Goal: Transaction & Acquisition: Book appointment/travel/reservation

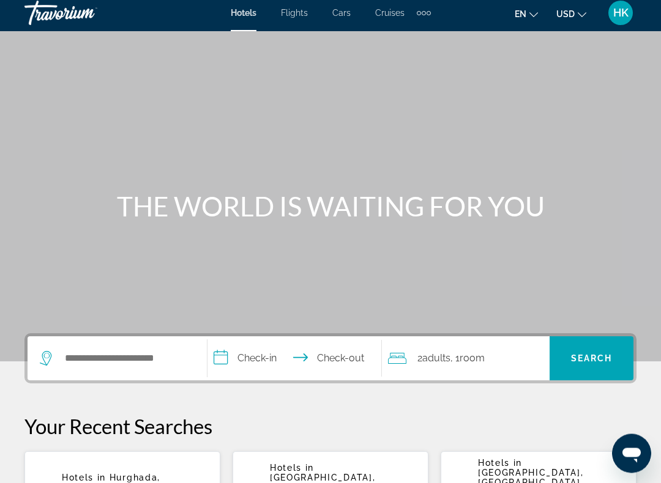
scroll to position [4, 0]
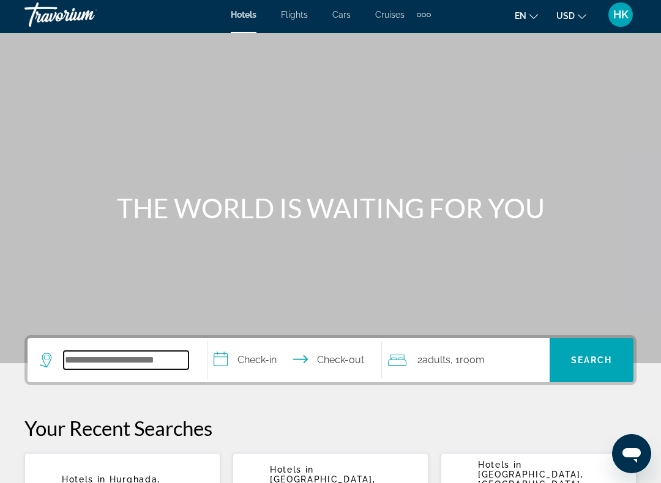
click at [152, 368] on input "Search hotel destination" at bounding box center [126, 360] width 125 height 18
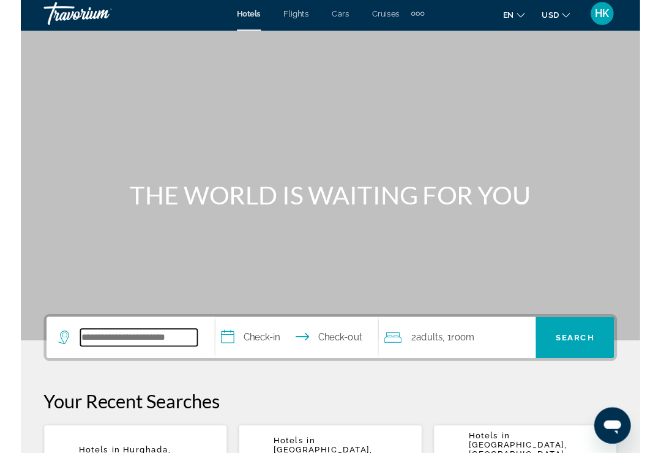
scroll to position [28, 0]
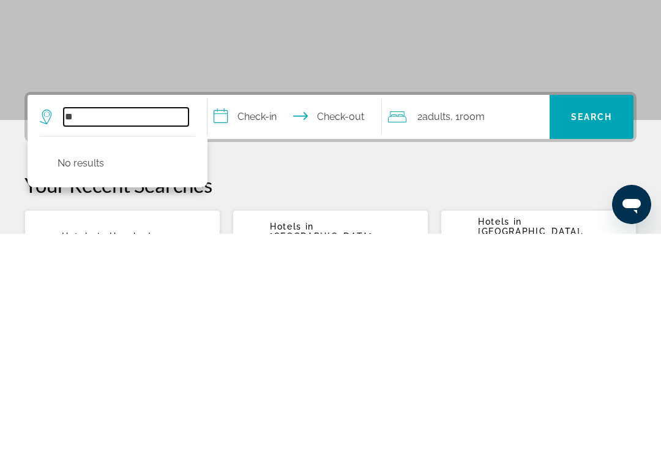
type input "*"
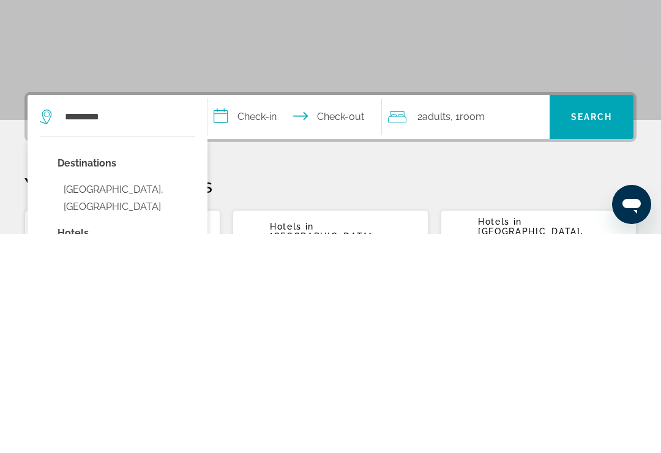
click at [62, 397] on button "St. Croix, United States" at bounding box center [126, 417] width 138 height 40
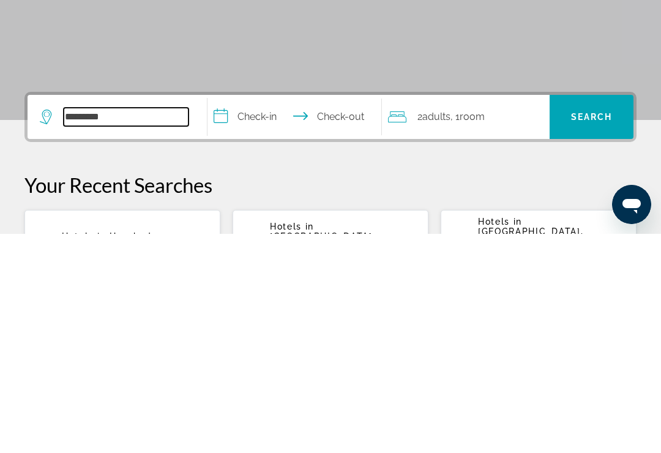
type input "**********"
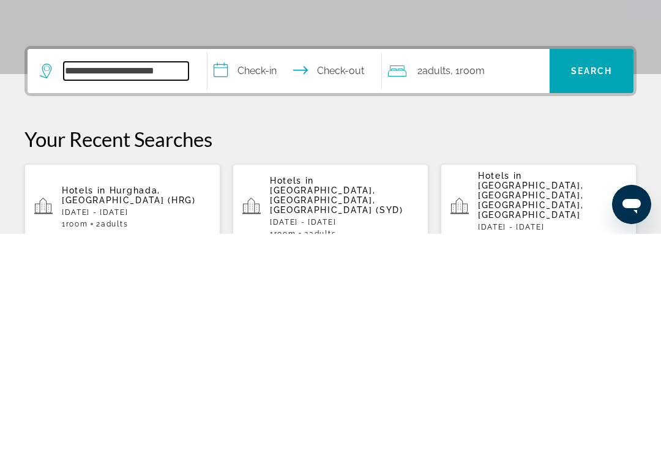
scroll to position [80, 0]
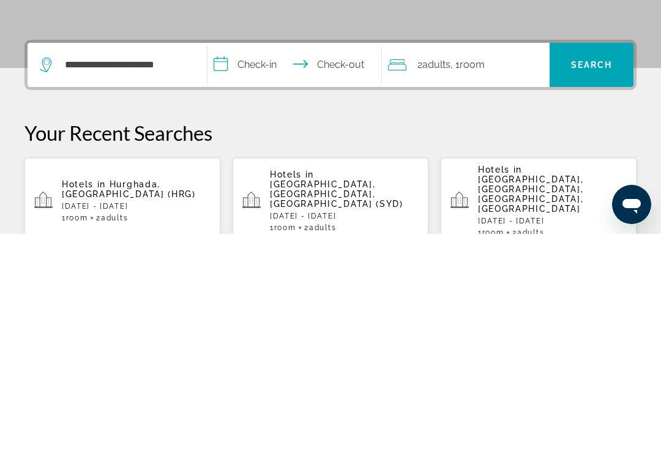
click at [250, 262] on input "**********" at bounding box center [296, 286] width 179 height 48
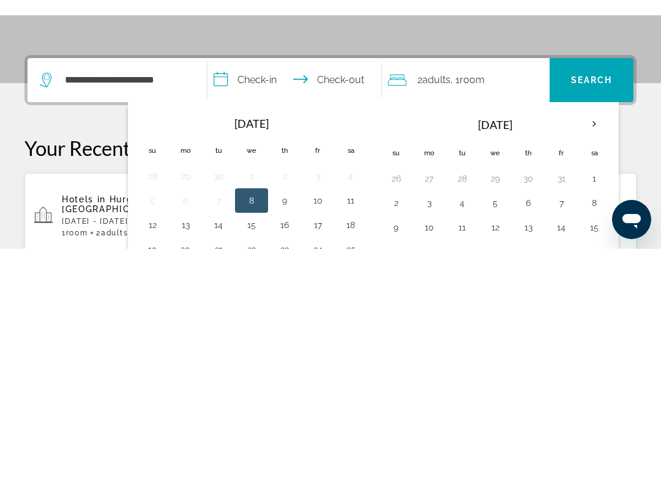
scroll to position [299, 0]
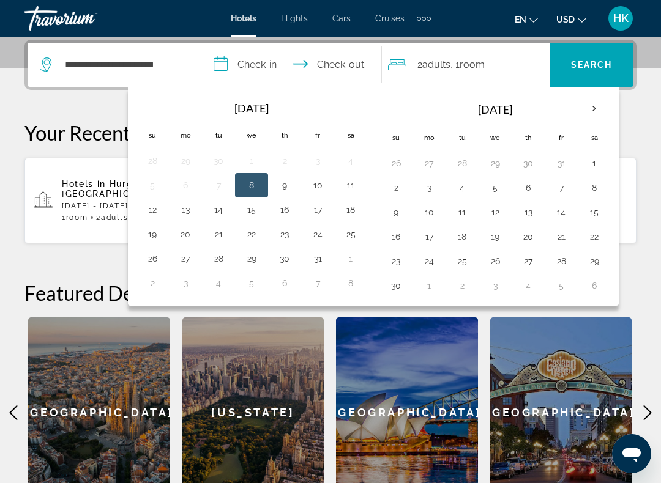
click at [594, 116] on th "Next month" at bounding box center [593, 108] width 33 height 27
click at [592, 113] on th "Next month" at bounding box center [593, 108] width 33 height 27
click at [592, 112] on th "Next month" at bounding box center [593, 108] width 33 height 27
click at [596, 112] on th "Next month" at bounding box center [593, 108] width 33 height 27
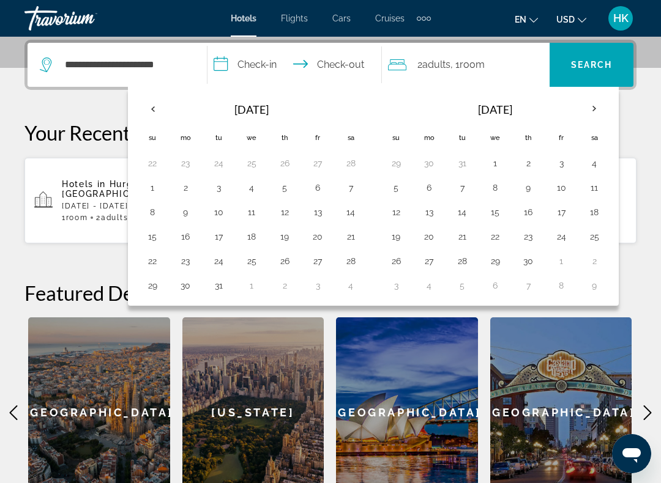
click at [590, 171] on button "4" at bounding box center [594, 163] width 20 height 17
click at [593, 194] on button "11" at bounding box center [594, 187] width 20 height 17
type input "**********"
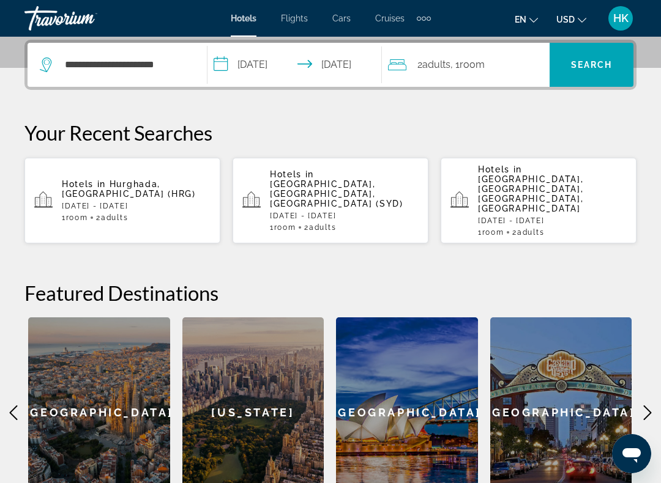
click at [596, 69] on span "Search" at bounding box center [592, 65] width 42 height 10
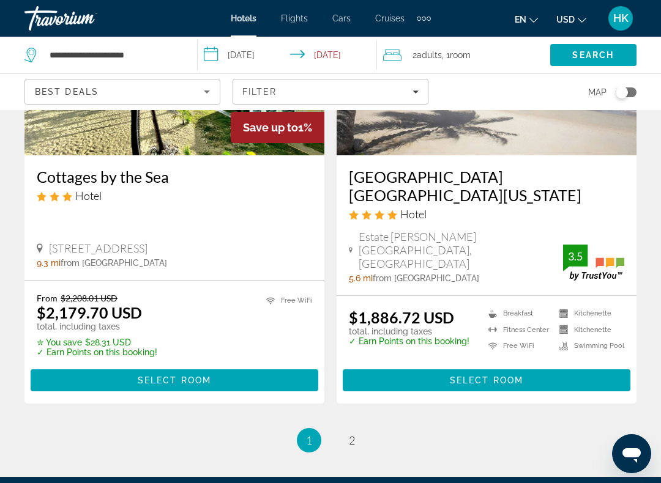
scroll to position [2514, 0]
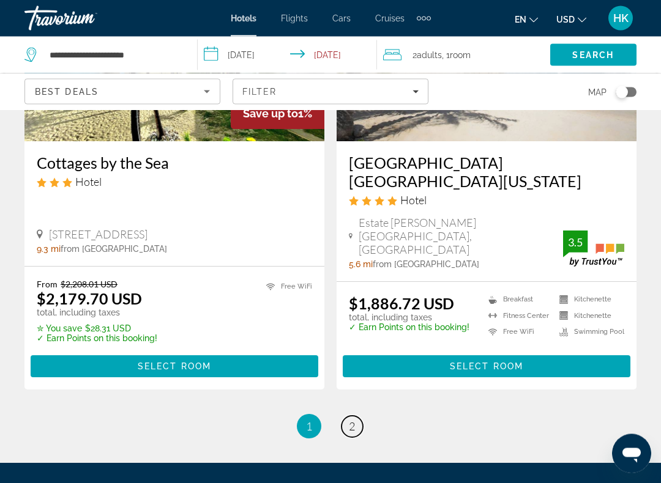
click at [358, 414] on link "page 2" at bounding box center [351, 427] width 21 height 21
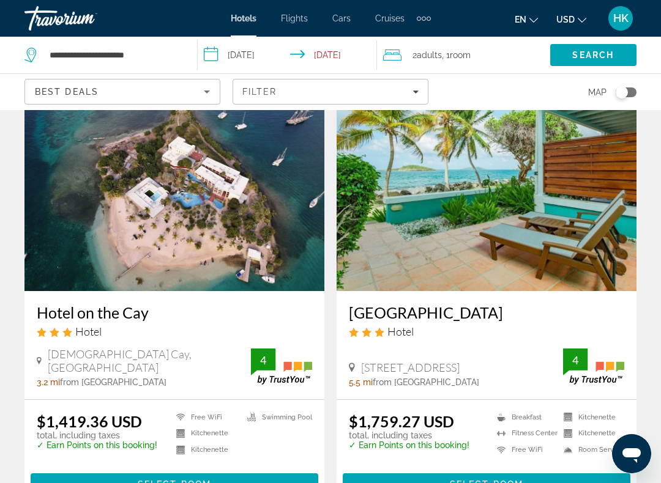
scroll to position [76, 0]
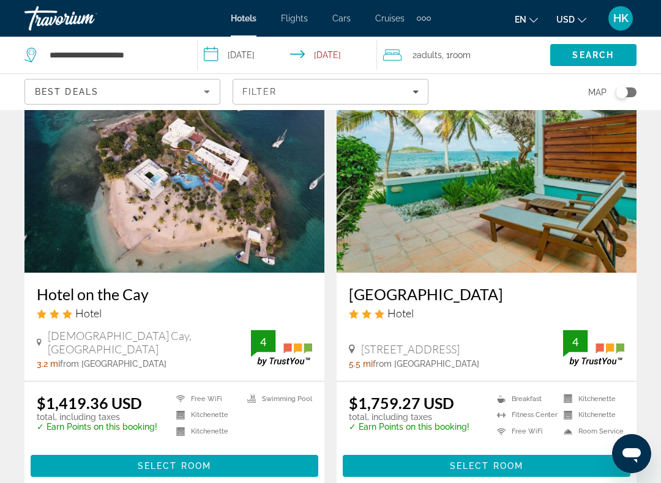
click at [153, 295] on h3 "Hotel on the Cay" at bounding box center [174, 294] width 275 height 18
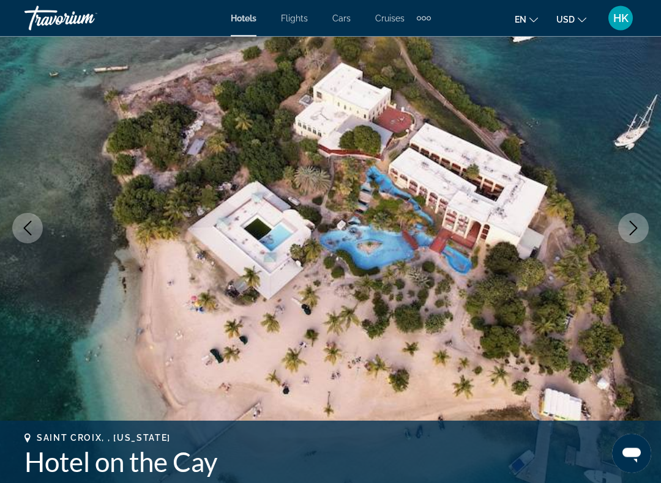
scroll to position [100, 0]
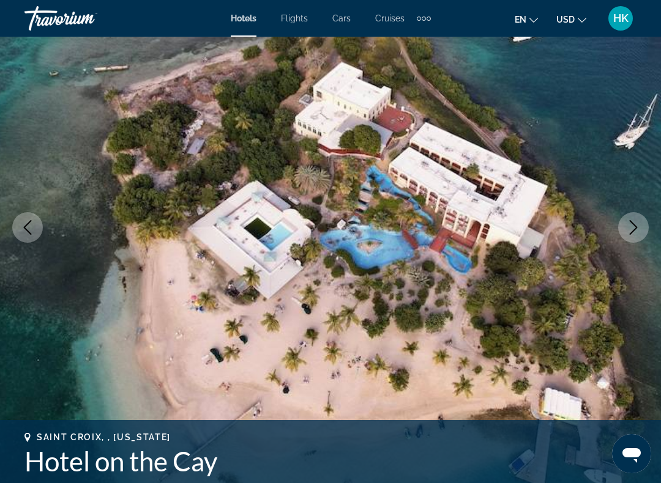
click at [620, 234] on button "Next image" at bounding box center [633, 227] width 31 height 31
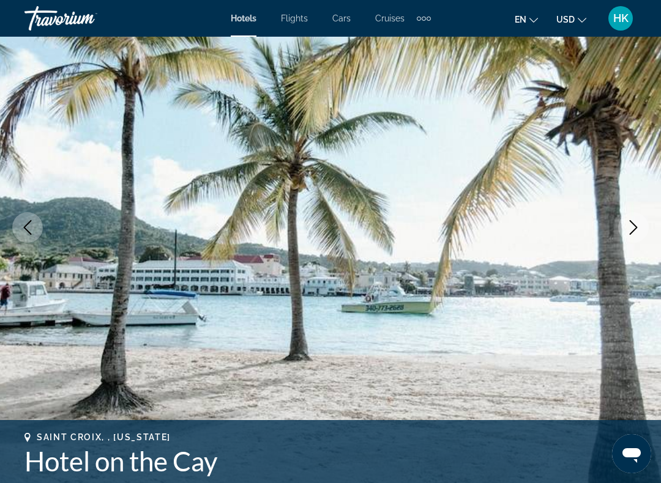
click at [625, 236] on button "Next image" at bounding box center [633, 227] width 31 height 31
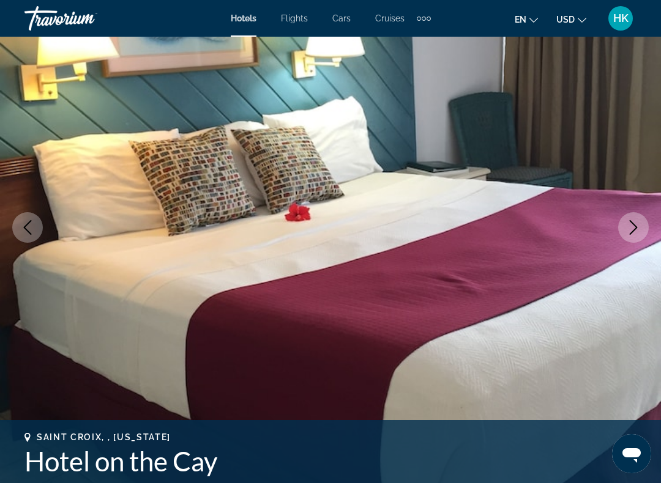
click at [618, 235] on img "Main content" at bounding box center [330, 227] width 661 height 581
click at [631, 229] on icon "Next image" at bounding box center [633, 227] width 15 height 15
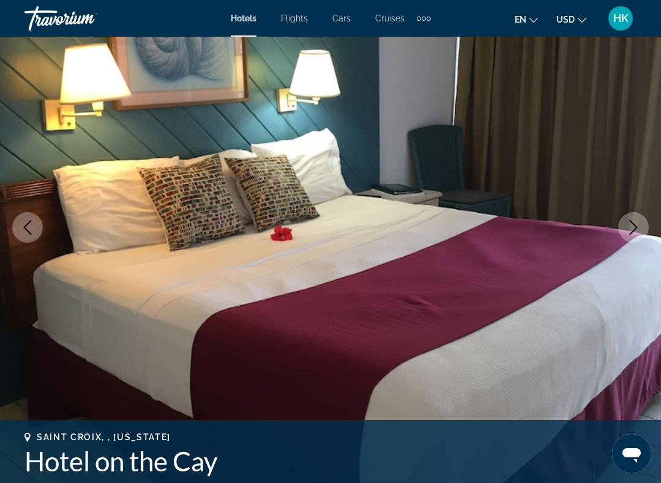
click at [632, 231] on icon "Next image" at bounding box center [633, 227] width 15 height 15
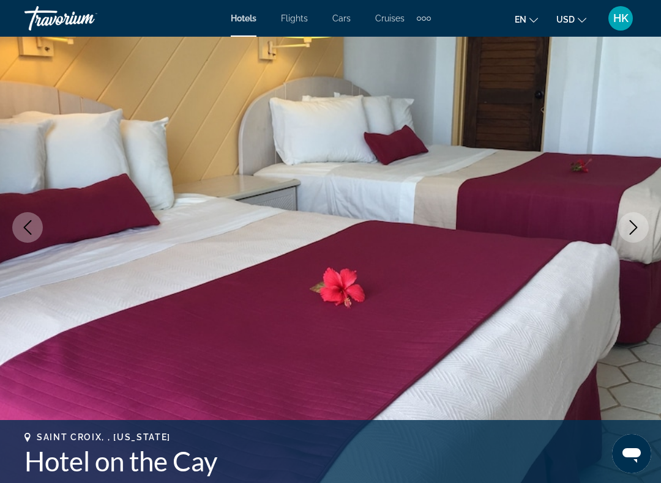
click at [626, 237] on button "Next image" at bounding box center [633, 227] width 31 height 31
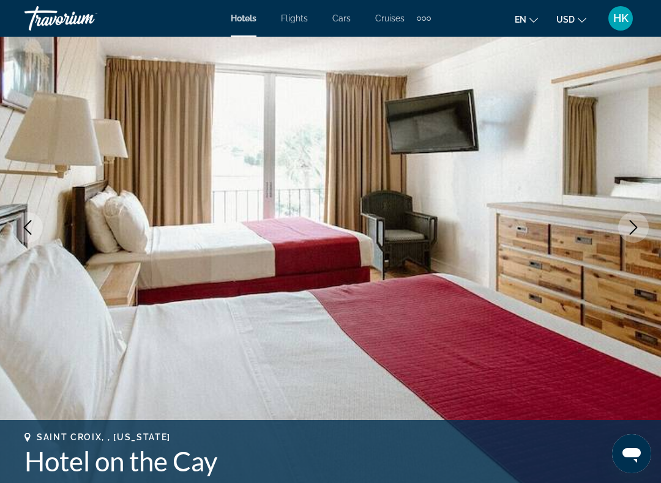
click at [627, 238] on button "Next image" at bounding box center [633, 227] width 31 height 31
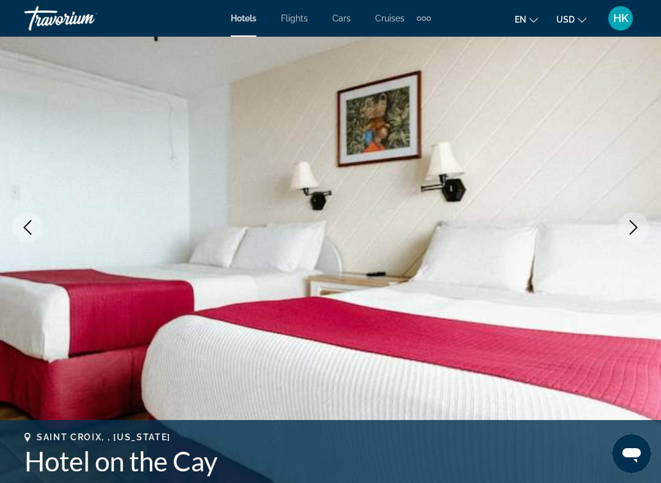
click at [632, 224] on icon "Next image" at bounding box center [633, 227] width 15 height 15
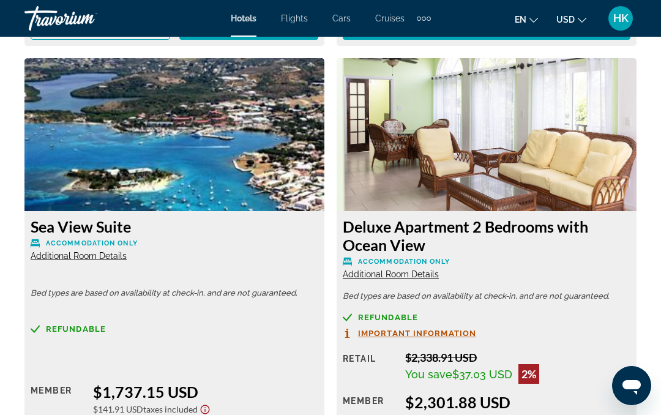
scroll to position [2708, 0]
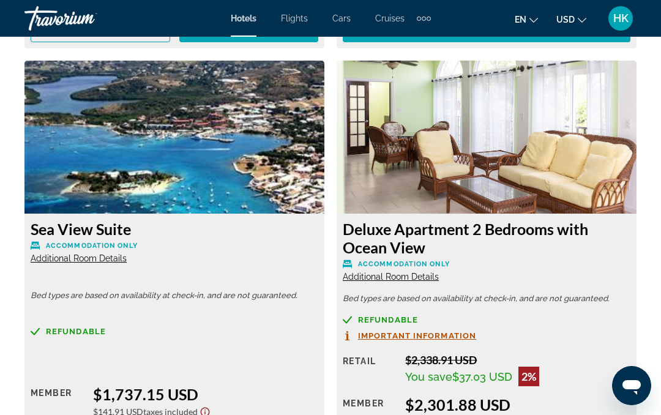
click at [114, 230] on h3 "Sea View Suite" at bounding box center [174, 229] width 287 height 18
click at [119, 226] on h3 "Sea View Suite" at bounding box center [174, 229] width 287 height 18
click at [98, 243] on span "Accommodation Only" at bounding box center [92, 246] width 92 height 8
click at [111, 232] on h3 "Sea View Suite" at bounding box center [174, 229] width 287 height 18
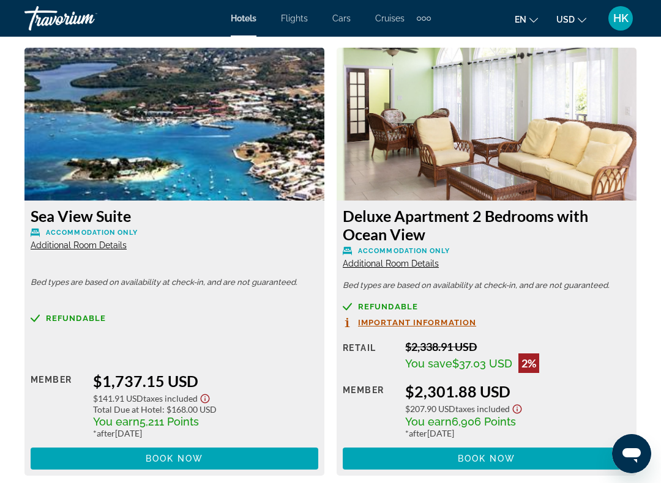
scroll to position [2727, 0]
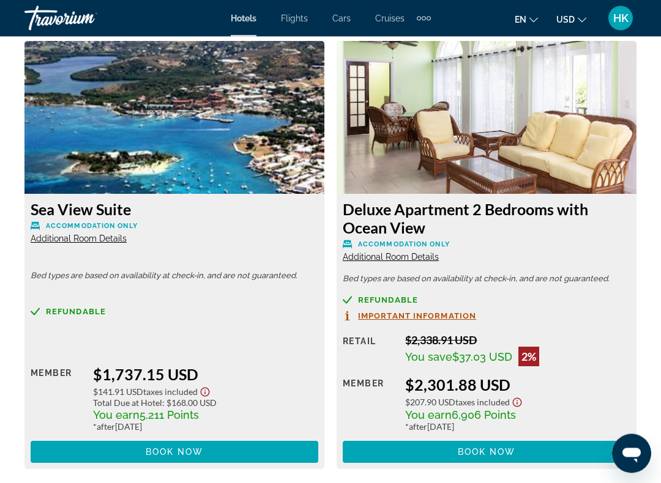
click at [59, 234] on span "Additional Room Details" at bounding box center [79, 239] width 96 height 10
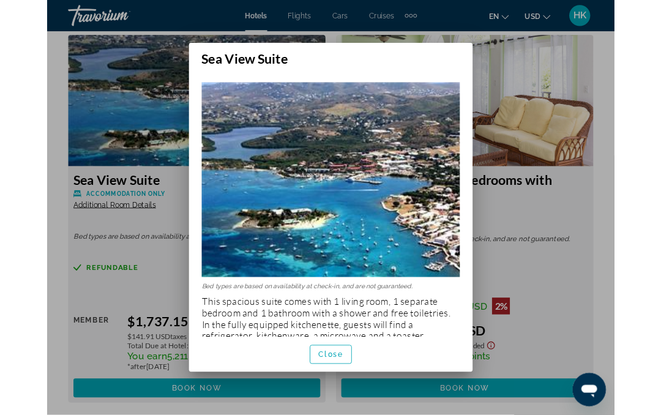
scroll to position [0, 0]
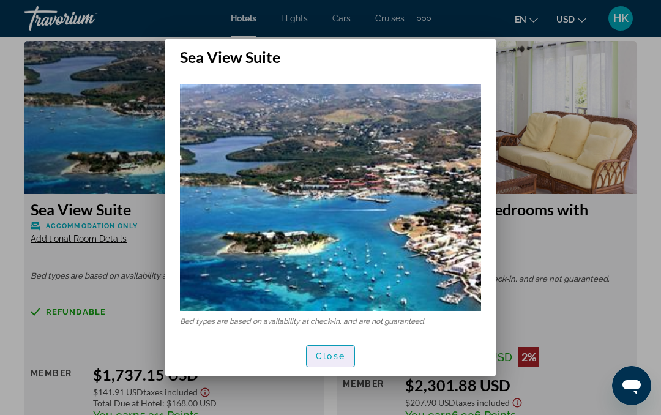
click at [332, 347] on span "button" at bounding box center [330, 355] width 48 height 29
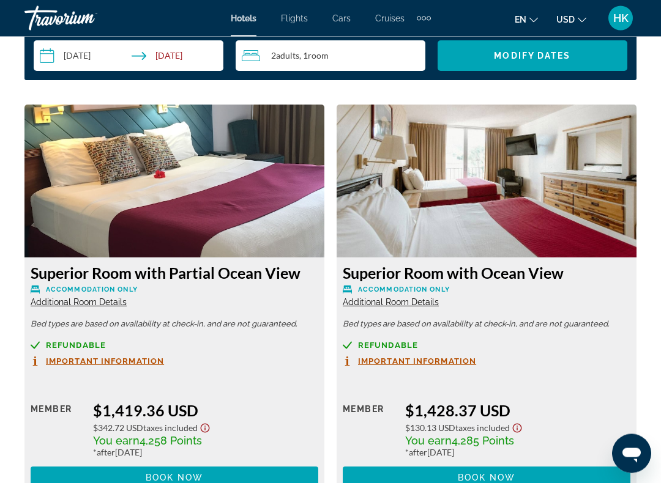
scroll to position [1848, 0]
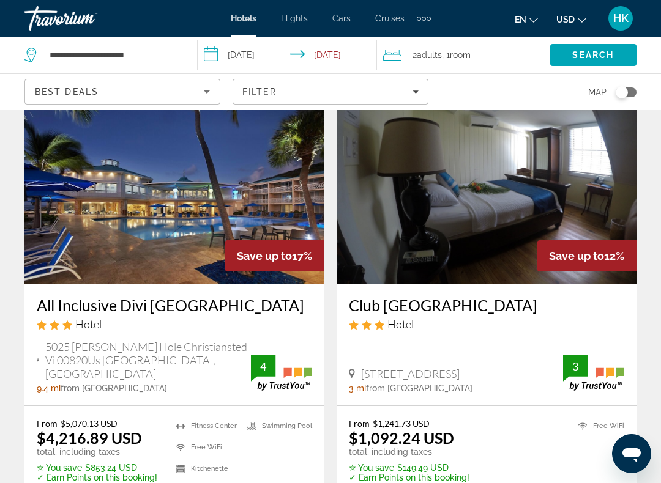
scroll to position [62, 0]
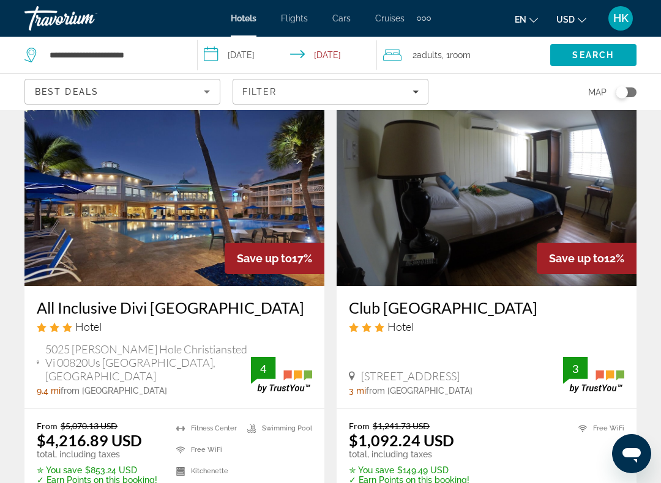
click at [147, 316] on h3 "All Inclusive Divi Carina Bay Beach Resort & Casino" at bounding box center [174, 307] width 275 height 18
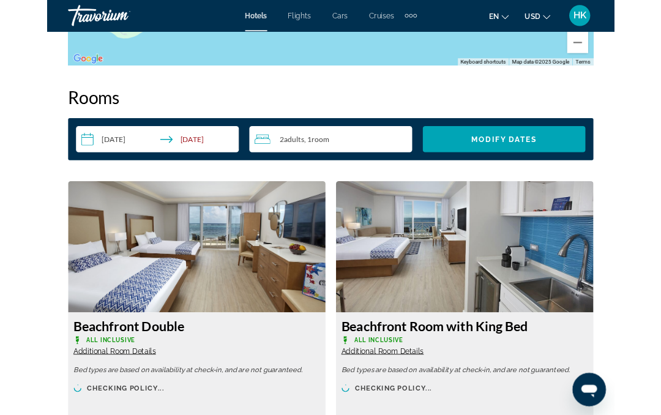
scroll to position [1733, 0]
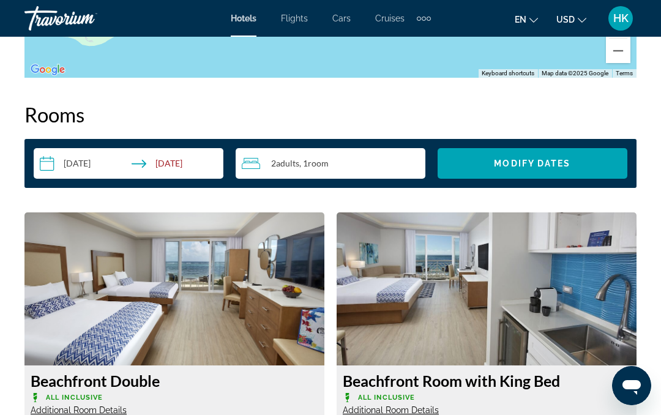
click at [235, 285] on img "Main content" at bounding box center [174, 288] width 300 height 153
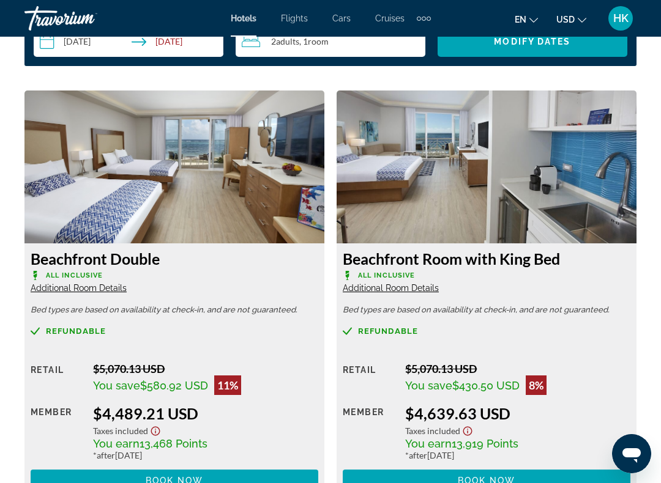
scroll to position [1858, 0]
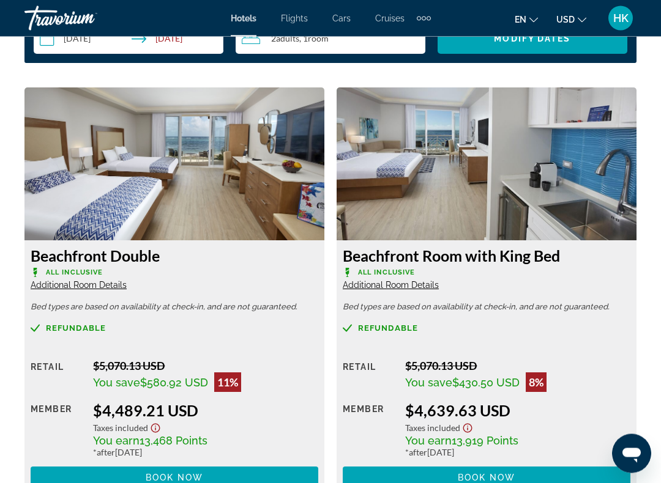
click at [448, 185] on img "Main content" at bounding box center [486, 164] width 300 height 153
click at [483, 414] on span "Book now" at bounding box center [487, 478] width 58 height 10
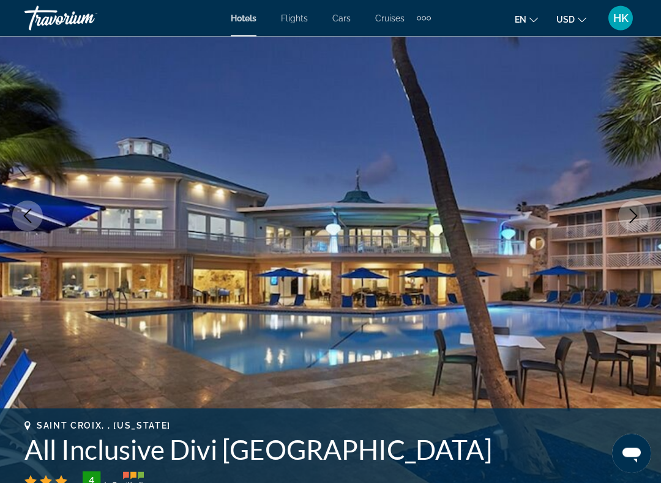
scroll to position [114, 0]
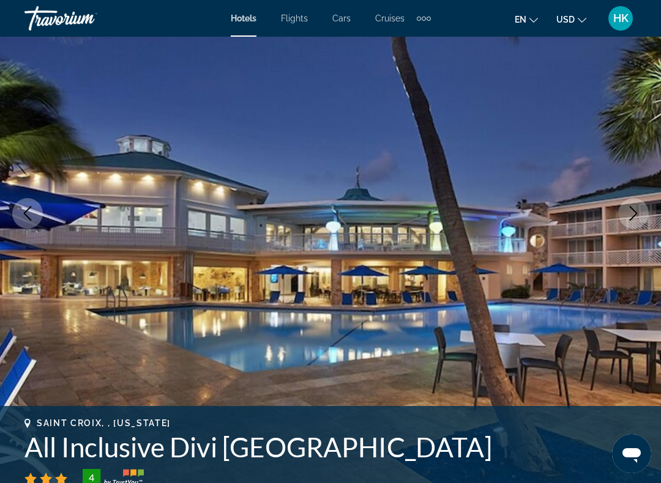
click at [624, 218] on button "Next image" at bounding box center [633, 213] width 31 height 31
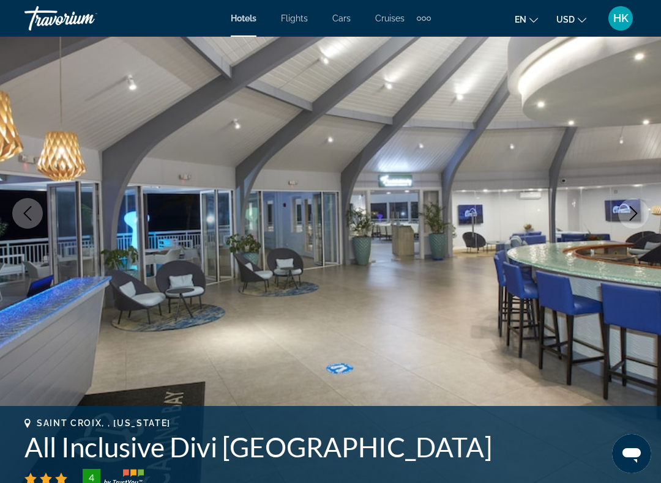
click at [629, 217] on icon "Next image" at bounding box center [633, 213] width 15 height 15
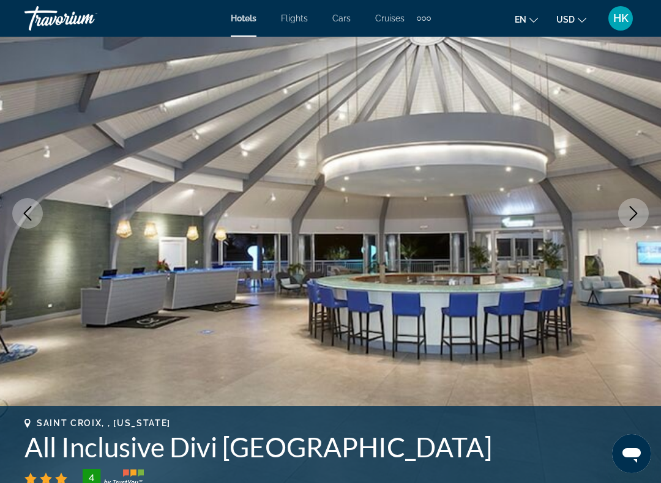
click at [631, 220] on icon "Next image" at bounding box center [633, 213] width 15 height 15
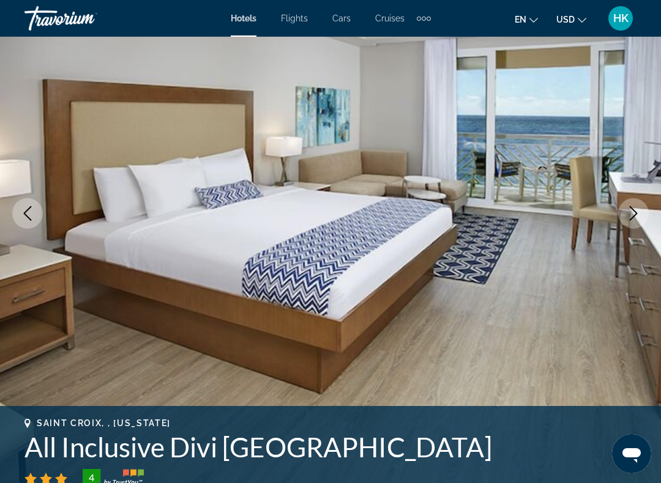
click at [638, 218] on icon "Next image" at bounding box center [633, 213] width 15 height 15
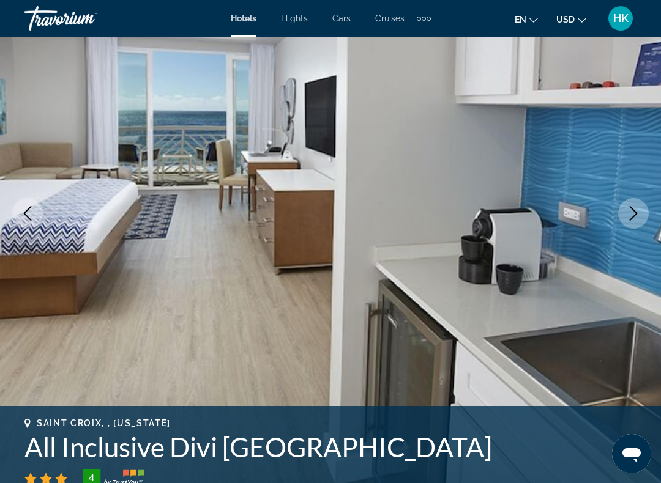
click at [632, 219] on icon "Next image" at bounding box center [633, 213] width 15 height 15
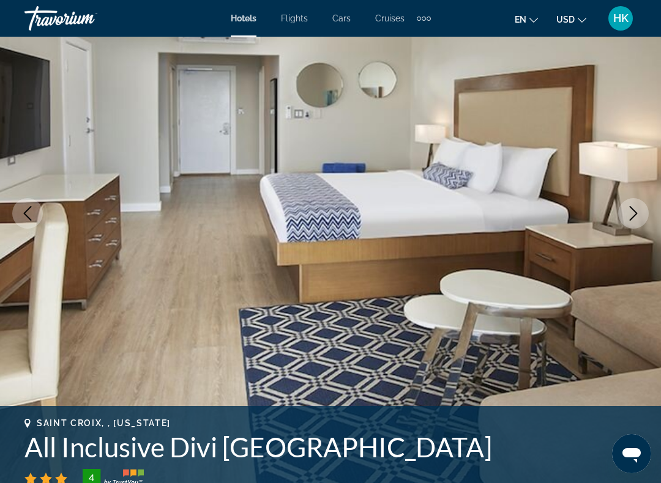
click at [635, 219] on icon "Next image" at bounding box center [633, 213] width 15 height 15
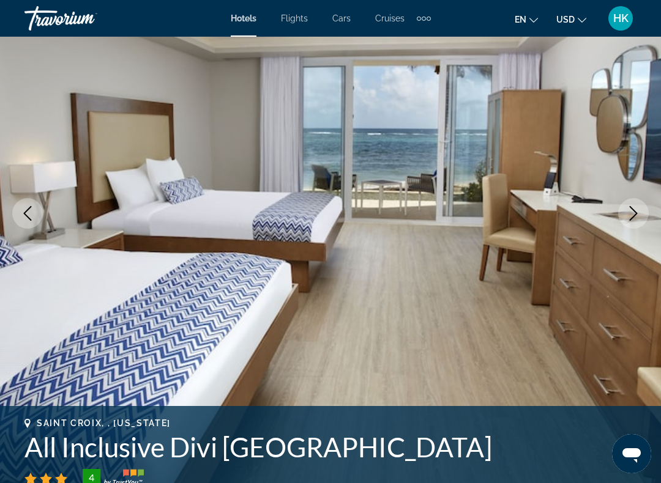
click at [634, 217] on icon "Next image" at bounding box center [633, 213] width 8 height 15
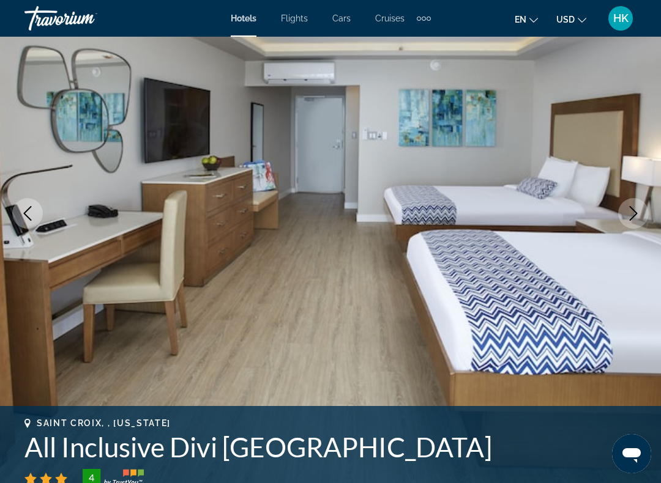
click at [634, 220] on icon "Next image" at bounding box center [633, 213] width 15 height 15
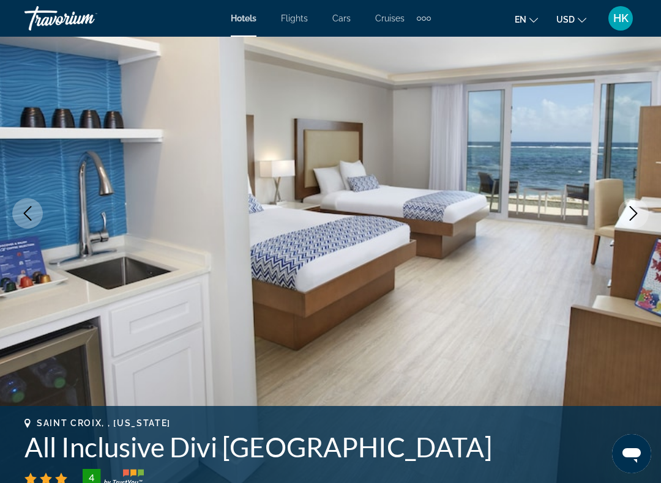
click at [631, 221] on button "Next image" at bounding box center [633, 213] width 31 height 31
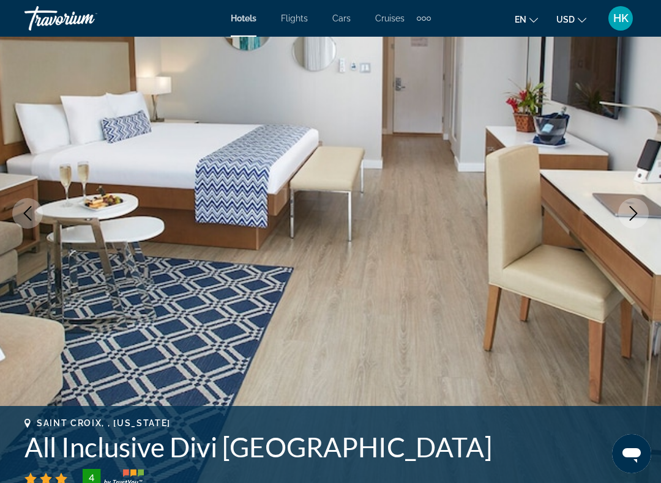
click at [635, 217] on icon "Next image" at bounding box center [633, 213] width 15 height 15
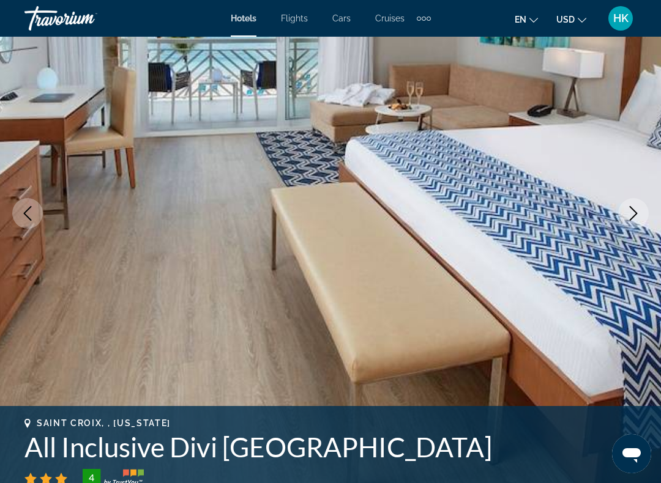
click at [630, 221] on button "Next image" at bounding box center [633, 213] width 31 height 31
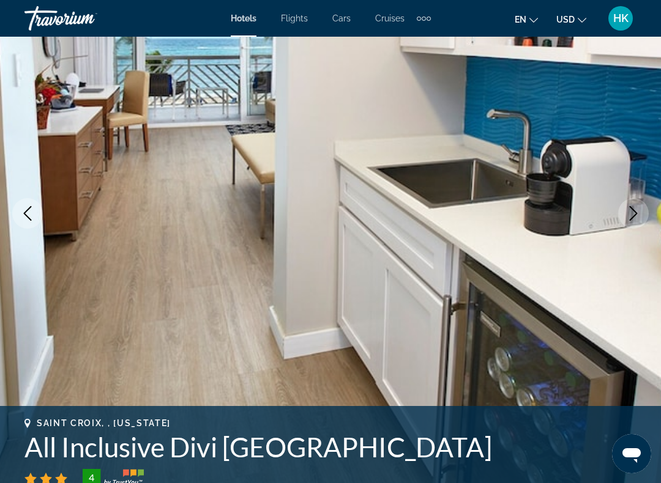
click at [638, 218] on icon "Next image" at bounding box center [633, 213] width 15 height 15
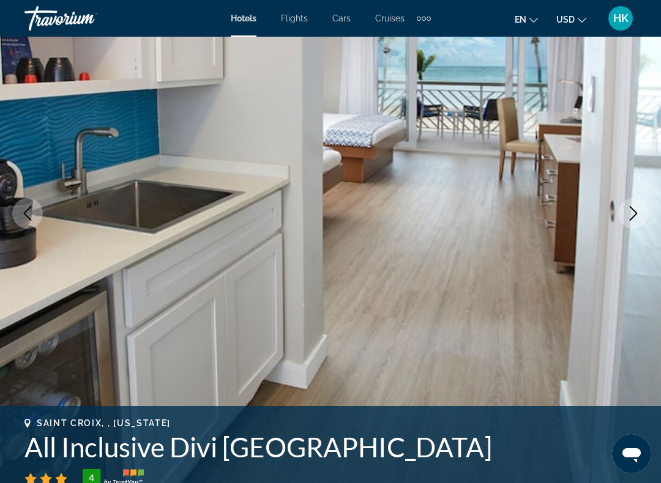
click at [630, 218] on icon "Next image" at bounding box center [633, 213] width 15 height 15
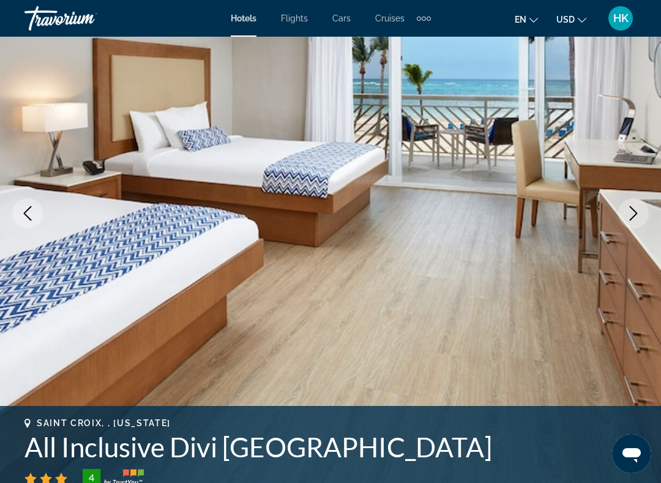
click at [632, 221] on button "Next image" at bounding box center [633, 213] width 31 height 31
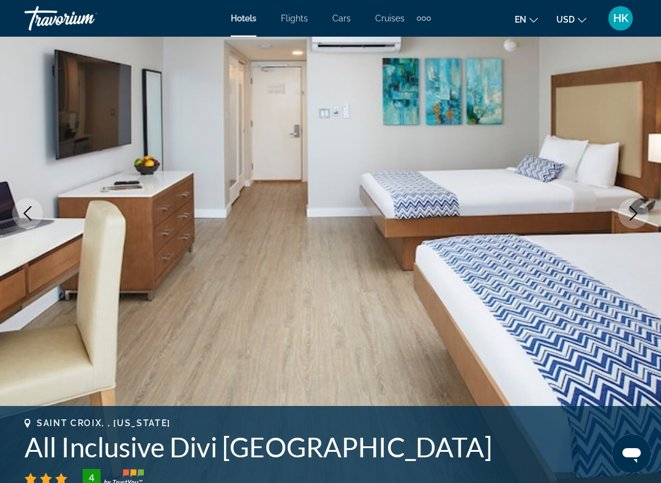
click at [635, 221] on button "Next image" at bounding box center [633, 213] width 31 height 31
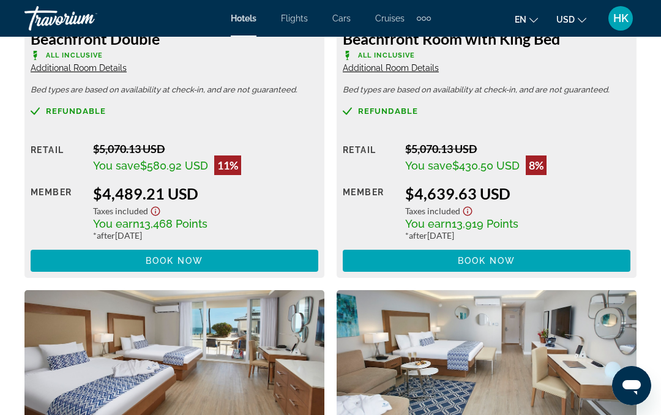
scroll to position [2073, 0]
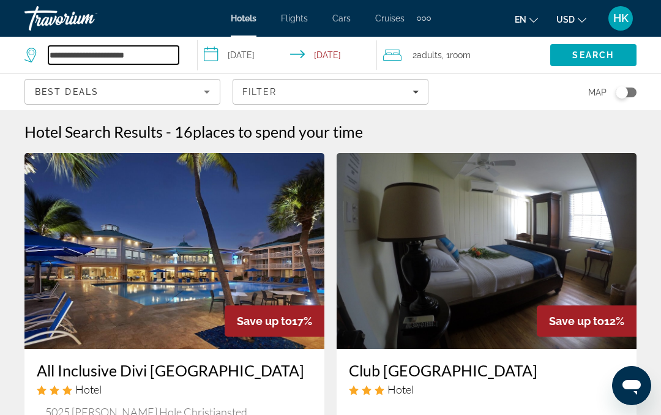
click at [84, 46] on input "**********" at bounding box center [113, 55] width 130 height 18
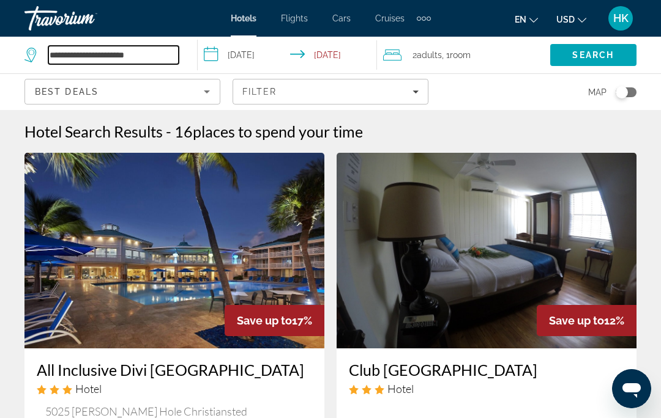
click at [148, 49] on input "**********" at bounding box center [113, 55] width 130 height 18
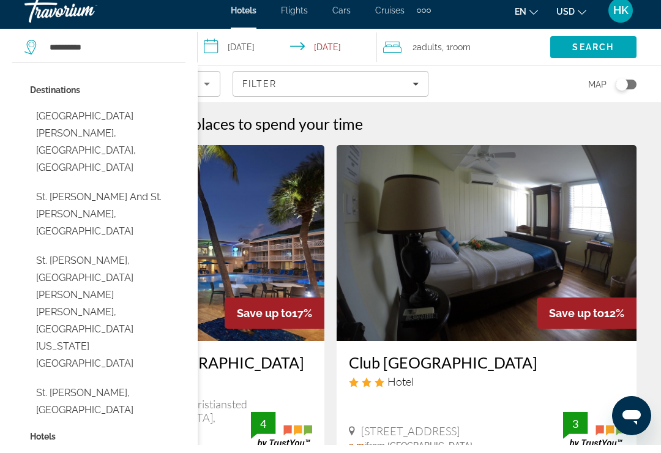
click at [50, 193] on button "St. Thomas And St. John, United States" at bounding box center [107, 221] width 155 height 57
type input "**********"
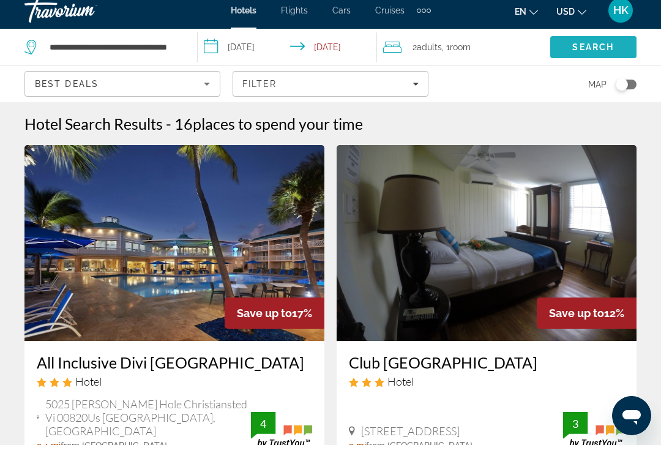
click at [597, 50] on span "Search" at bounding box center [593, 55] width 42 height 10
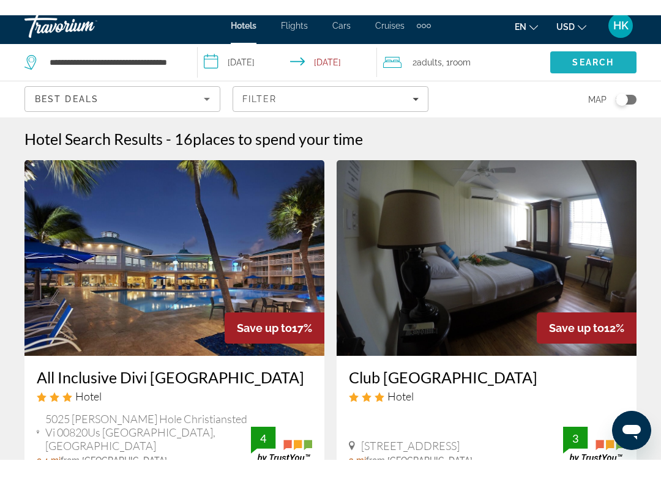
scroll to position [8, 0]
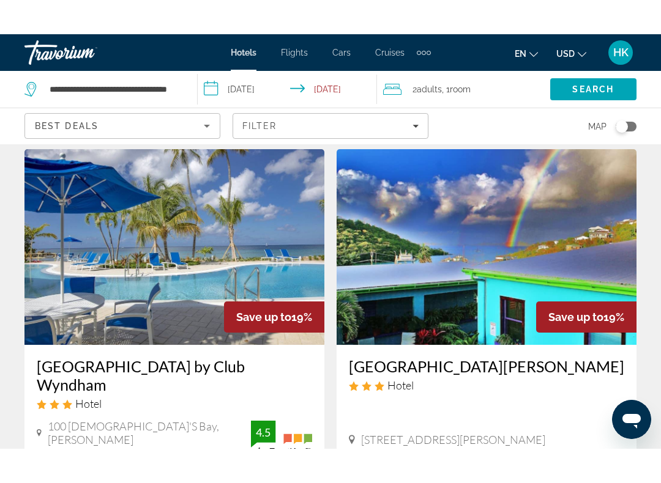
scroll to position [495, 0]
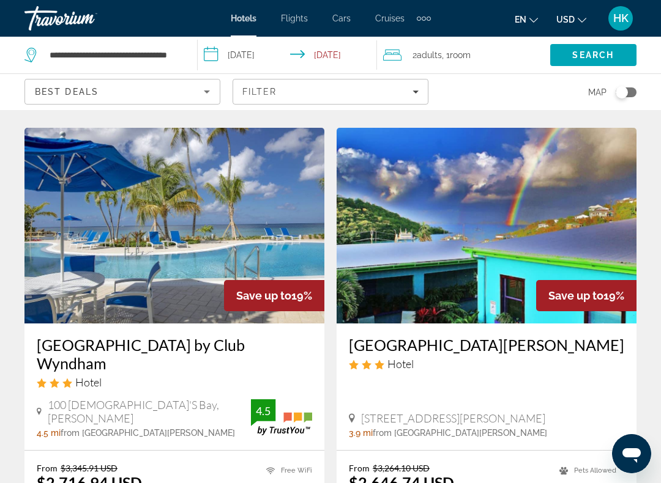
click at [253, 226] on img "Main content" at bounding box center [174, 226] width 300 height 196
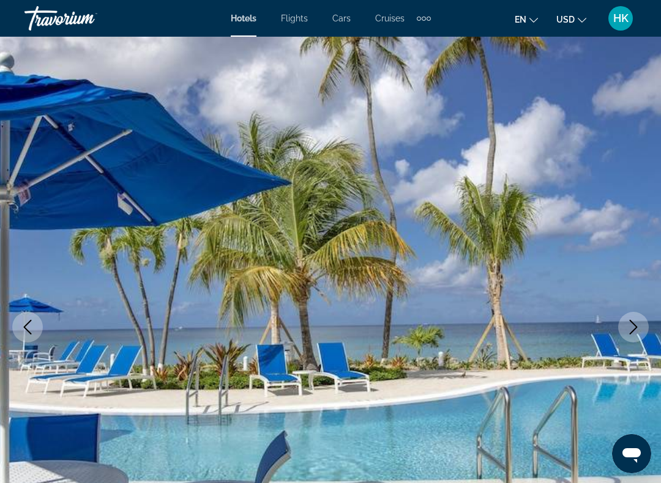
click at [640, 325] on icon "Next image" at bounding box center [633, 327] width 15 height 15
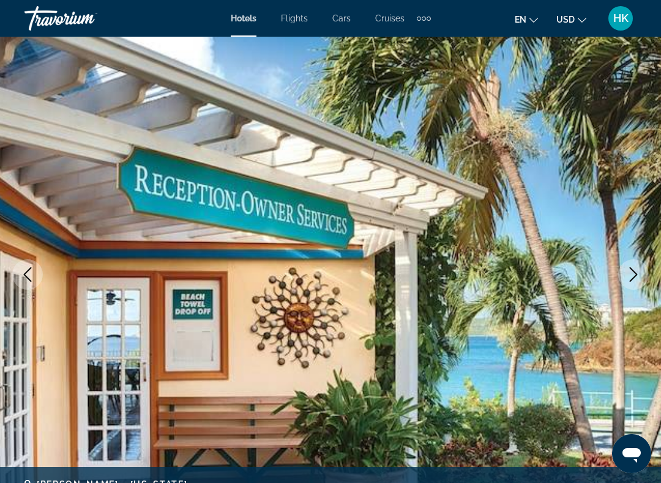
scroll to position [57, 0]
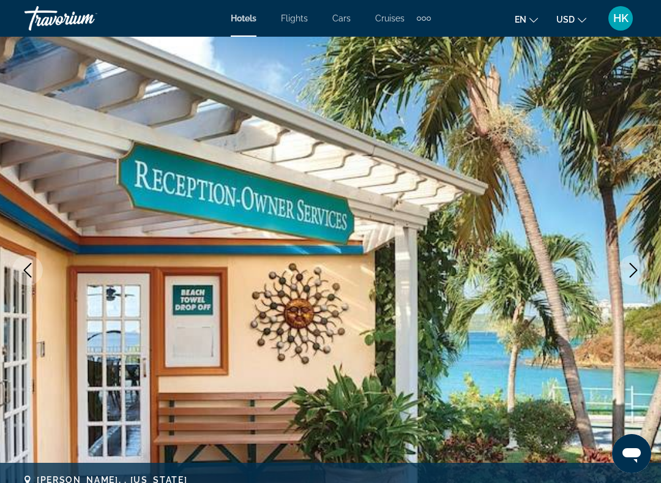
click at [635, 275] on icon "Next image" at bounding box center [633, 270] width 15 height 15
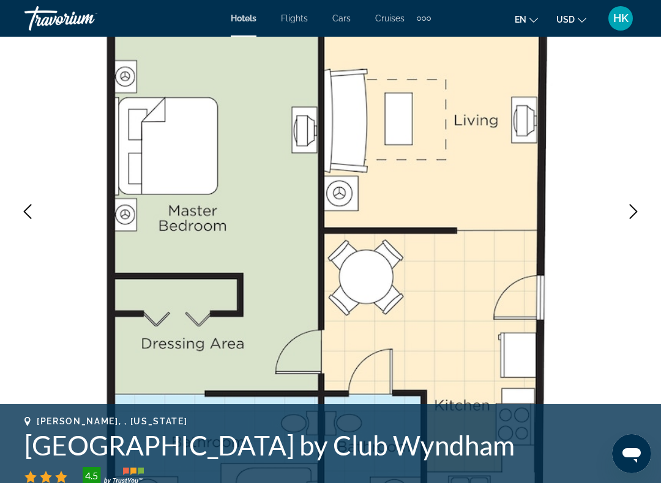
scroll to position [119, 0]
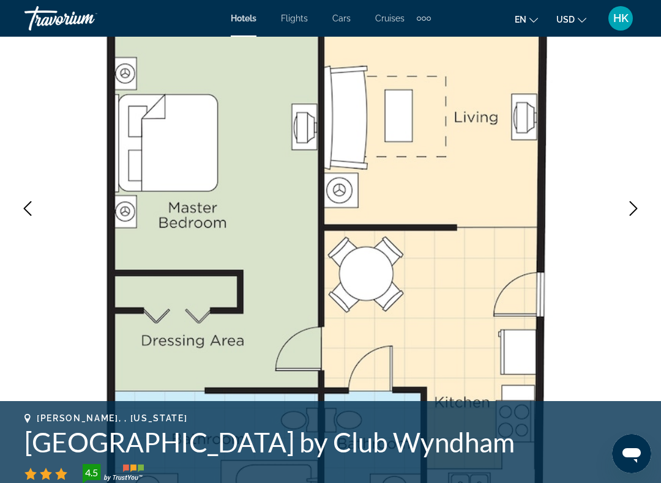
click at [623, 213] on button "Next image" at bounding box center [633, 208] width 31 height 31
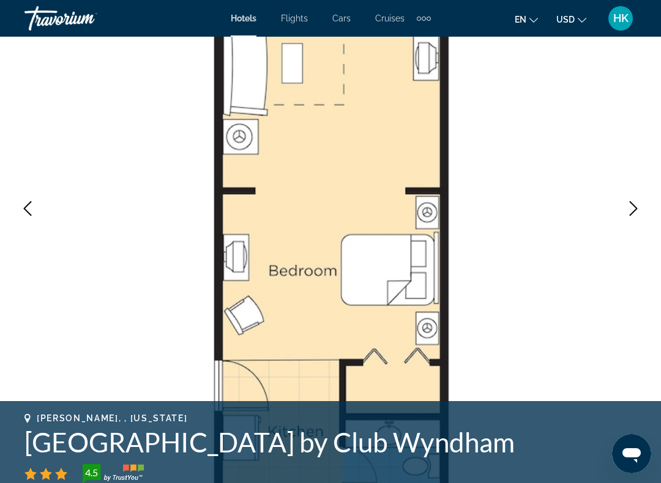
click at [631, 211] on icon "Next image" at bounding box center [633, 208] width 15 height 15
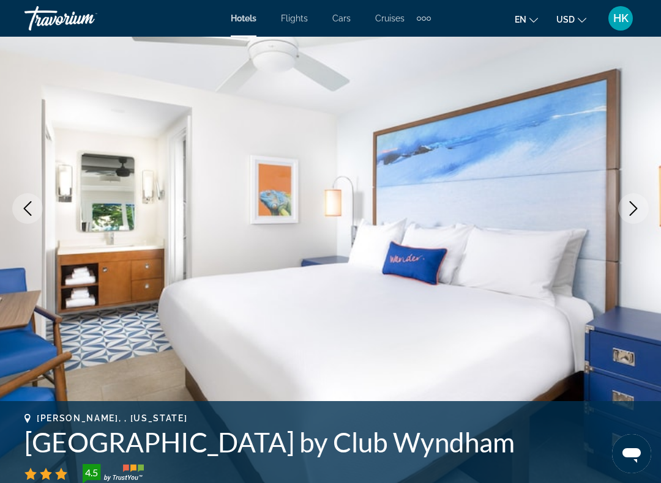
click at [640, 209] on icon "Next image" at bounding box center [633, 208] width 15 height 15
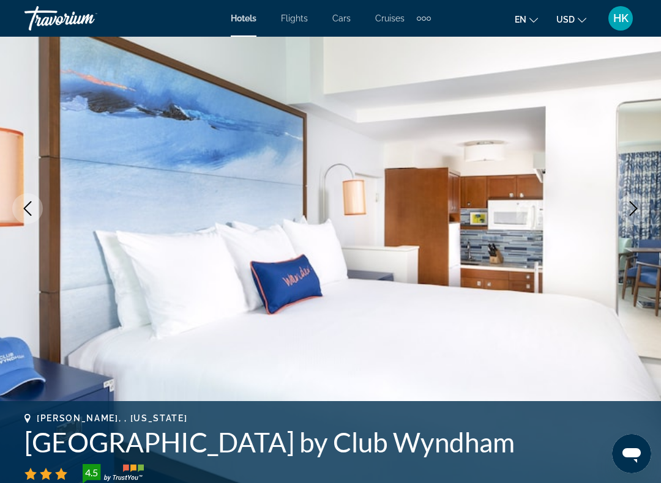
click at [626, 245] on img "Main content" at bounding box center [330, 208] width 661 height 581
click at [636, 216] on button "Next image" at bounding box center [633, 208] width 31 height 31
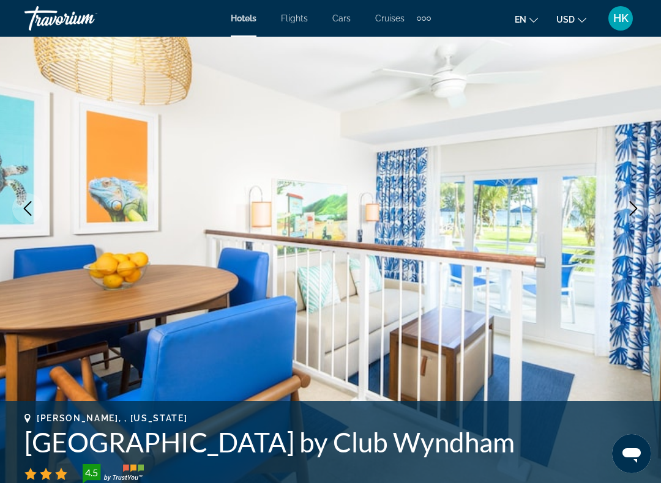
click at [630, 213] on icon "Next image" at bounding box center [633, 208] width 15 height 15
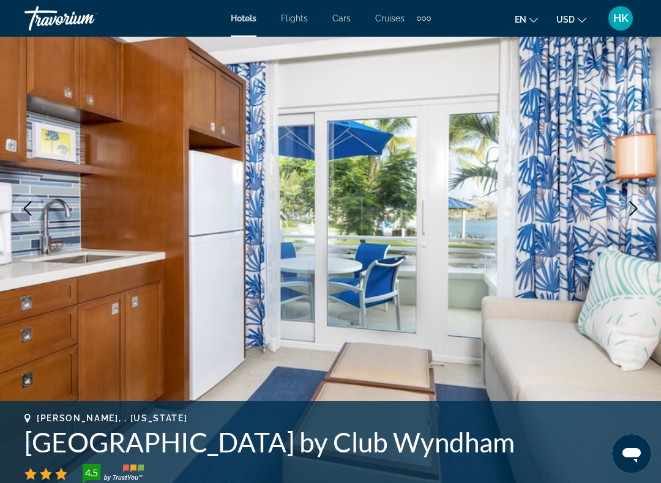
click at [624, 213] on button "Next image" at bounding box center [633, 208] width 31 height 31
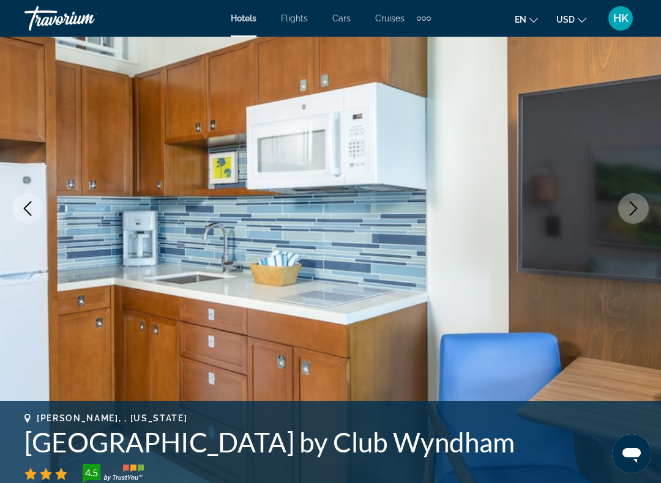
click at [630, 221] on button "Next image" at bounding box center [633, 208] width 31 height 31
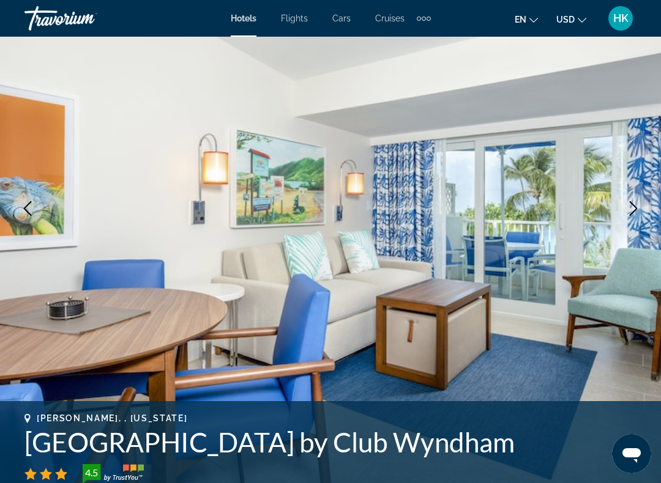
click at [632, 216] on button "Next image" at bounding box center [633, 208] width 31 height 31
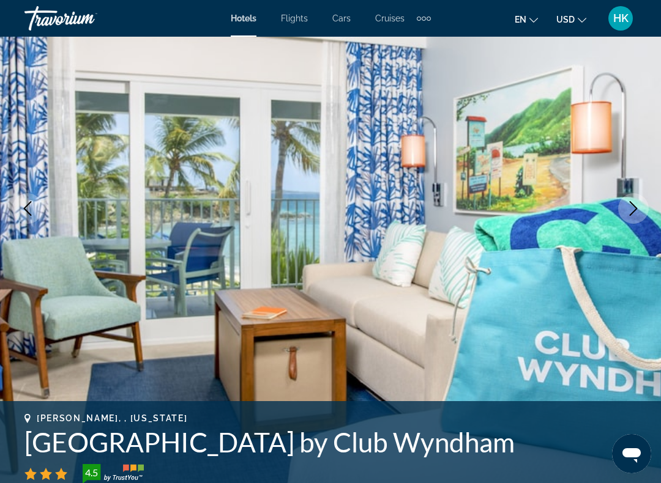
click at [633, 213] on icon "Next image" at bounding box center [633, 208] width 15 height 15
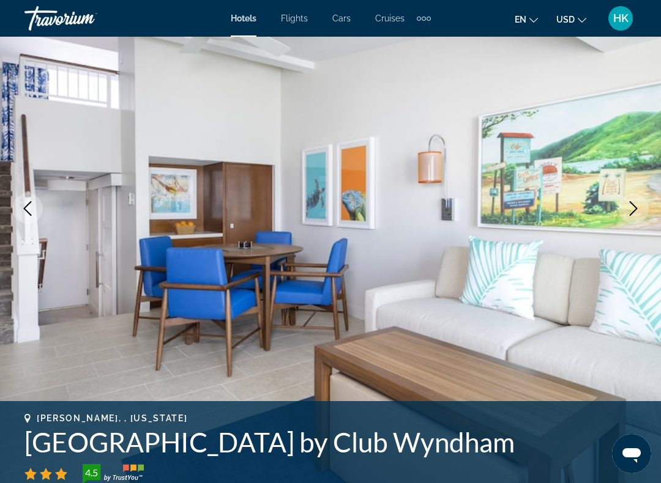
click at [634, 199] on button "Next image" at bounding box center [633, 208] width 31 height 31
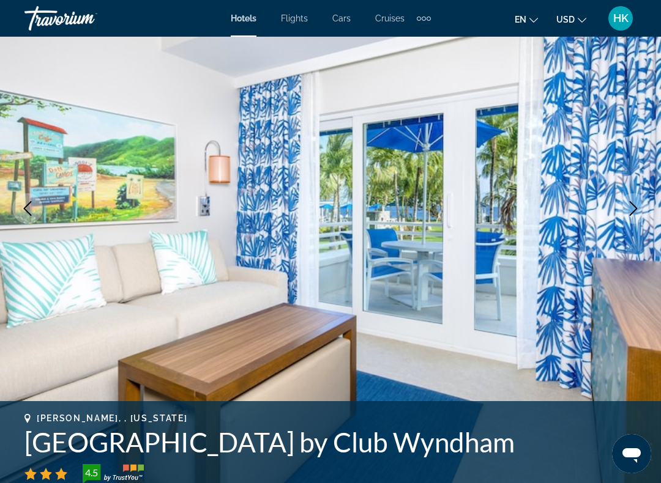
click at [633, 206] on icon "Next image" at bounding box center [633, 208] width 8 height 15
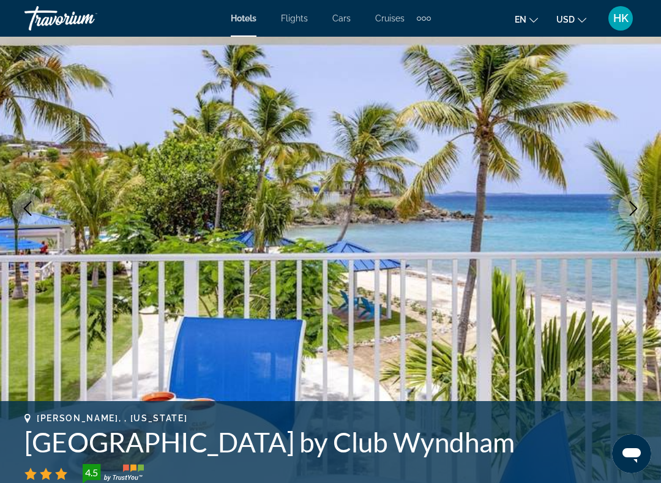
click at [46, 228] on img "Main content" at bounding box center [330, 208] width 661 height 581
click at [31, 218] on button "Previous image" at bounding box center [27, 208] width 31 height 31
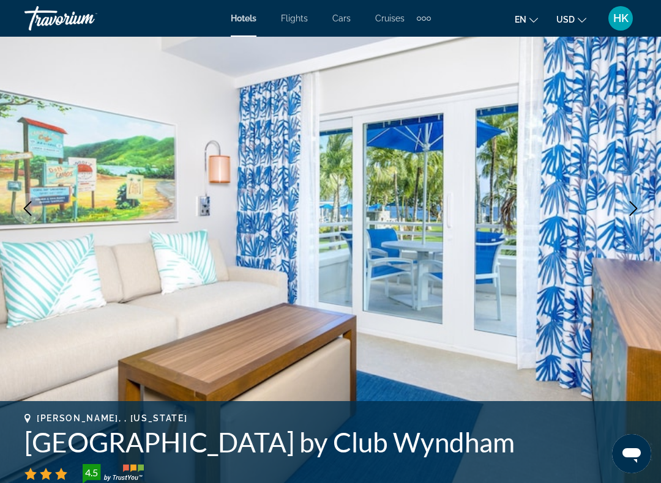
click at [628, 220] on button "Next image" at bounding box center [633, 208] width 31 height 31
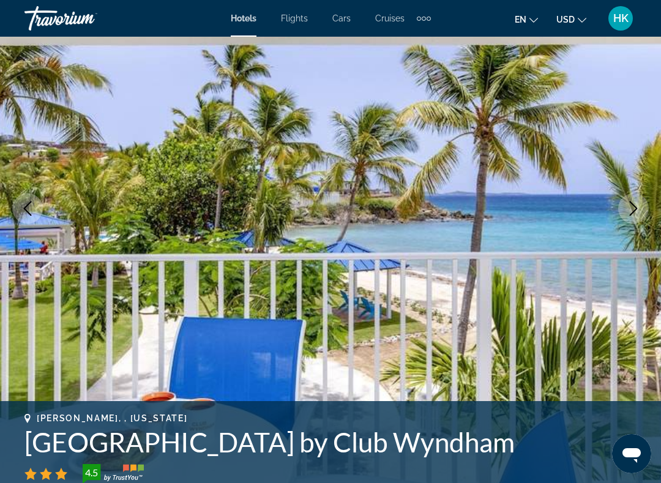
click at [631, 220] on button "Next image" at bounding box center [633, 208] width 31 height 31
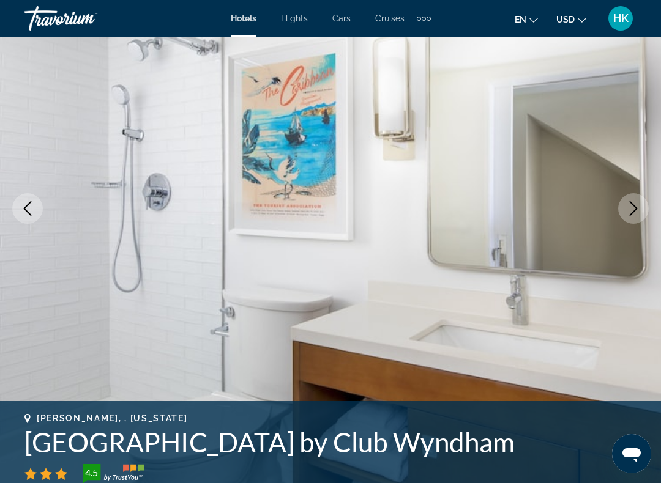
click at [630, 214] on icon "Next image" at bounding box center [633, 208] width 15 height 15
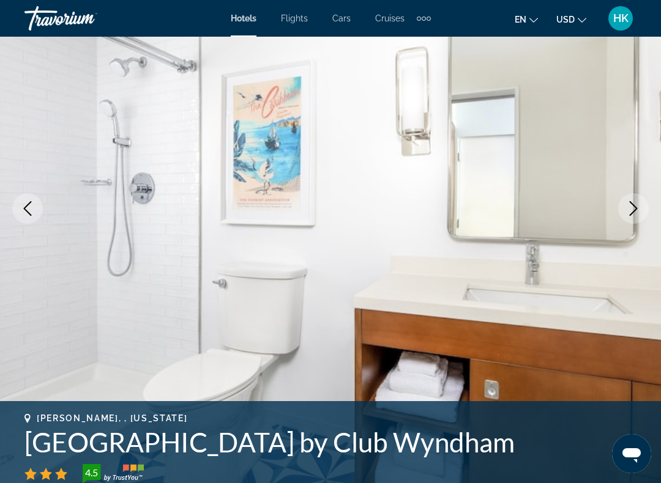
click at [625, 210] on button "Next image" at bounding box center [633, 208] width 31 height 31
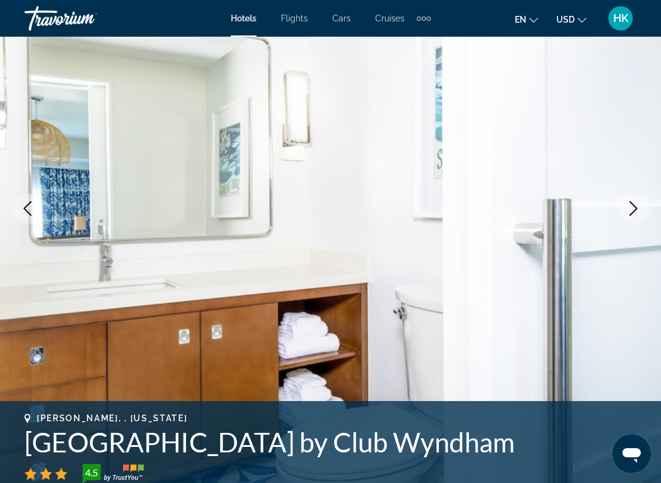
click at [623, 213] on button "Next image" at bounding box center [633, 208] width 31 height 31
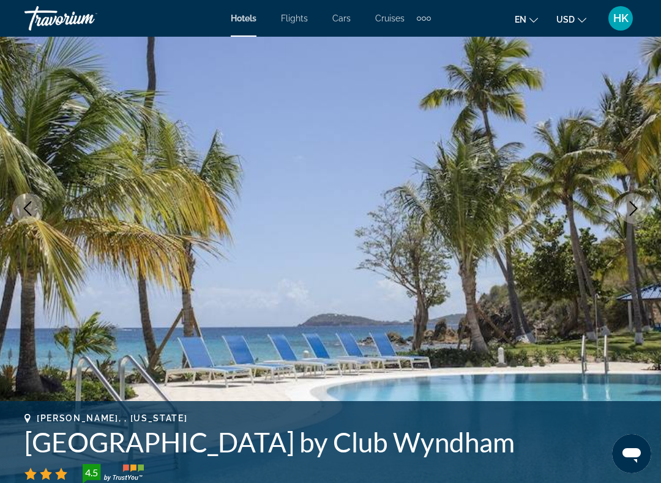
click at [623, 212] on button "Next image" at bounding box center [633, 208] width 31 height 31
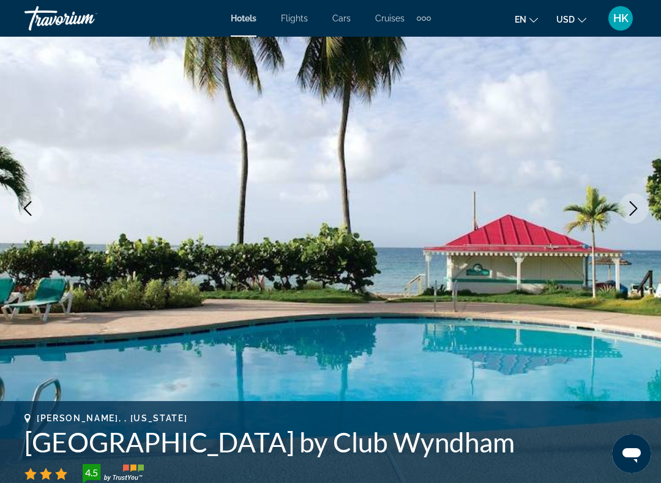
click at [628, 215] on icon "Next image" at bounding box center [633, 208] width 15 height 15
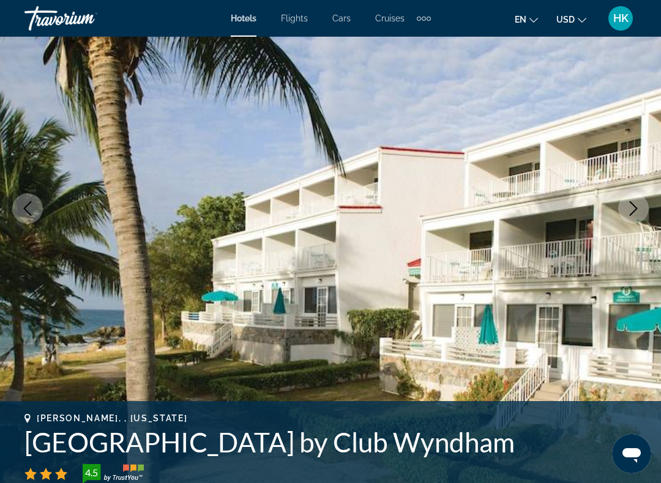
click at [629, 219] on button "Next image" at bounding box center [633, 208] width 31 height 31
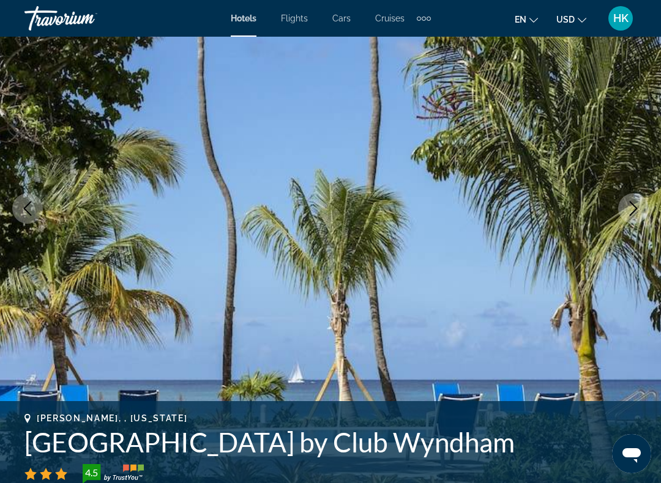
click at [627, 219] on button "Next image" at bounding box center [633, 208] width 31 height 31
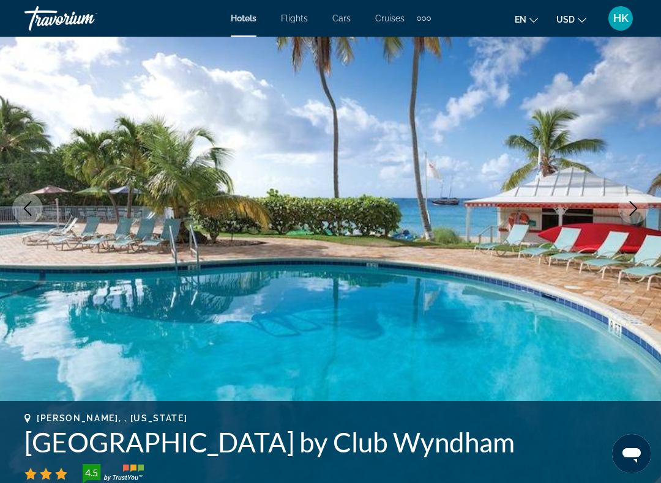
click at [628, 223] on button "Next image" at bounding box center [633, 208] width 31 height 31
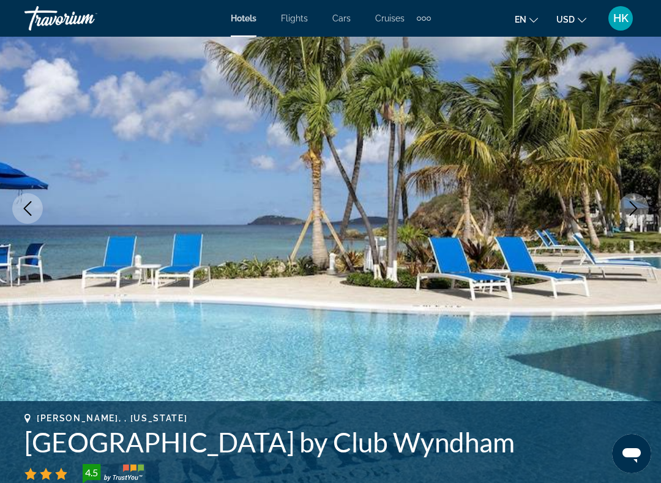
click at [627, 217] on button "Next image" at bounding box center [633, 208] width 31 height 31
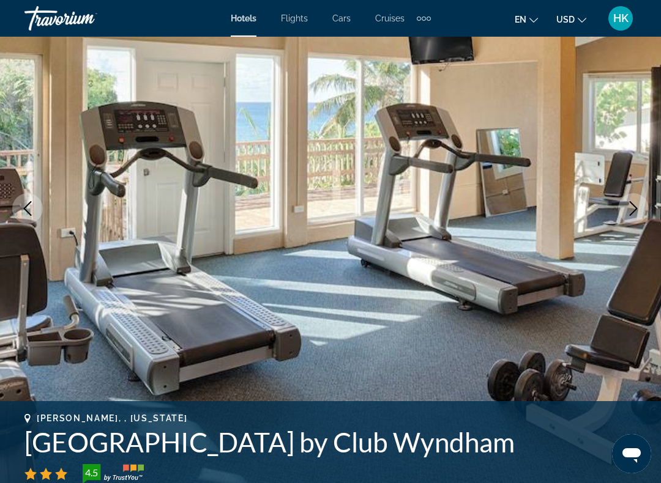
click at [633, 212] on icon "Next image" at bounding box center [633, 208] width 8 height 15
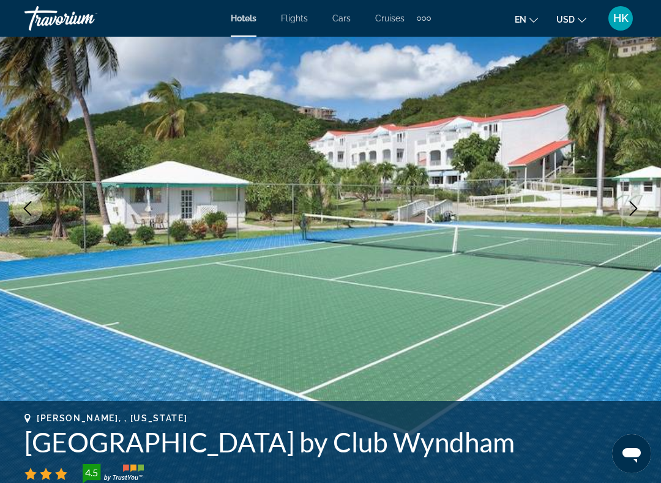
click at [635, 216] on button "Next image" at bounding box center [633, 208] width 31 height 31
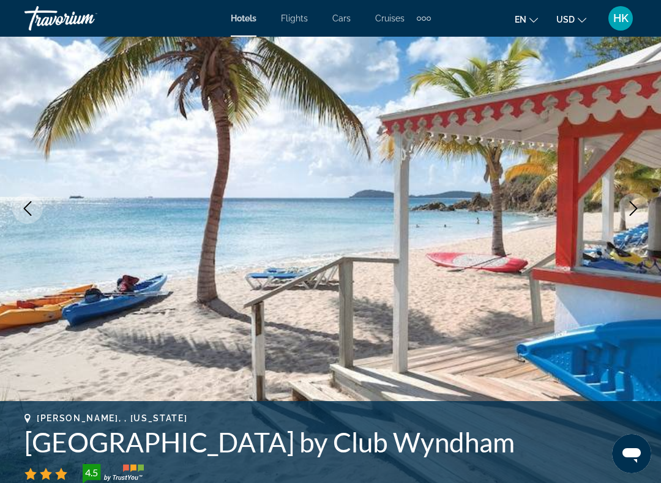
click at [635, 212] on icon "Next image" at bounding box center [633, 208] width 15 height 15
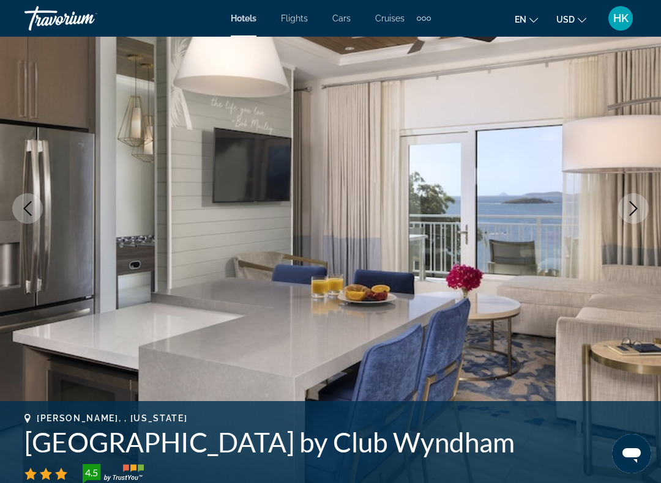
click at [634, 215] on icon "Next image" at bounding box center [633, 208] width 15 height 15
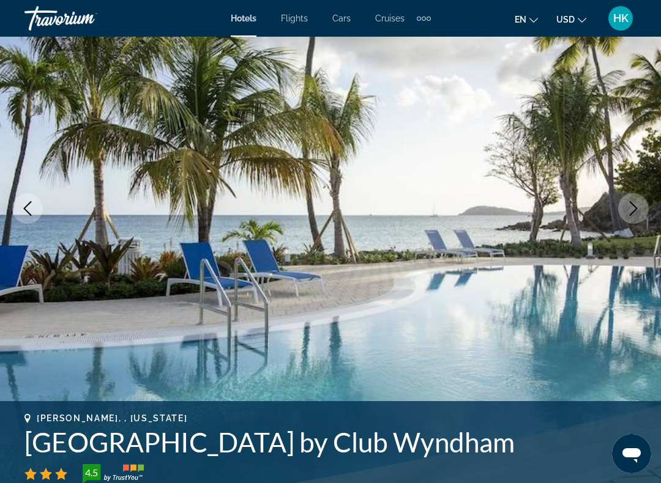
click at [632, 217] on button "Next image" at bounding box center [633, 208] width 31 height 31
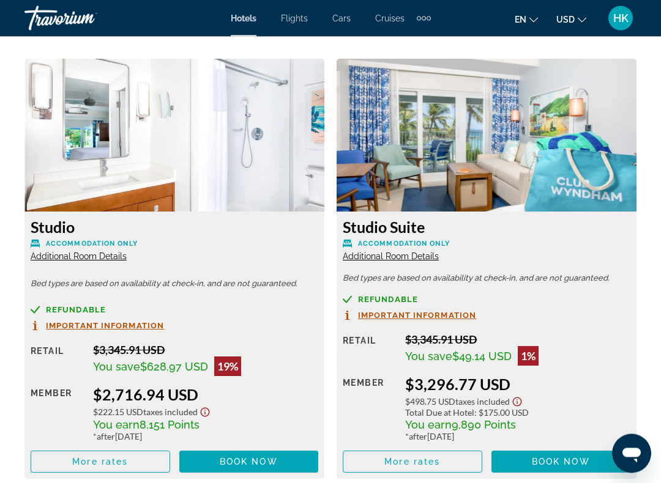
scroll to position [1889, 0]
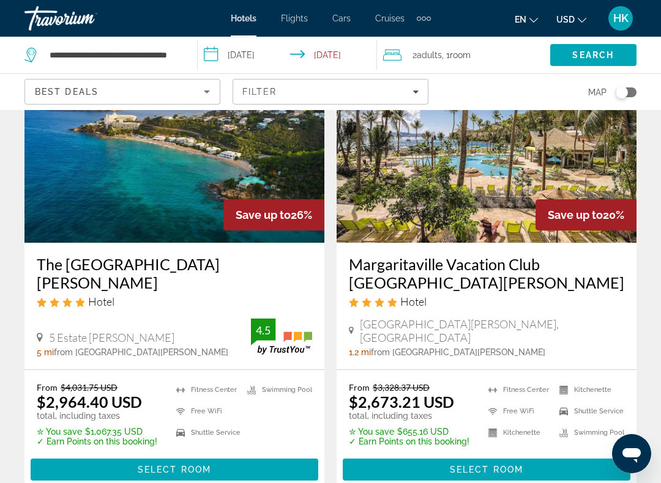
scroll to position [111, 0]
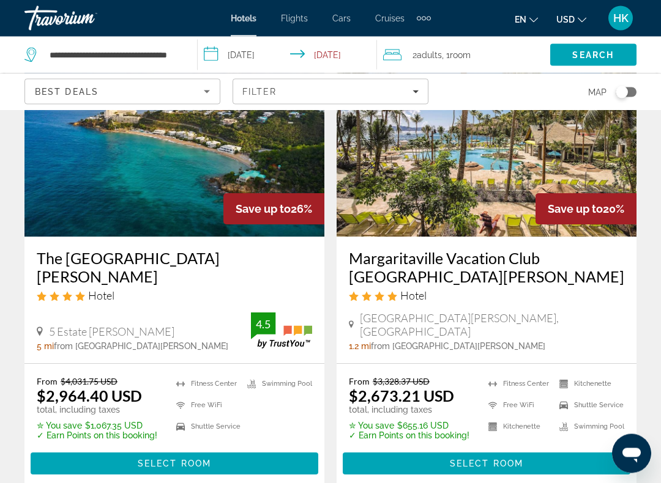
click at [582, 163] on img "Main content" at bounding box center [486, 140] width 300 height 196
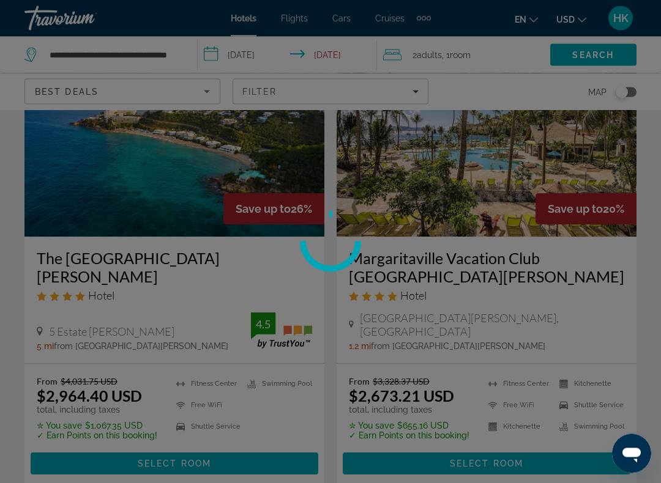
scroll to position [112, 0]
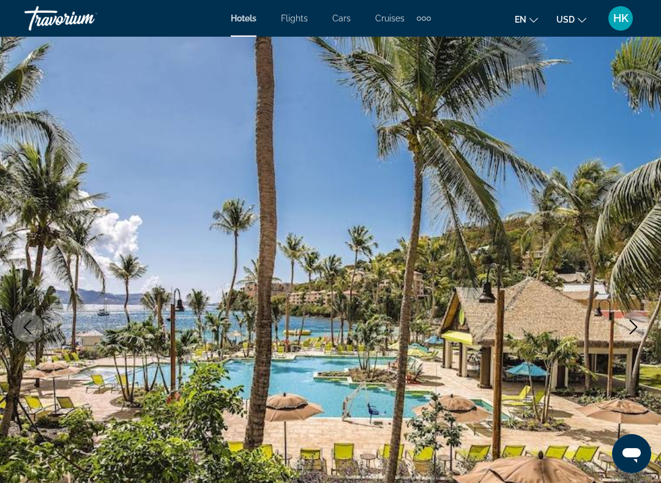
click at [637, 332] on icon "Next image" at bounding box center [633, 327] width 15 height 15
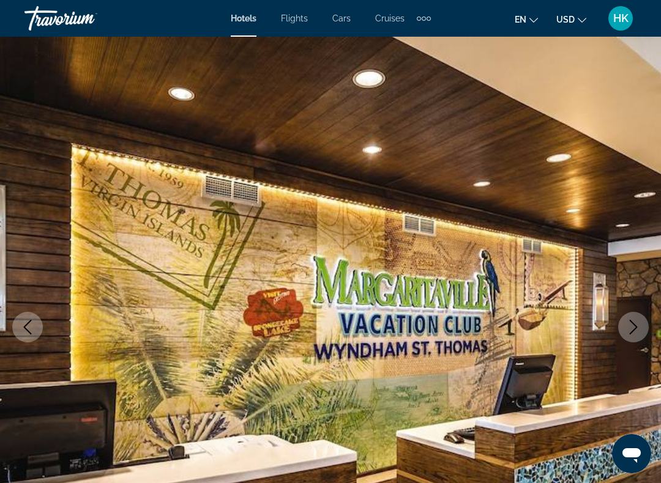
click at [631, 331] on icon "Next image" at bounding box center [633, 327] width 15 height 15
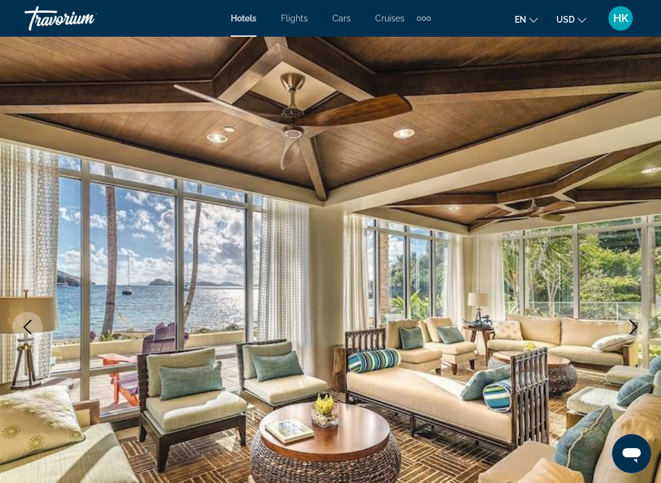
click at [634, 329] on icon "Next image" at bounding box center [633, 327] width 8 height 15
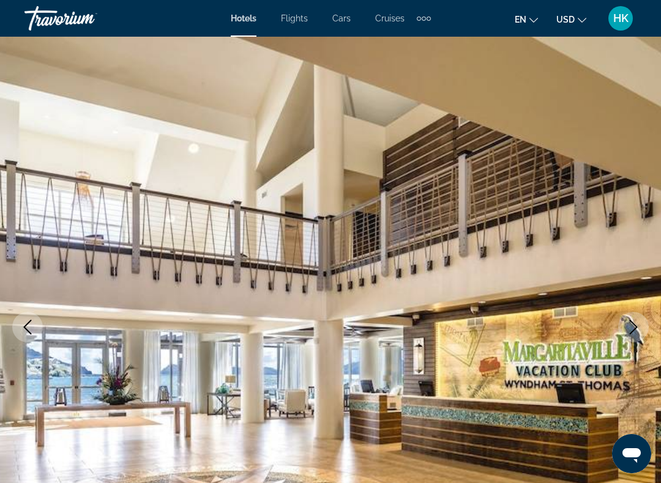
click at [643, 328] on button "Next image" at bounding box center [633, 327] width 31 height 31
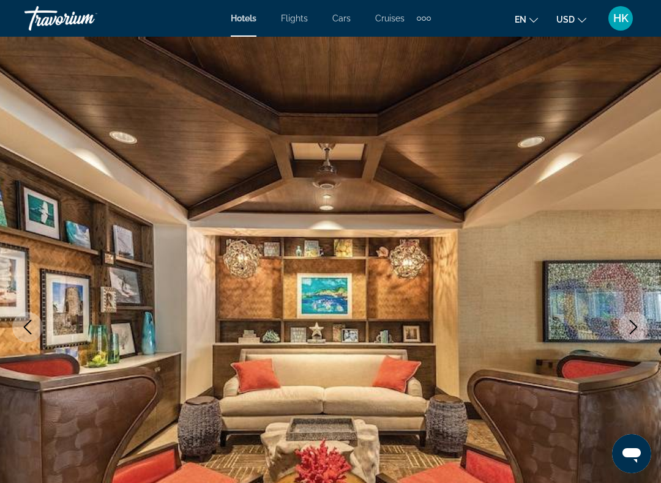
click at [650, 327] on img "Main content" at bounding box center [330, 327] width 661 height 581
click at [637, 332] on icon "Next image" at bounding box center [633, 327] width 15 height 15
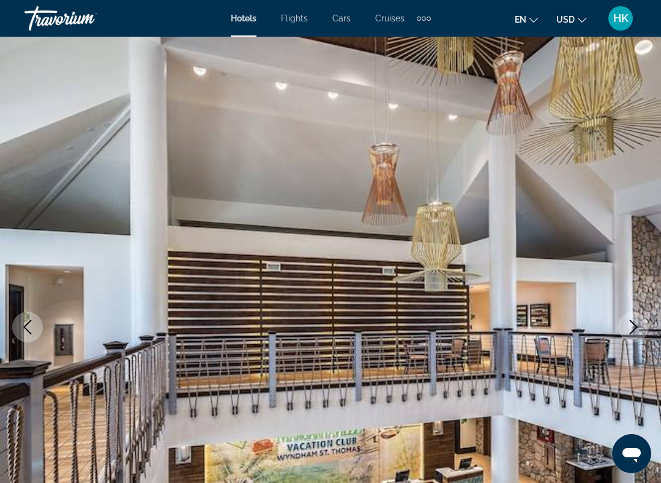
click at [628, 333] on icon "Next image" at bounding box center [633, 327] width 15 height 15
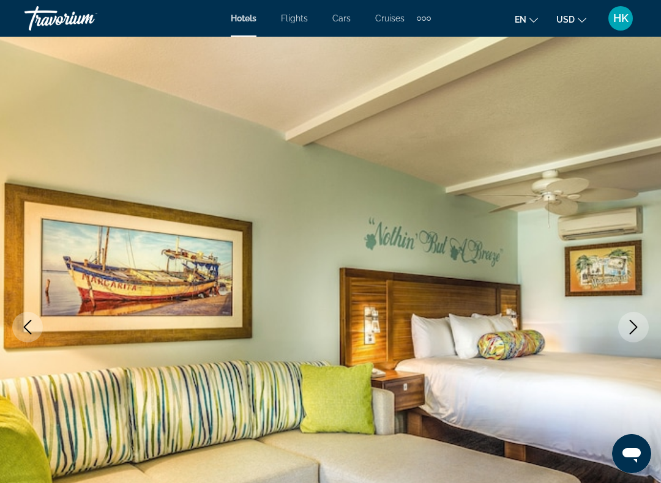
click at [635, 335] on button "Next image" at bounding box center [633, 327] width 31 height 31
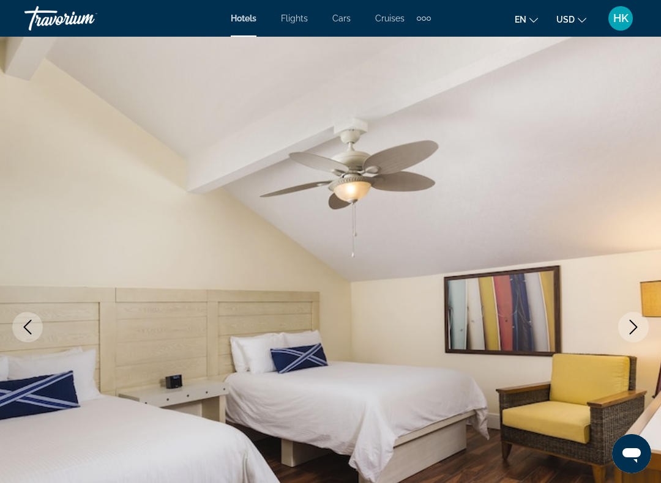
click at [632, 336] on button "Next image" at bounding box center [633, 327] width 31 height 31
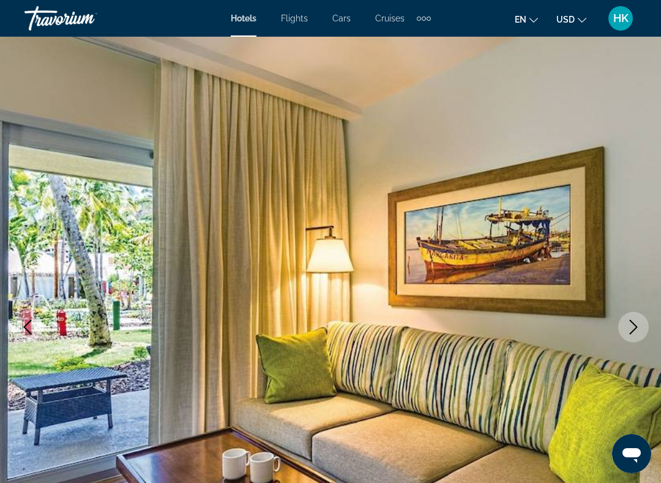
click at [633, 338] on button "Next image" at bounding box center [633, 327] width 31 height 31
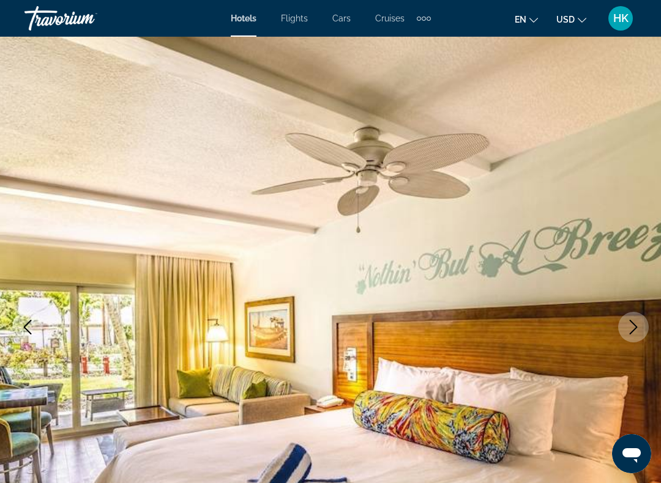
click at [634, 333] on icon "Next image" at bounding box center [633, 327] width 15 height 15
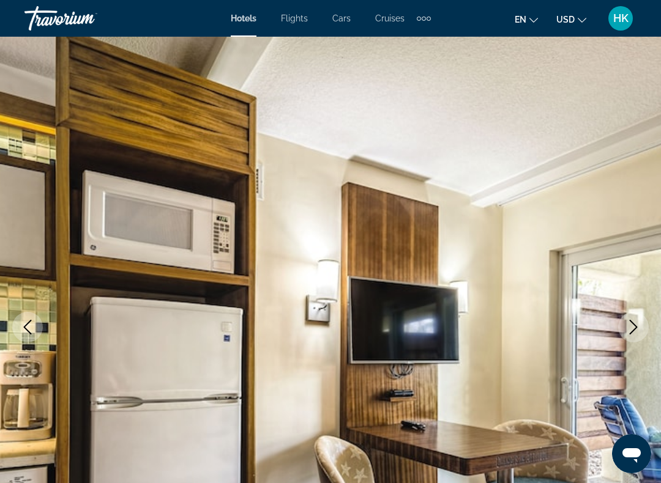
click at [637, 330] on icon "Next image" at bounding box center [633, 327] width 15 height 15
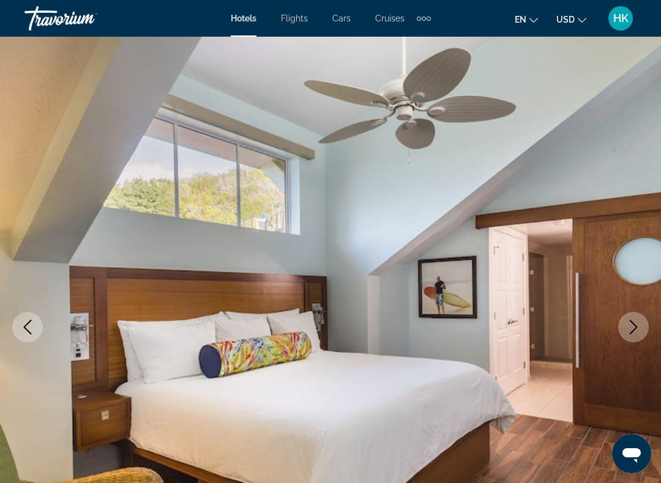
click at [634, 335] on button "Next image" at bounding box center [633, 327] width 31 height 31
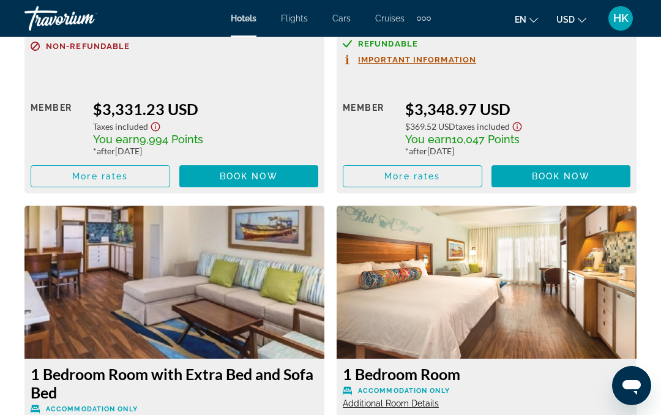
scroll to position [2972, 0]
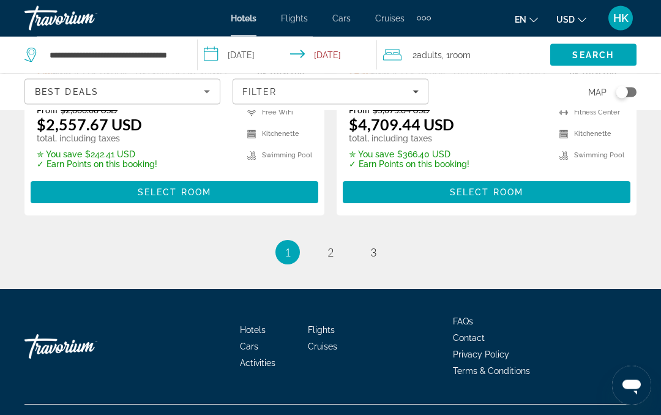
scroll to position [2680, 0]
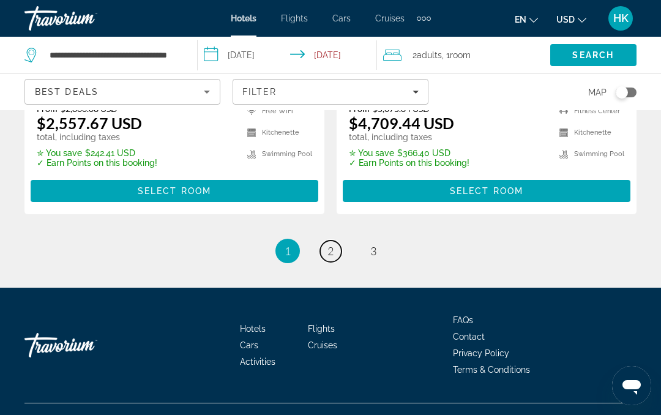
click at [330, 244] on span "2" at bounding box center [330, 250] width 6 height 13
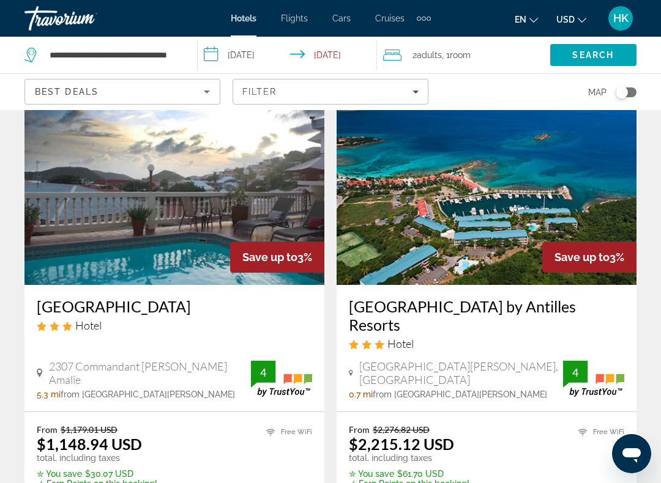
scroll to position [988, 0]
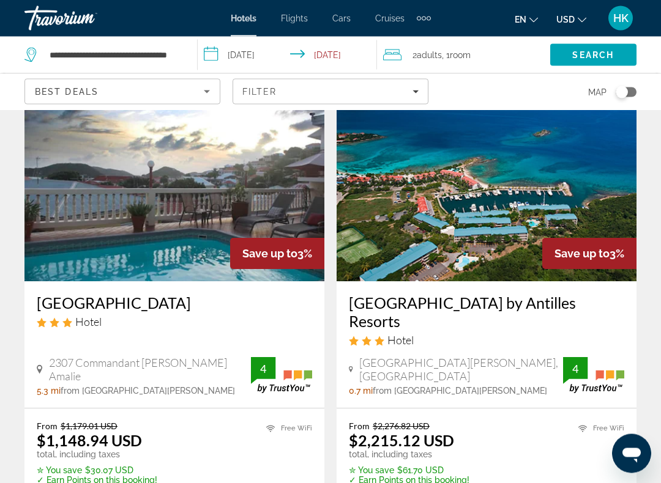
click at [446, 210] on img "Main content" at bounding box center [486, 184] width 300 height 196
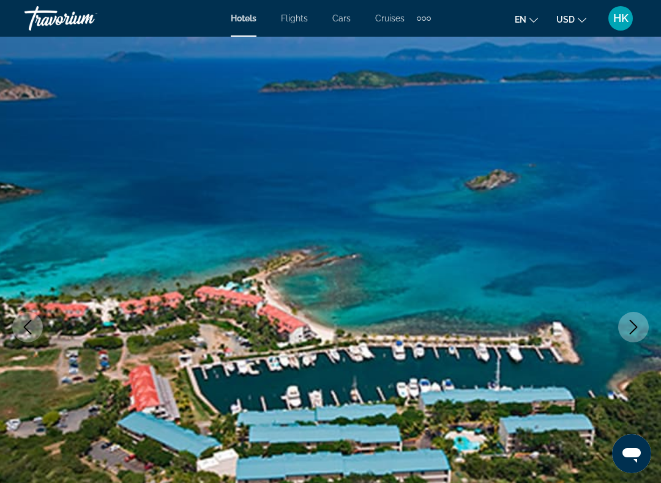
click at [634, 340] on button "Next image" at bounding box center [633, 327] width 31 height 31
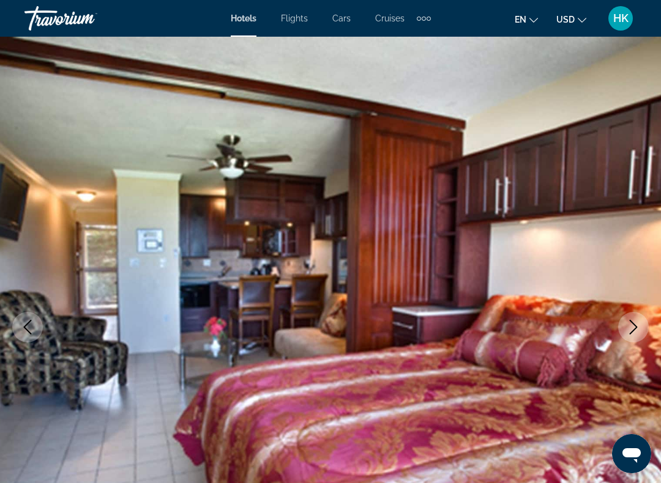
click at [634, 336] on button "Next image" at bounding box center [633, 327] width 31 height 31
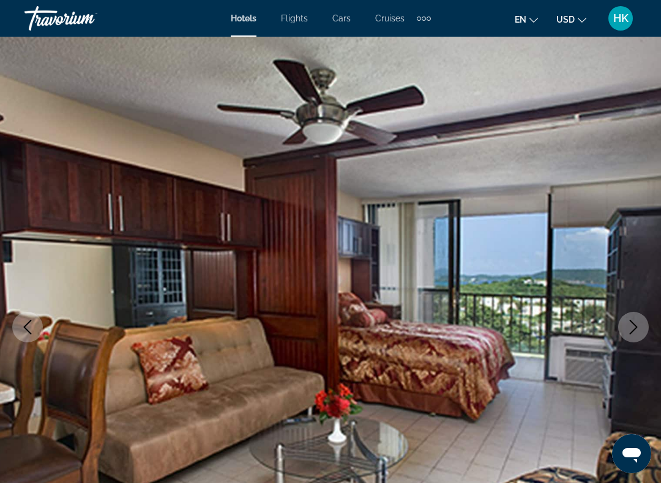
click at [634, 333] on icon "Next image" at bounding box center [633, 327] width 15 height 15
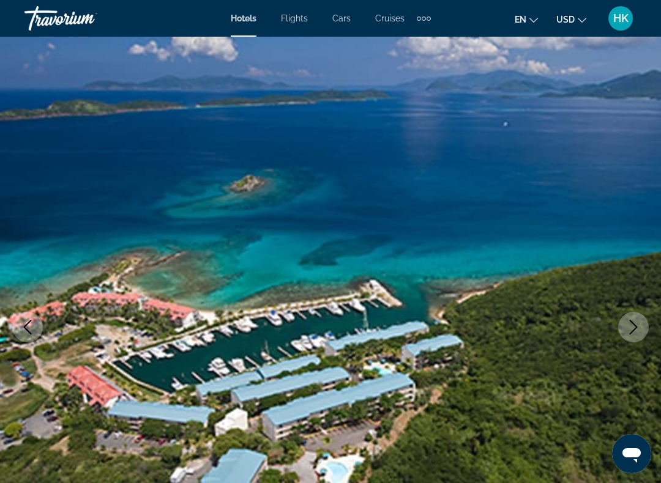
click at [634, 327] on icon "Next image" at bounding box center [633, 327] width 15 height 15
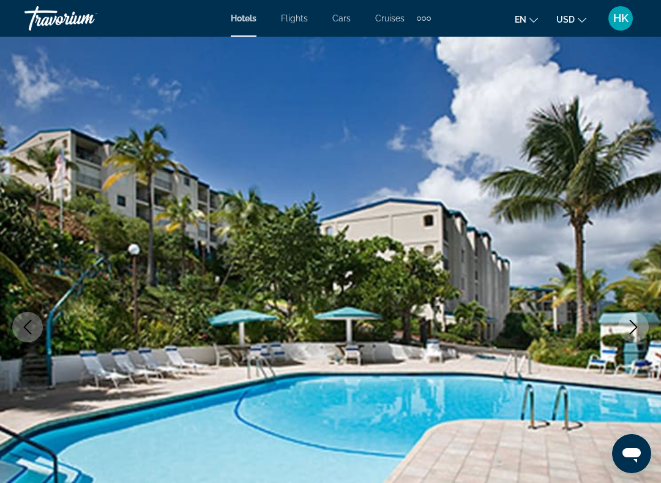
click at [635, 325] on icon "Next image" at bounding box center [633, 327] width 15 height 15
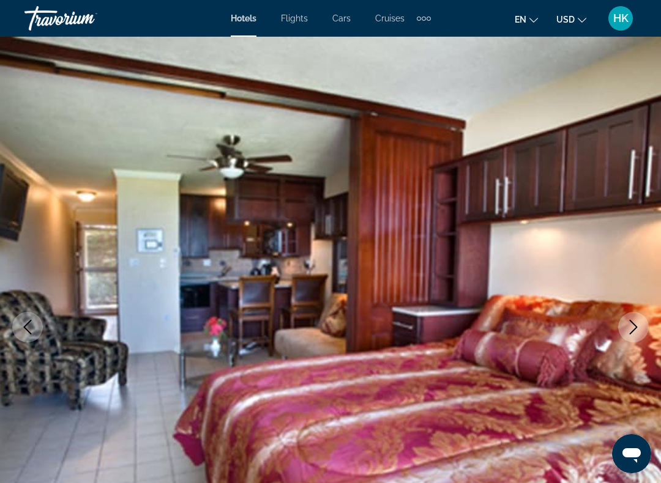
click at [642, 330] on button "Next image" at bounding box center [633, 327] width 31 height 31
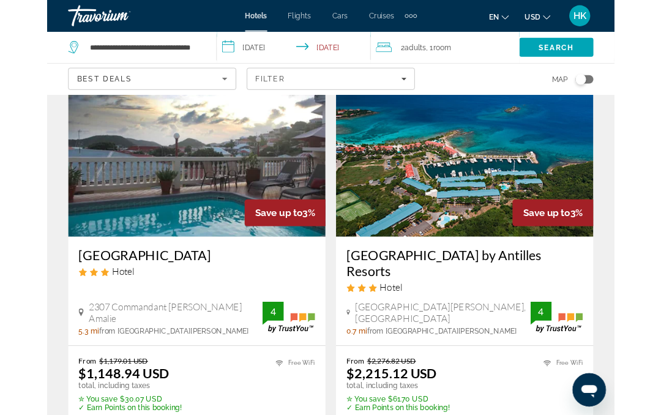
scroll to position [991, 0]
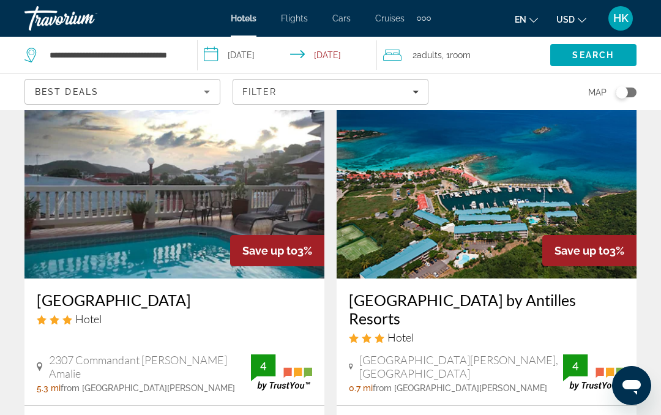
click at [264, 191] on img "Main content" at bounding box center [174, 181] width 300 height 196
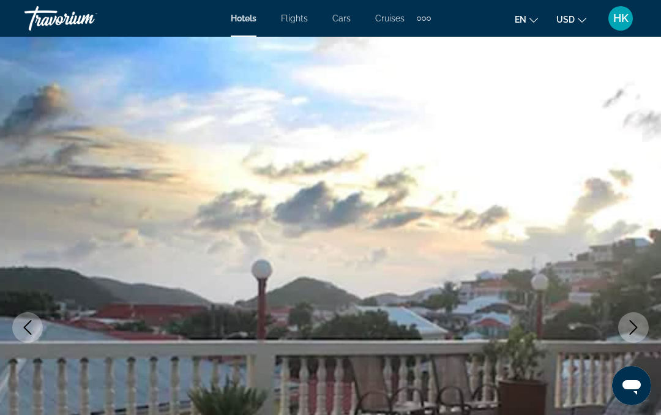
click at [632, 335] on button "Next image" at bounding box center [633, 327] width 31 height 31
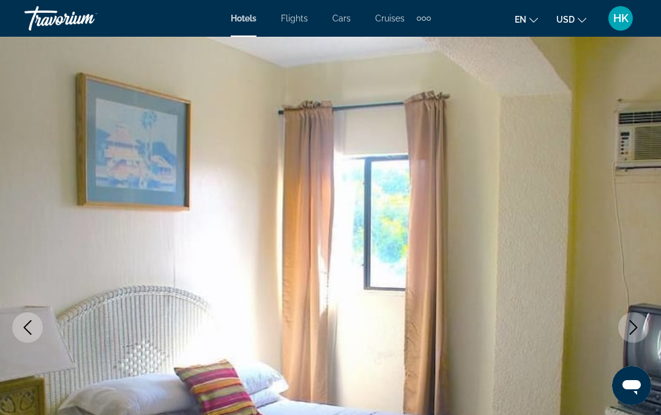
click at [634, 336] on button "Next image" at bounding box center [633, 327] width 31 height 31
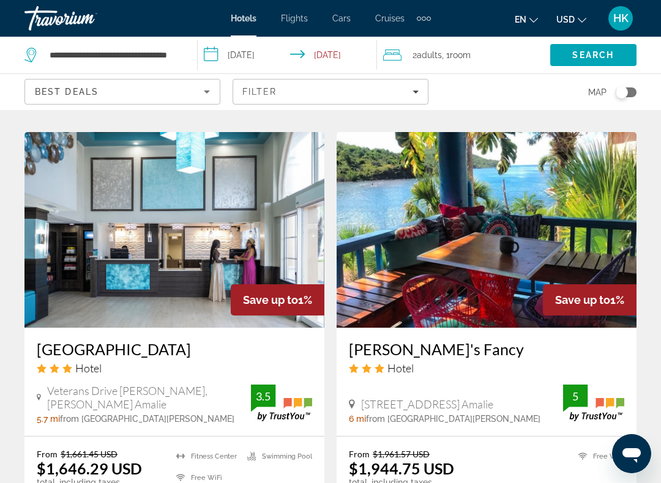
scroll to position [2335, 0]
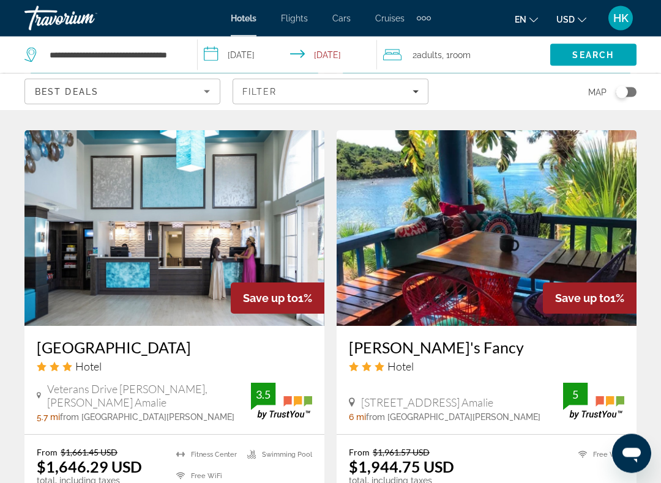
click at [264, 213] on img "Main content" at bounding box center [174, 229] width 300 height 196
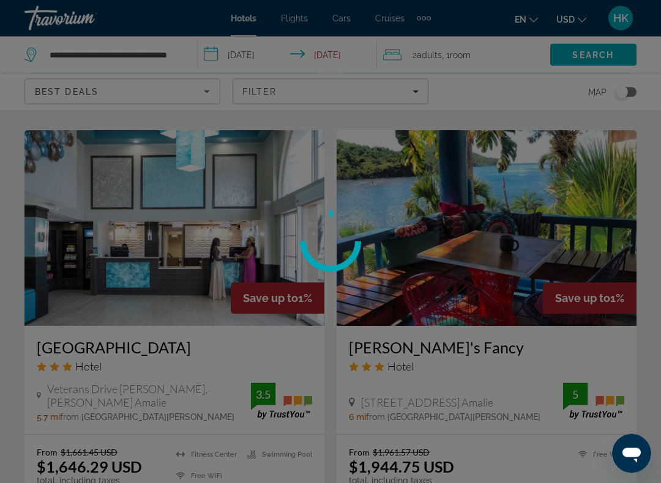
scroll to position [2336, 0]
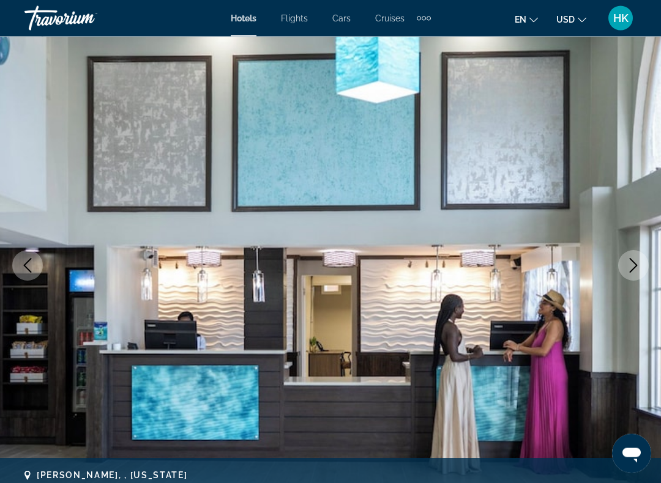
scroll to position [65, 0]
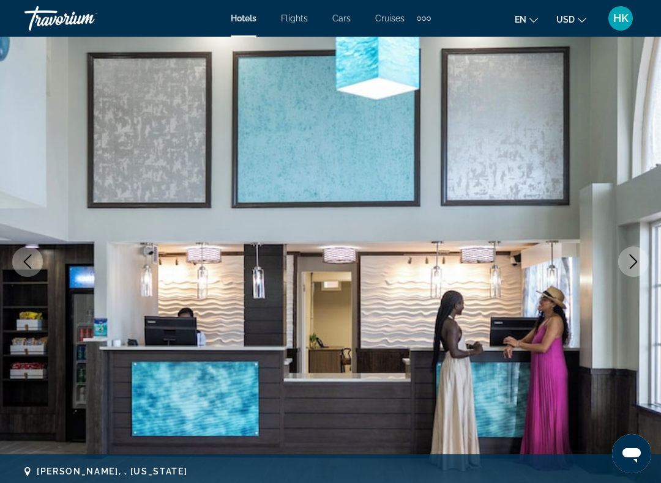
click at [632, 270] on button "Next image" at bounding box center [633, 261] width 31 height 31
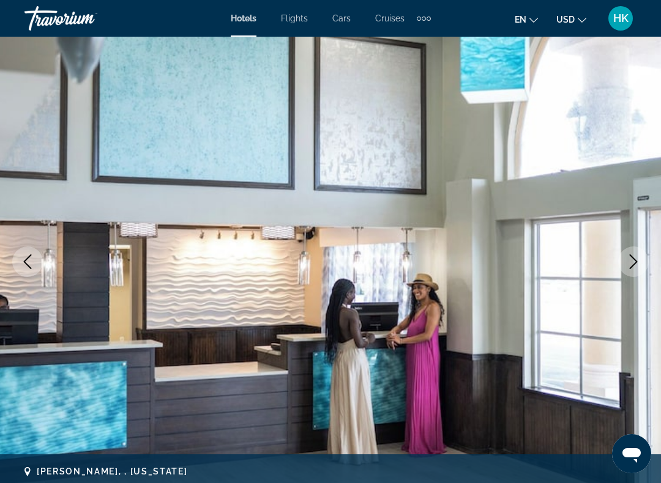
click at [633, 268] on icon "Next image" at bounding box center [633, 261] width 15 height 15
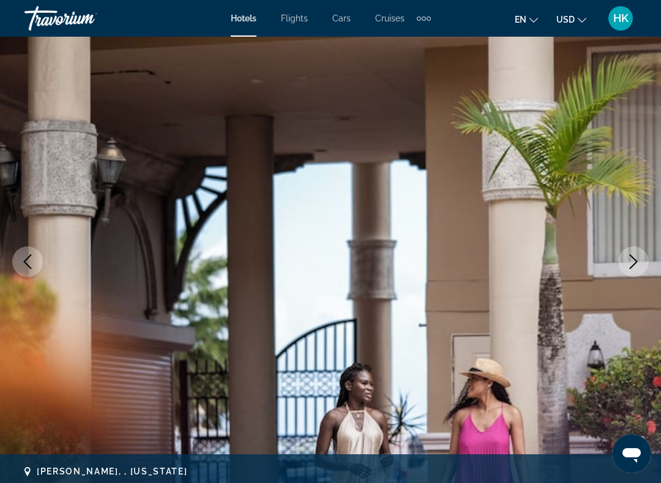
click at [634, 267] on icon "Next image" at bounding box center [633, 261] width 15 height 15
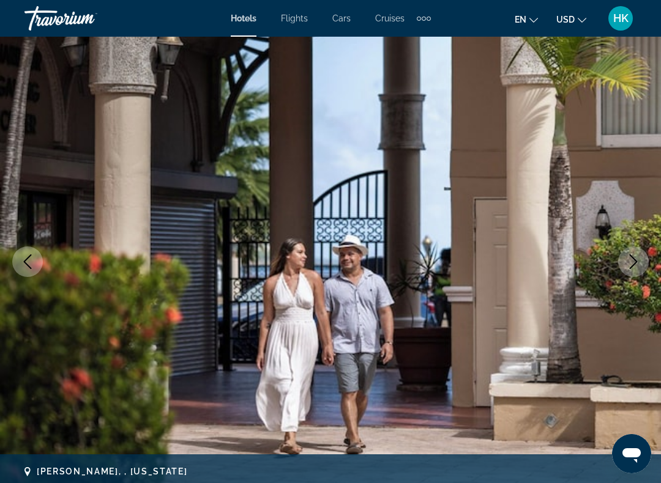
click at [629, 268] on icon "Next image" at bounding box center [633, 261] width 15 height 15
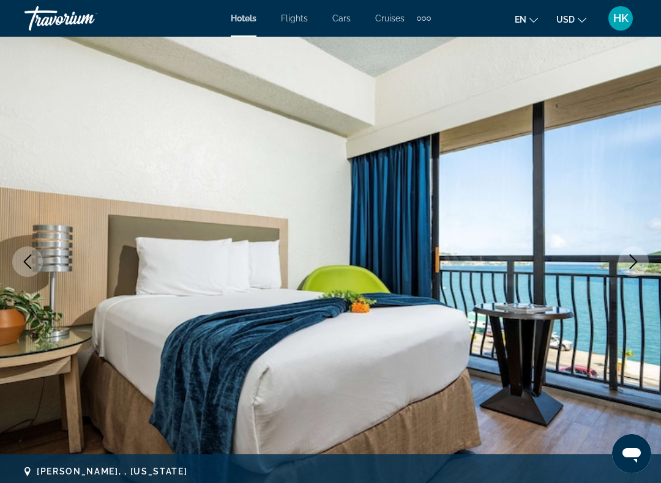
click at [632, 268] on icon "Next image" at bounding box center [633, 261] width 15 height 15
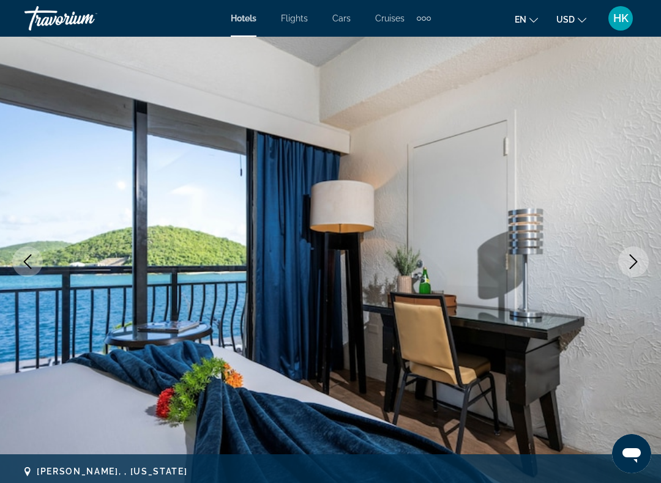
click at [634, 269] on icon "Next image" at bounding box center [633, 261] width 15 height 15
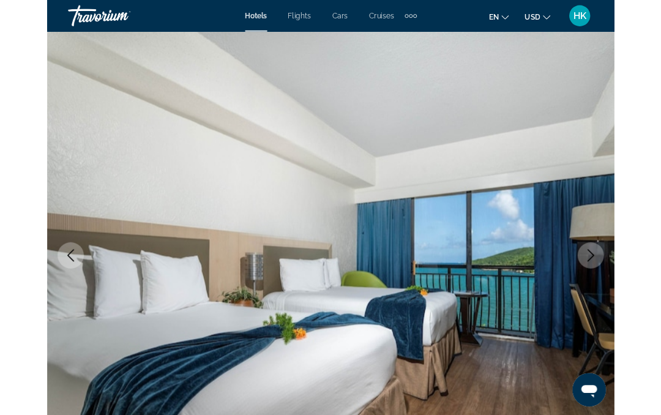
scroll to position [0, 0]
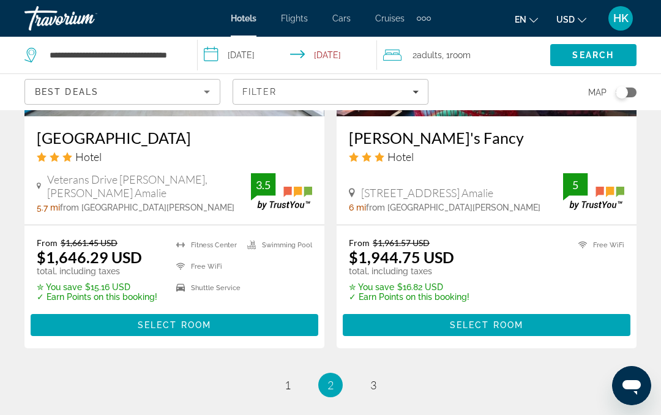
scroll to position [2544, 0]
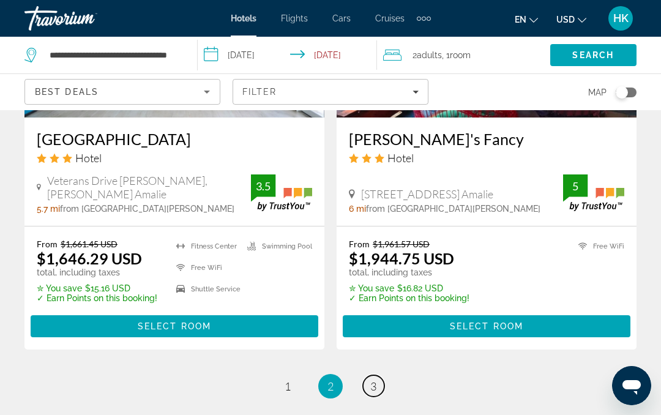
click at [374, 379] on span "3" at bounding box center [373, 385] width 6 height 13
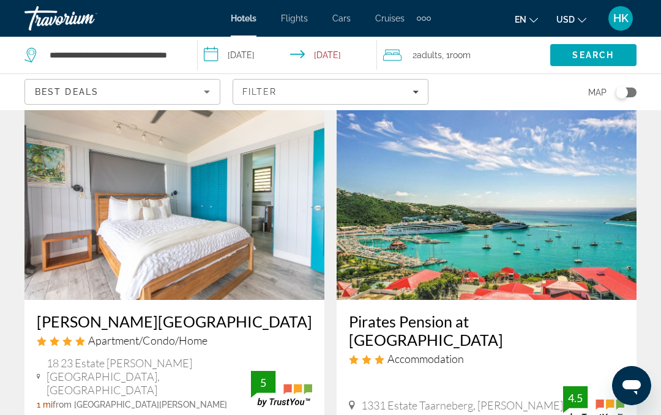
scroll to position [48, 0]
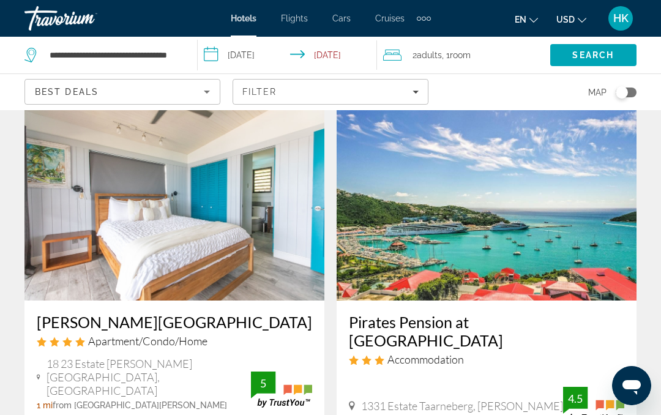
click at [565, 210] on img "Main content" at bounding box center [486, 203] width 300 height 196
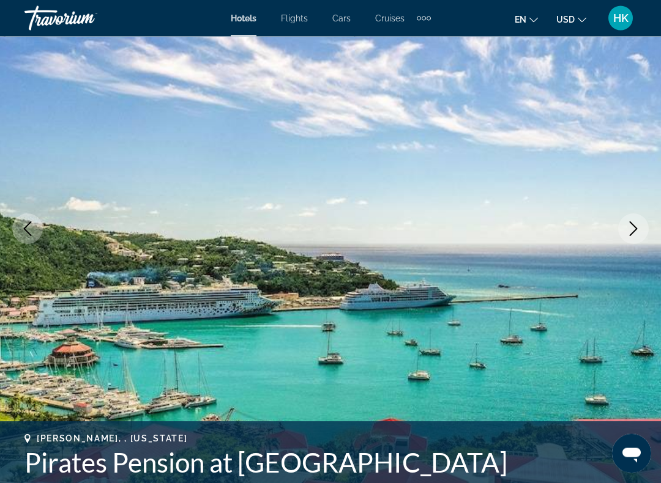
scroll to position [100, 0]
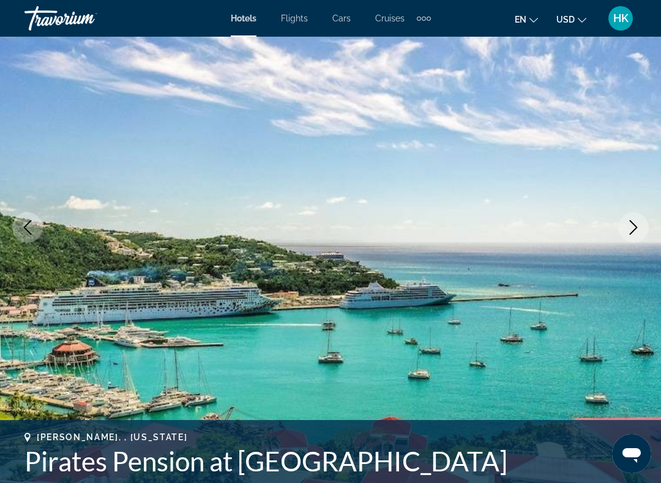
click at [629, 237] on button "Next image" at bounding box center [633, 227] width 31 height 31
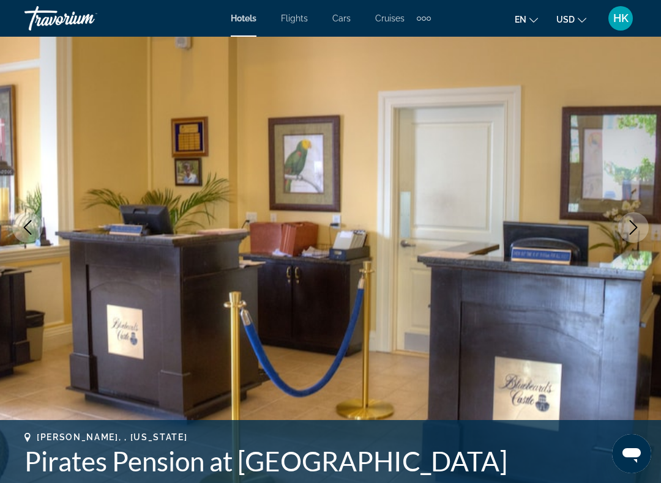
click at [626, 237] on button "Next image" at bounding box center [633, 227] width 31 height 31
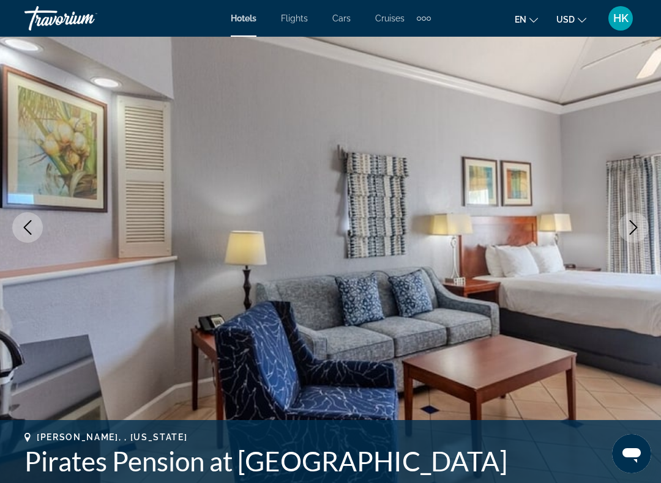
click at [634, 228] on icon "Next image" at bounding box center [633, 227] width 15 height 15
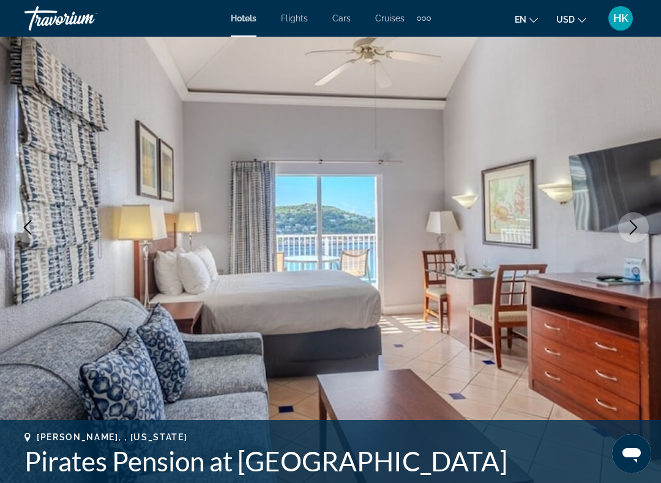
click at [634, 235] on button "Next image" at bounding box center [633, 227] width 31 height 31
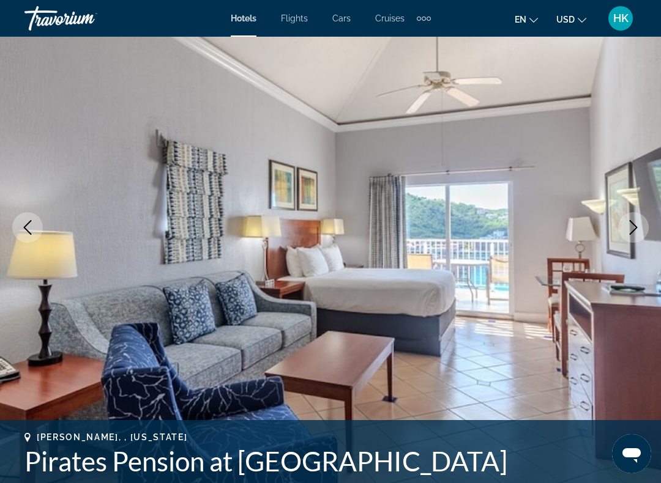
click at [640, 234] on button "Next image" at bounding box center [633, 227] width 31 height 31
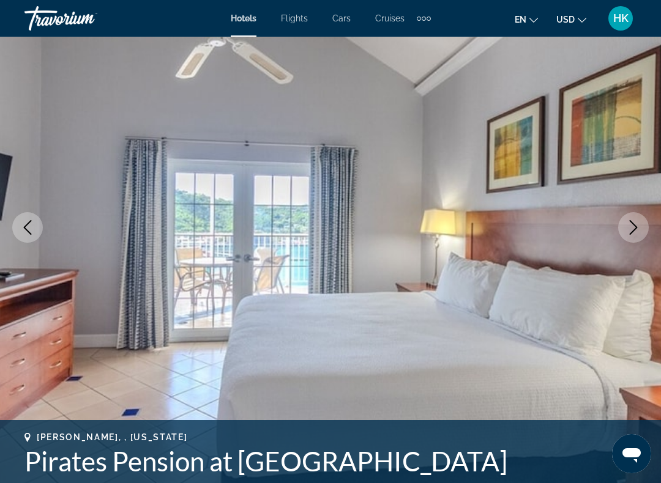
click at [635, 239] on button "Next image" at bounding box center [633, 227] width 31 height 31
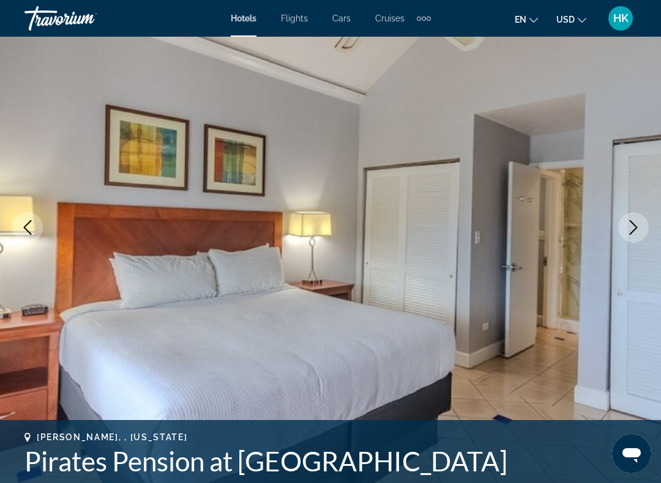
click at [632, 237] on button "Next image" at bounding box center [633, 227] width 31 height 31
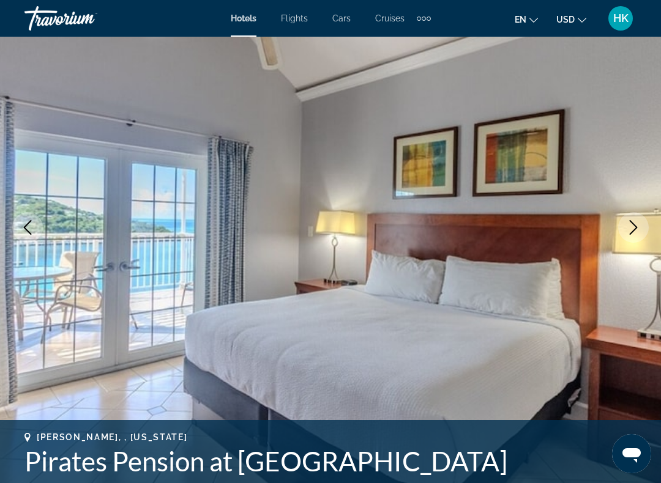
click at [631, 242] on button "Next image" at bounding box center [633, 227] width 31 height 31
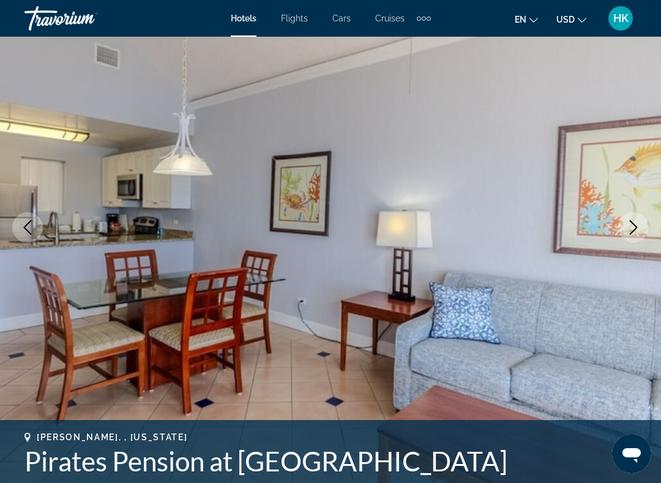
click at [633, 235] on button "Next image" at bounding box center [633, 227] width 31 height 31
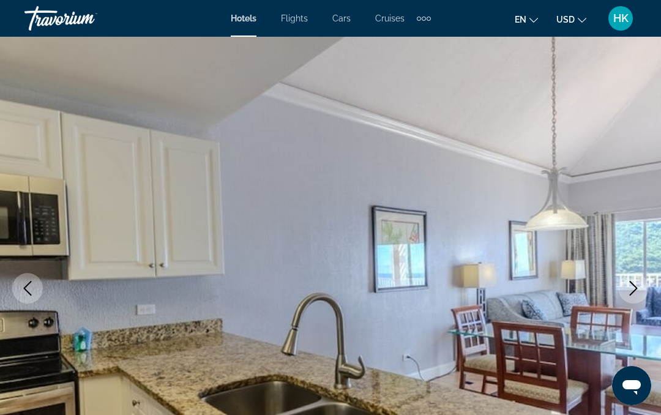
scroll to position [0, 0]
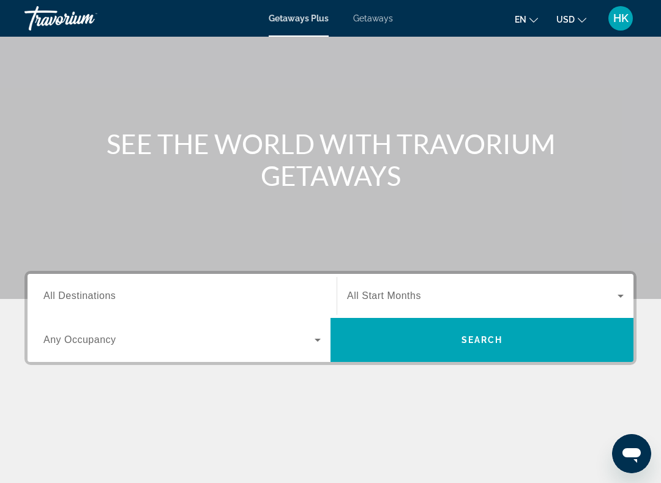
scroll to position [96, 0]
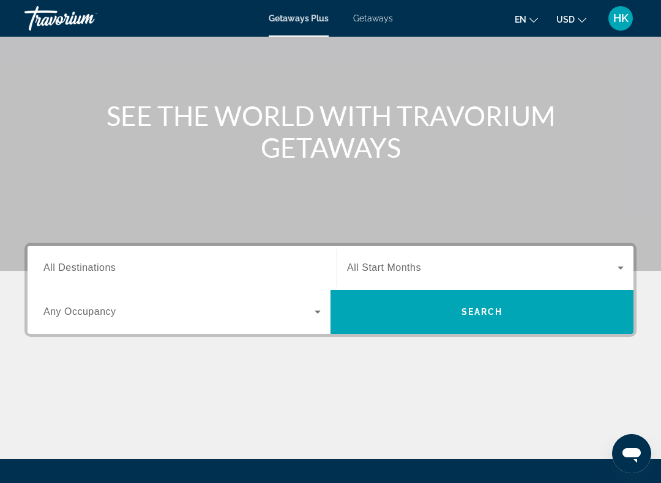
click at [133, 270] on input "Destination All Destinations" at bounding box center [181, 268] width 277 height 15
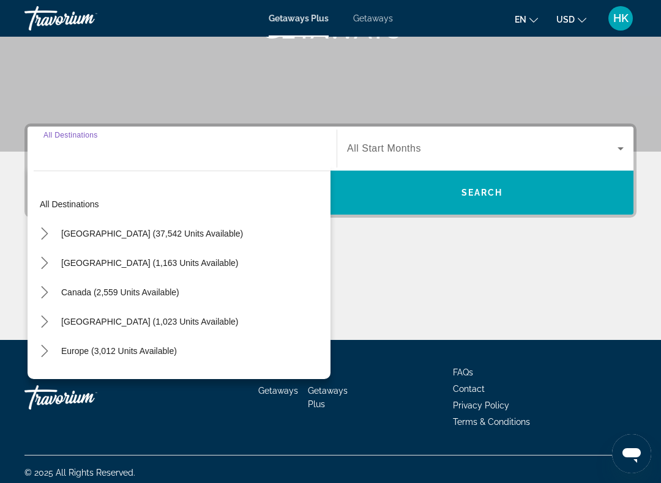
scroll to position [222, 0]
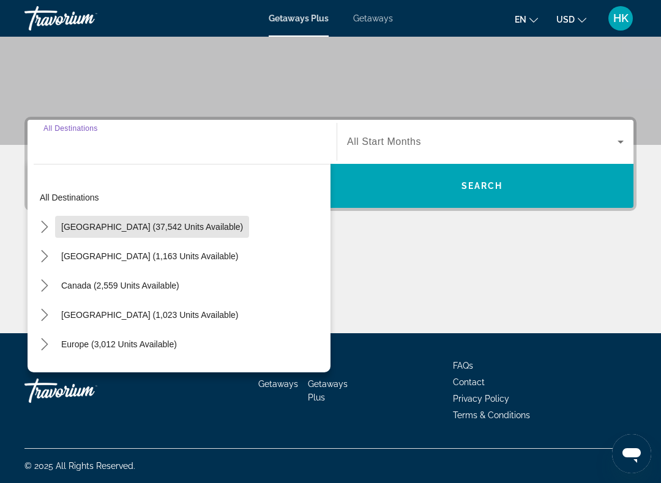
click at [182, 227] on span "[GEOGRAPHIC_DATA] (37,542 units available)" at bounding box center [152, 227] width 182 height 10
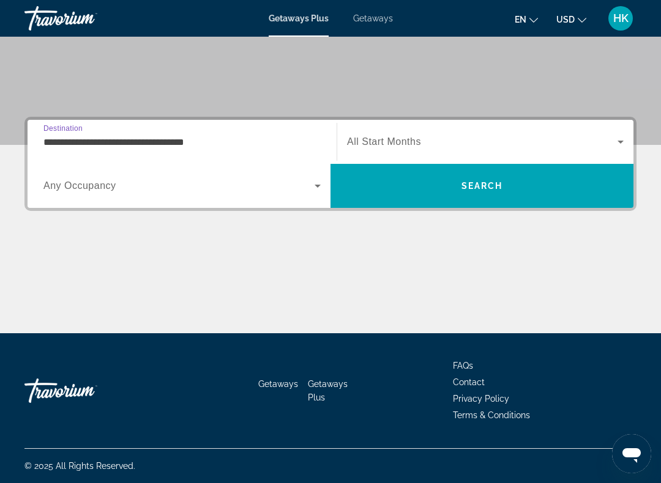
click at [157, 181] on span "Search widget" at bounding box center [178, 186] width 271 height 15
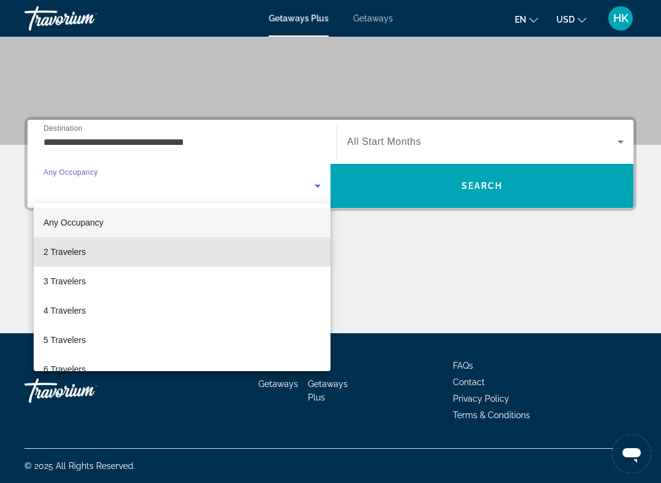
click at [81, 256] on span "2 Travelers" at bounding box center [64, 252] width 42 height 15
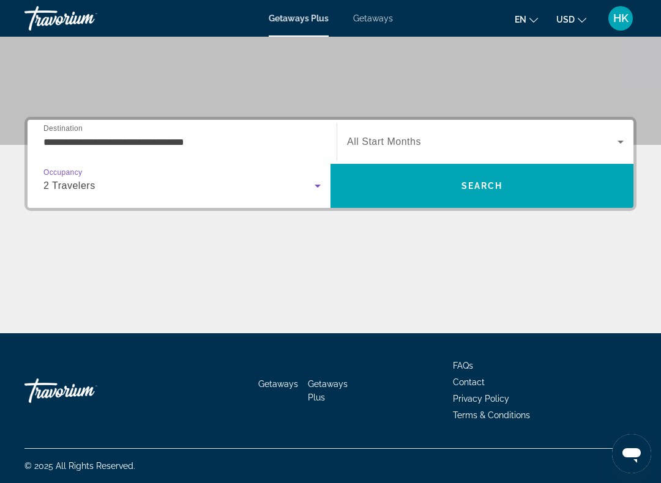
click at [134, 138] on input "**********" at bounding box center [181, 142] width 277 height 15
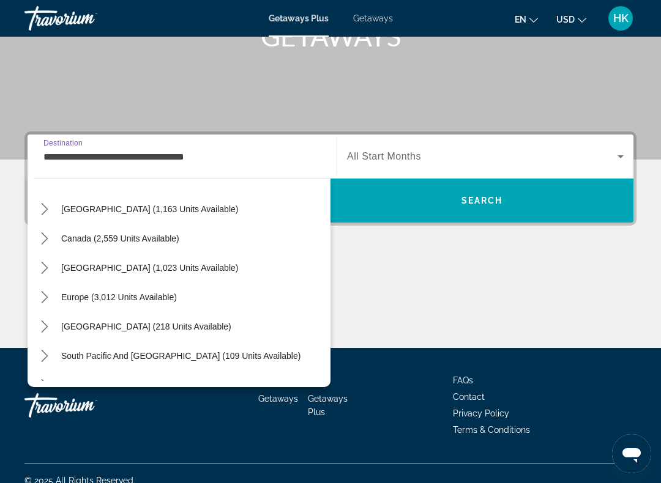
scroll to position [1182, 0]
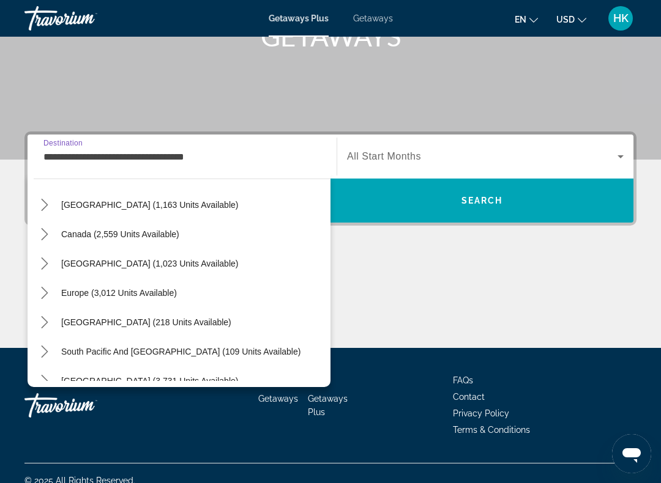
click at [35, 257] on mat-icon "Toggle Caribbean & Atlantic Islands (1,023 units available) submenu" at bounding box center [44, 263] width 21 height 21
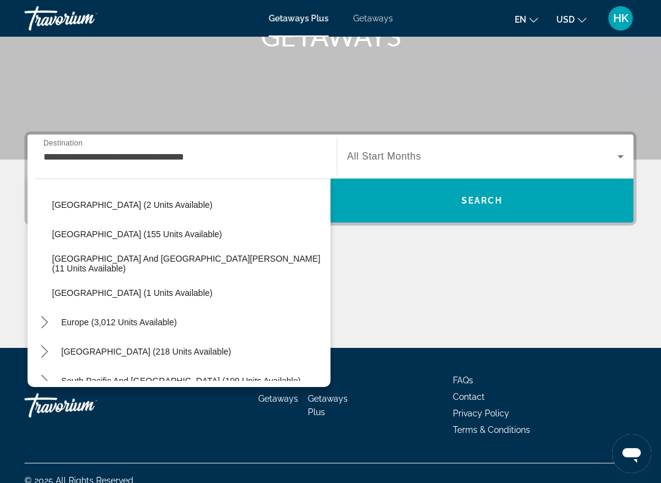
scroll to position [1292, 0]
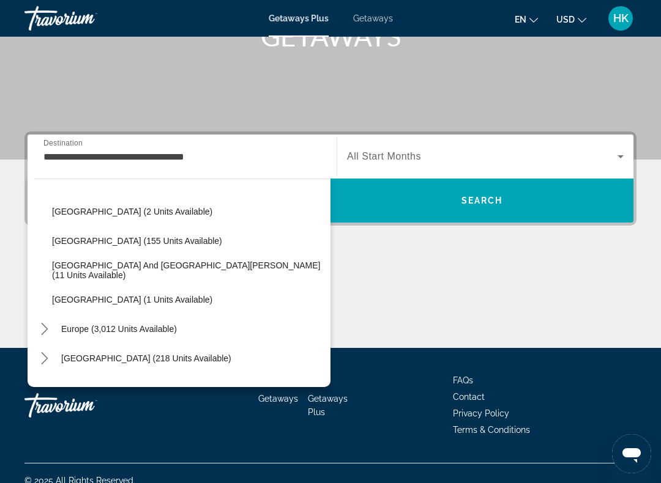
click at [76, 300] on span "[GEOGRAPHIC_DATA] (1 units available)" at bounding box center [132, 300] width 160 height 10
type input "**********"
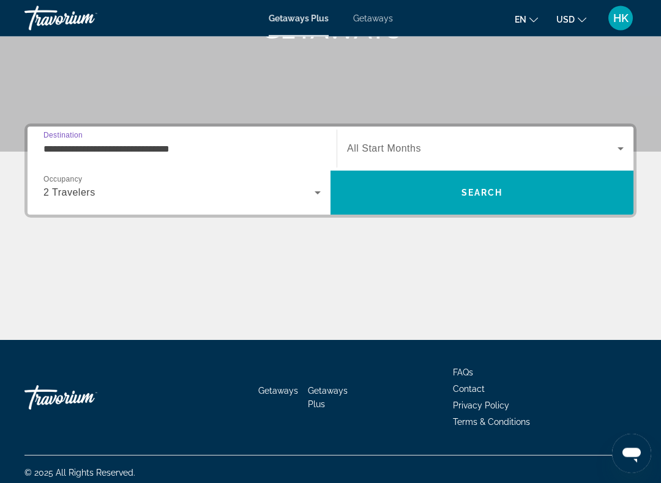
scroll to position [221, 0]
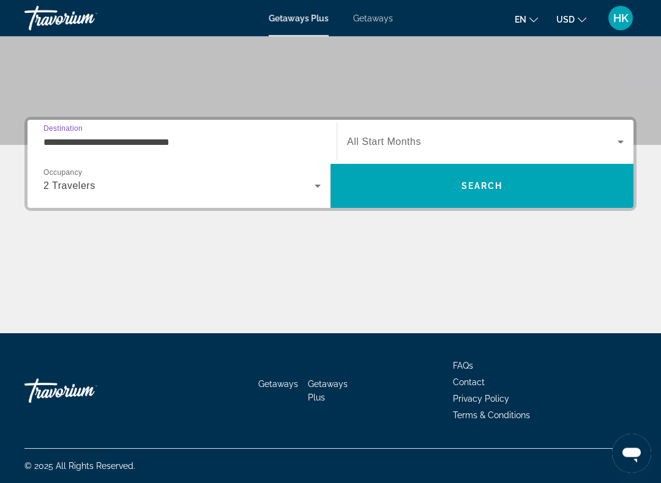
click at [624, 142] on icon "Search widget" at bounding box center [620, 142] width 15 height 15
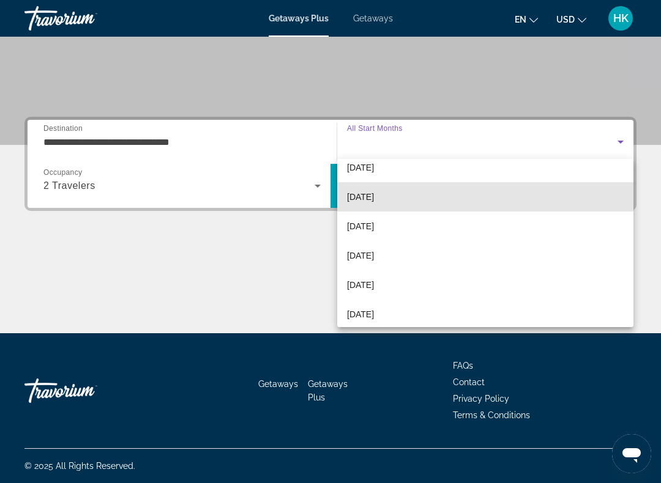
scroll to position [103, 0]
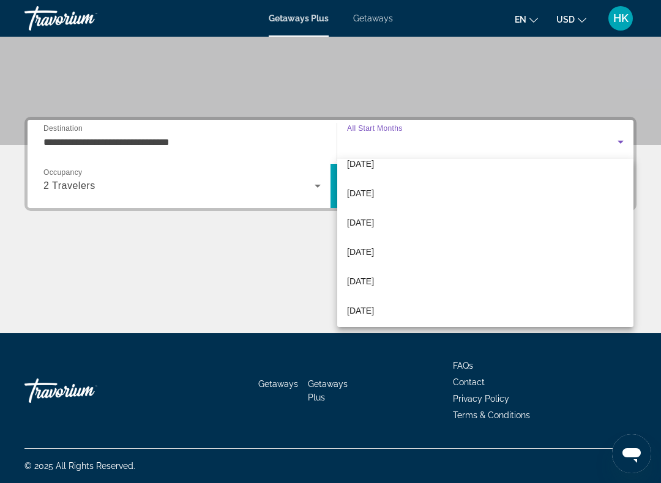
click at [399, 286] on mat-option "[DATE]" at bounding box center [485, 281] width 296 height 29
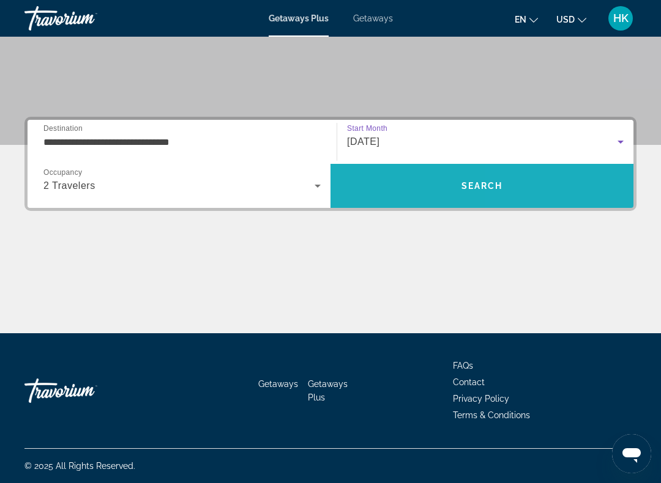
click at [535, 188] on span "Search" at bounding box center [481, 185] width 303 height 29
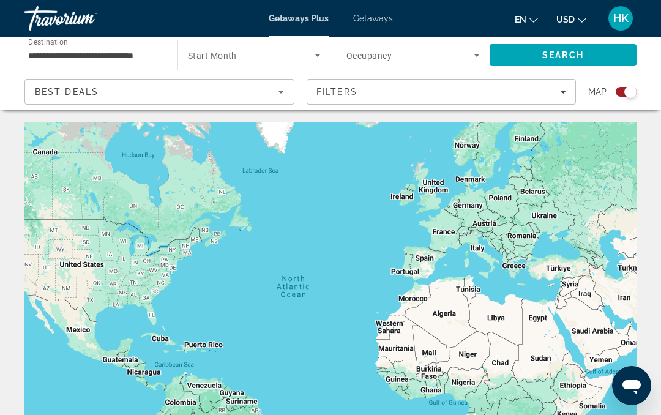
click at [287, 94] on icon "Sort by" at bounding box center [280, 91] width 15 height 15
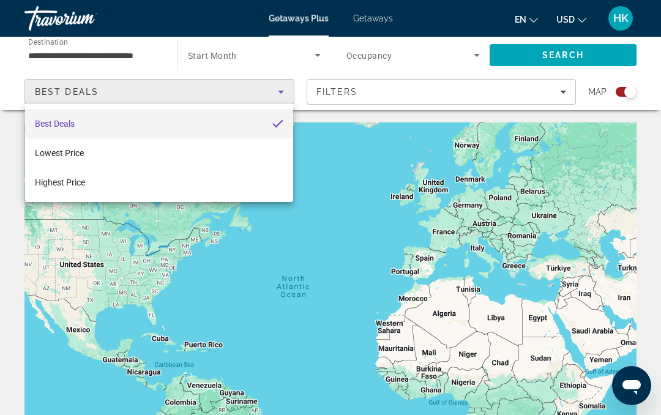
click at [435, 96] on div at bounding box center [330, 207] width 661 height 415
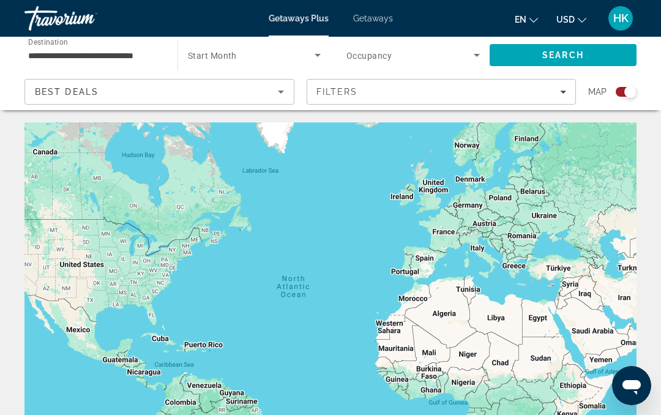
click at [481, 52] on icon "Search widget" at bounding box center [476, 55] width 15 height 15
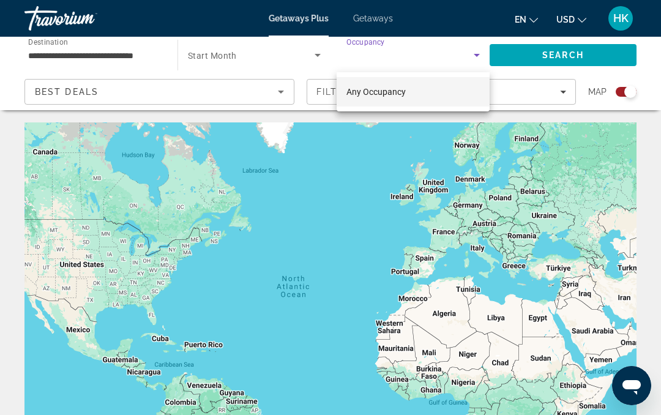
click at [315, 52] on div at bounding box center [330, 207] width 661 height 415
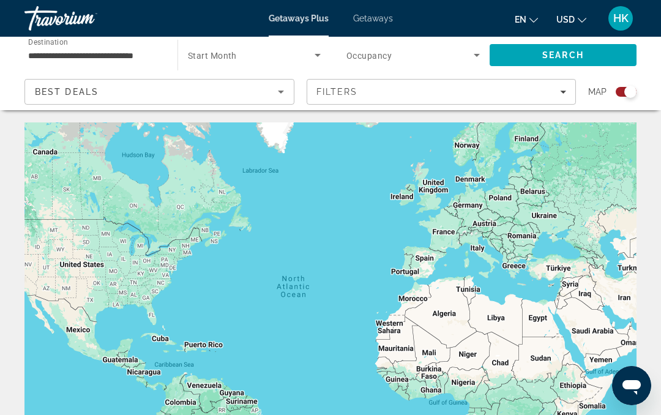
click at [311, 53] on icon "Search widget" at bounding box center [317, 55] width 15 height 15
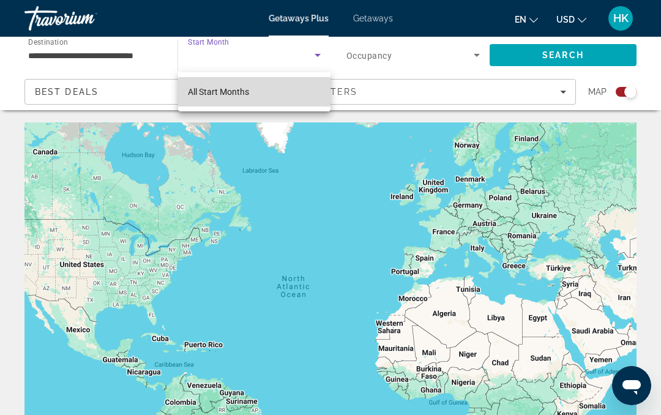
click at [287, 95] on mat-option "All Start Months" at bounding box center [254, 91] width 152 height 29
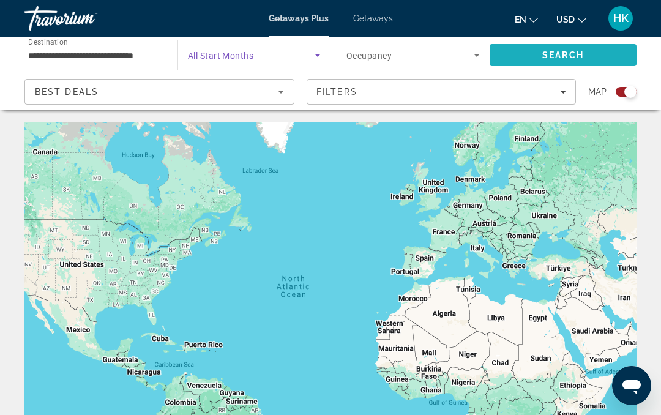
click at [559, 59] on span "Search" at bounding box center [563, 55] width 42 height 10
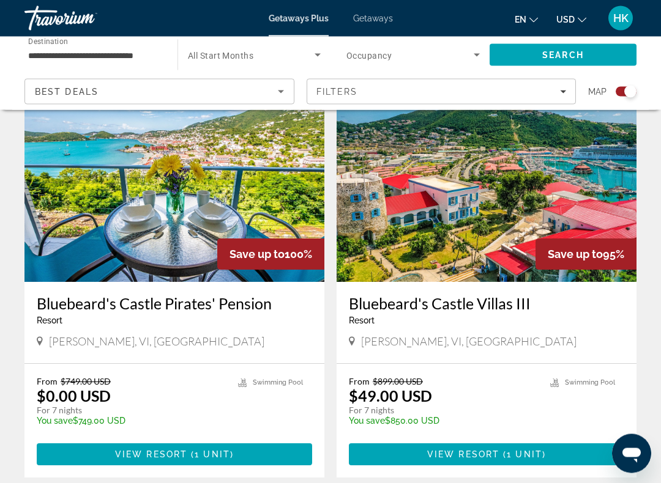
scroll to position [446, 0]
click at [206, 311] on h3 "Bluebeard's Castle Pirates' Pension" at bounding box center [174, 303] width 275 height 18
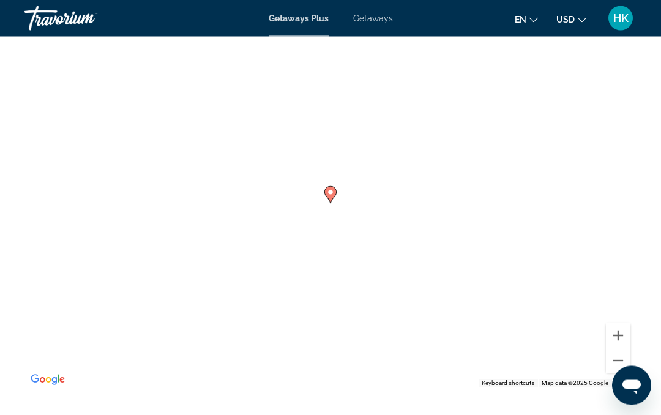
scroll to position [1997, 0]
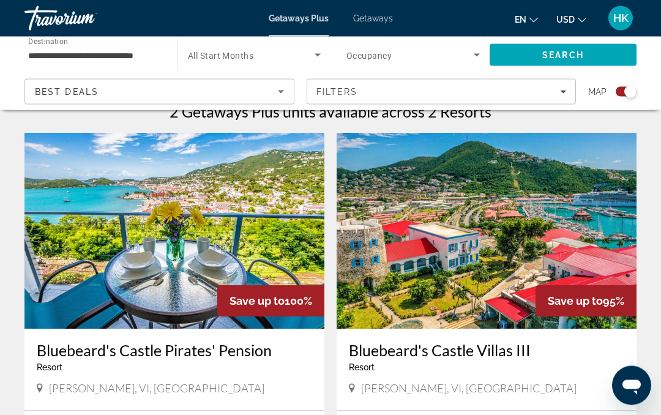
scroll to position [387, 0]
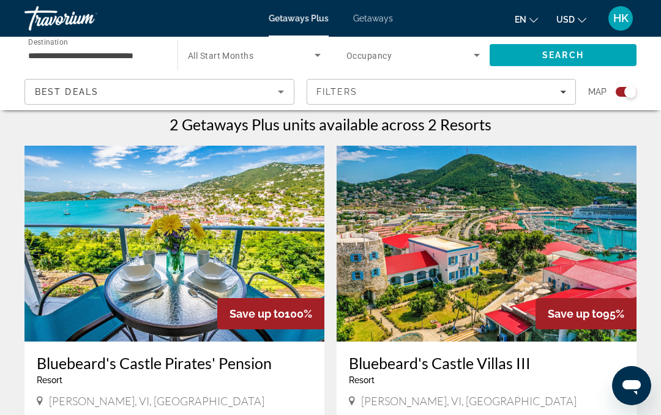
click at [598, 220] on img "Main content" at bounding box center [486, 244] width 300 height 196
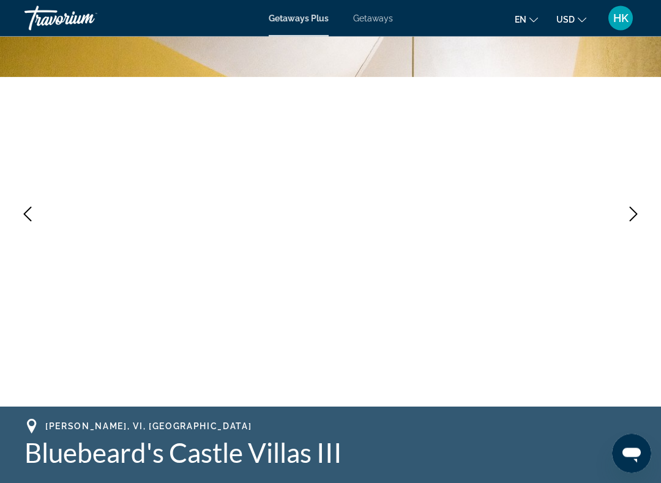
scroll to position [113, 0]
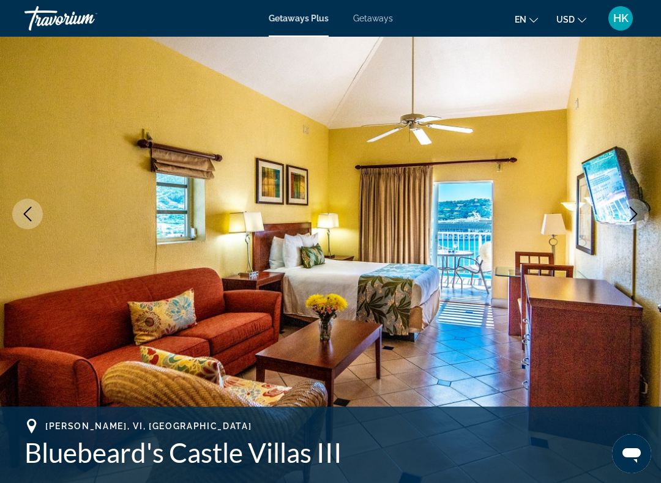
click at [637, 213] on icon "Next image" at bounding box center [633, 214] width 15 height 15
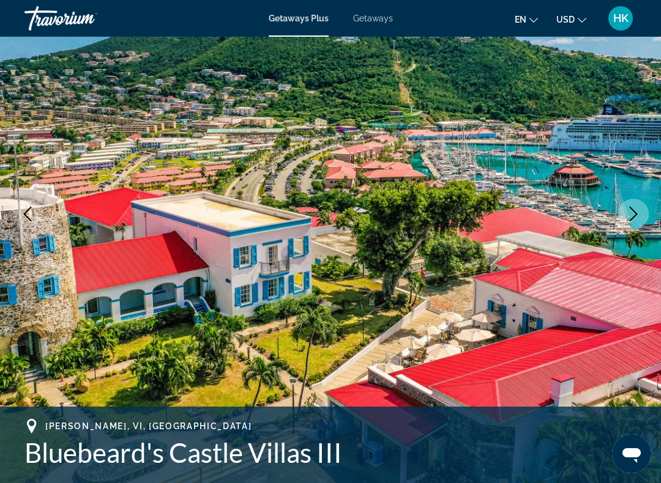
click at [636, 223] on button "Next image" at bounding box center [633, 214] width 31 height 31
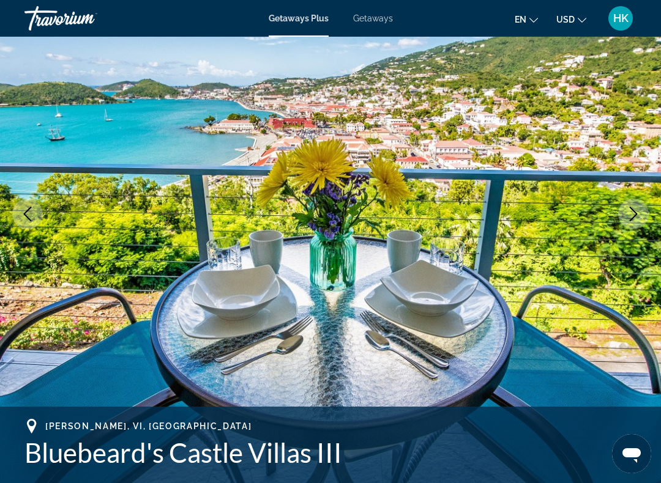
click at [632, 220] on icon "Next image" at bounding box center [633, 214] width 15 height 15
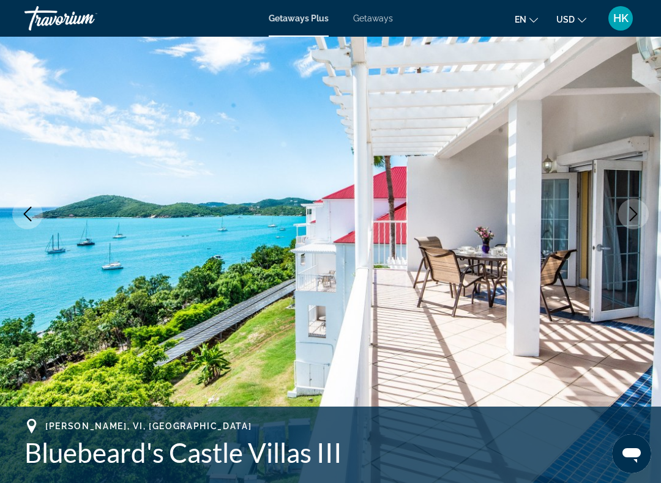
click at [639, 226] on button "Next image" at bounding box center [633, 214] width 31 height 31
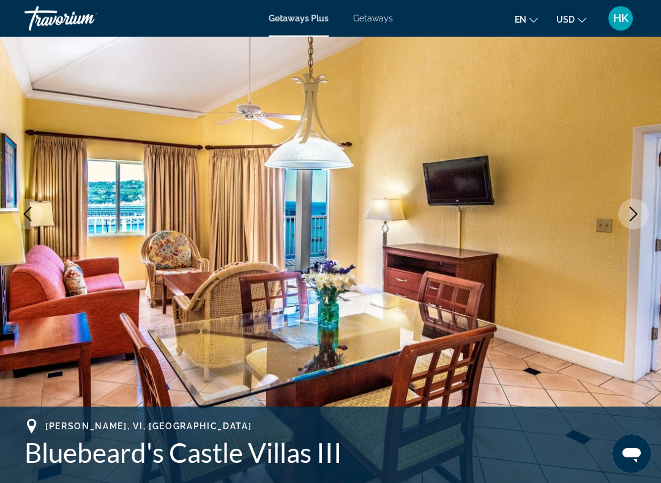
click at [631, 220] on icon "Next image" at bounding box center [633, 214] width 8 height 15
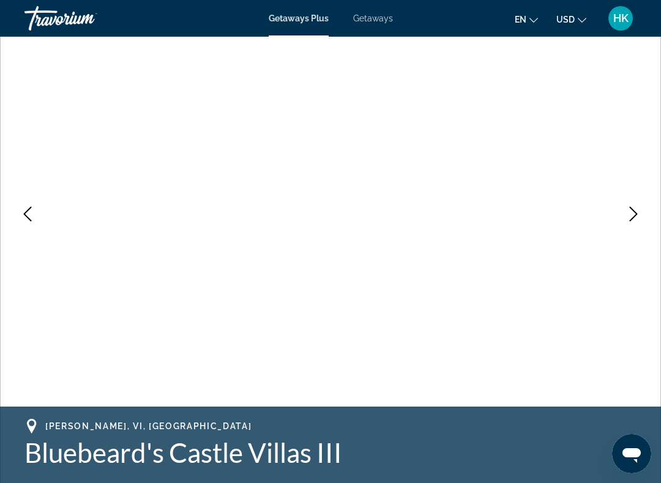
click at [639, 218] on icon "Next image" at bounding box center [633, 214] width 15 height 15
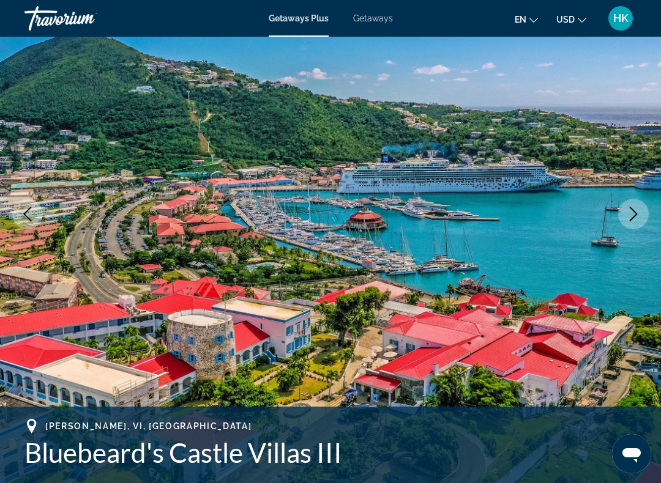
click at [639, 215] on icon "Next image" at bounding box center [633, 214] width 15 height 15
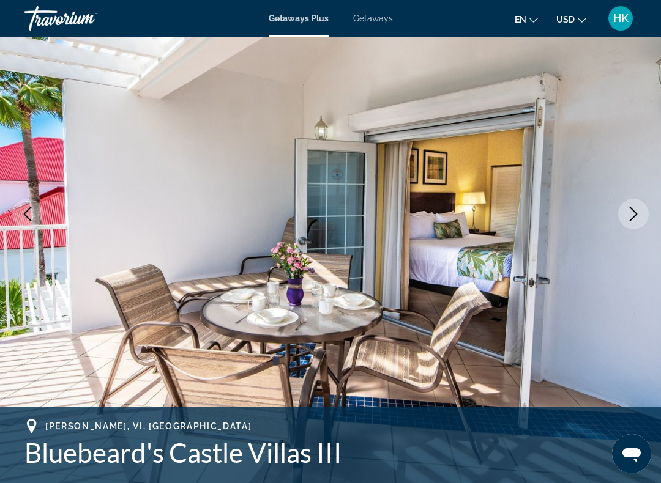
click at [638, 220] on icon "Next image" at bounding box center [633, 214] width 15 height 15
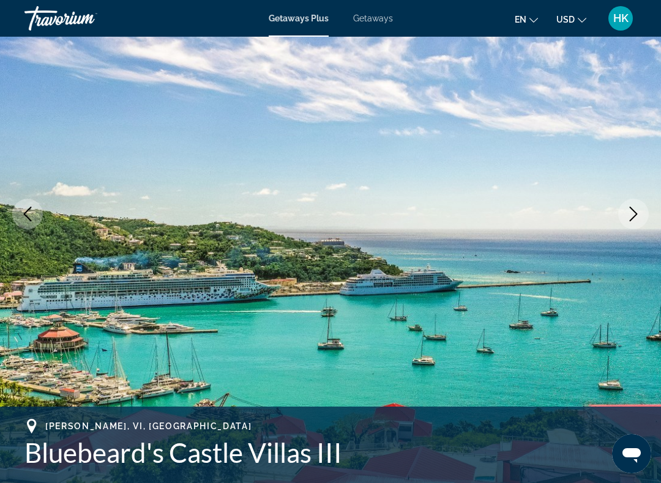
click at [638, 210] on icon "Next image" at bounding box center [633, 214] width 15 height 15
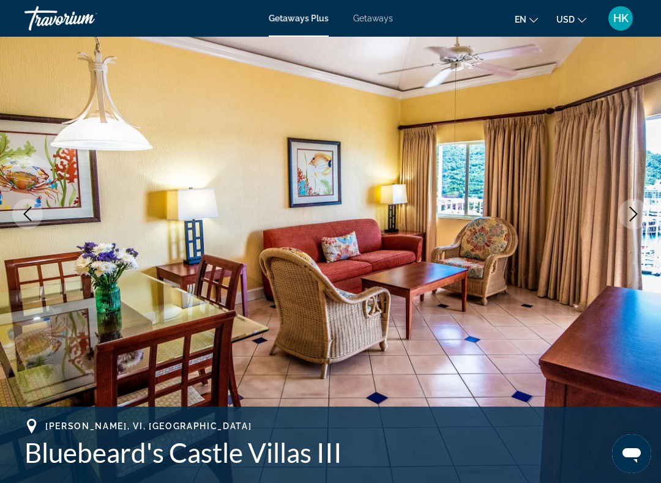
click at [638, 219] on icon "Next image" at bounding box center [633, 214] width 15 height 15
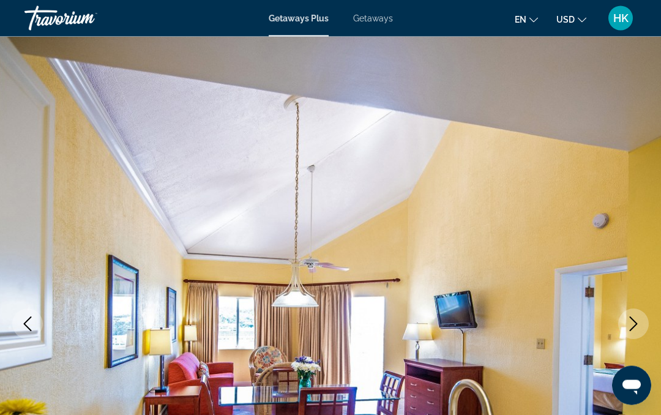
scroll to position [0, 0]
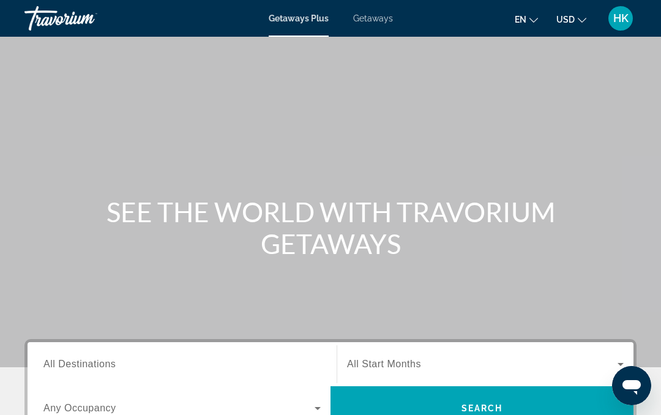
click at [106, 365] on span "All Destinations" at bounding box center [79, 363] width 72 height 10
click at [106, 365] on input "Destination All Destinations" at bounding box center [181, 364] width 277 height 15
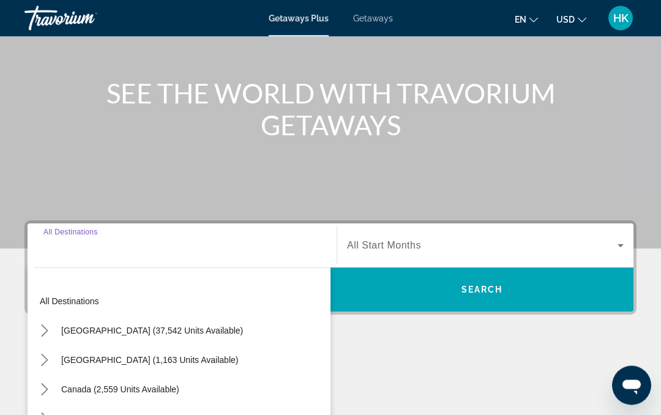
scroll to position [291, 0]
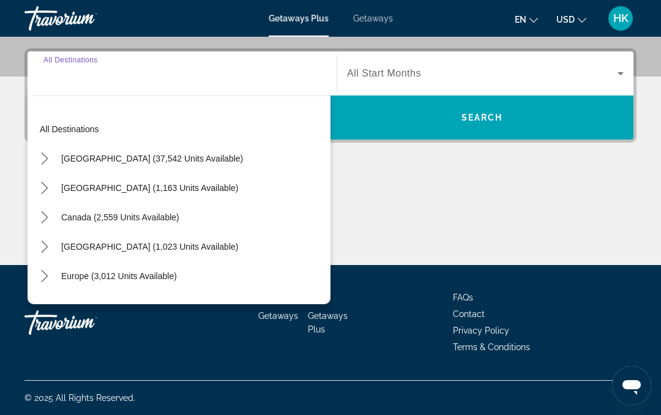
click at [208, 166] on span "Select destination: United States (37,542 units available)" at bounding box center [152, 158] width 194 height 29
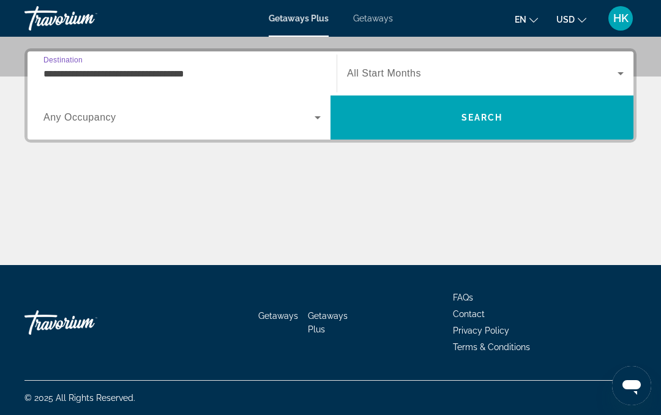
click at [202, 76] on input "**********" at bounding box center [181, 74] width 277 height 15
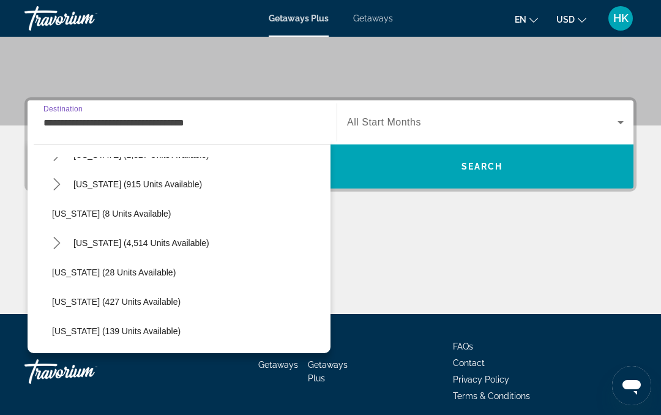
scroll to position [141, 0]
click at [171, 242] on span "[US_STATE] (4,514 units available)" at bounding box center [141, 242] width 136 height 10
type input "**********"
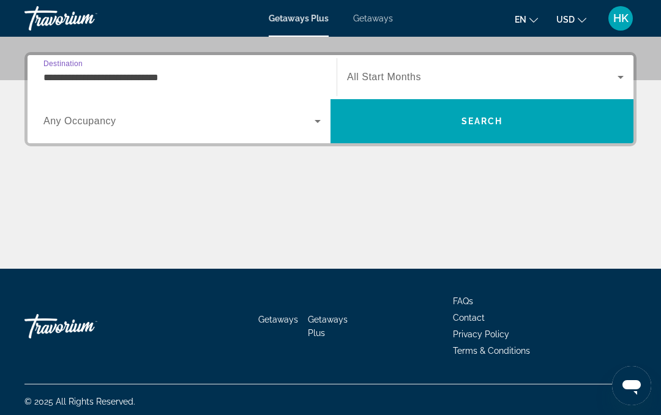
scroll to position [291, 0]
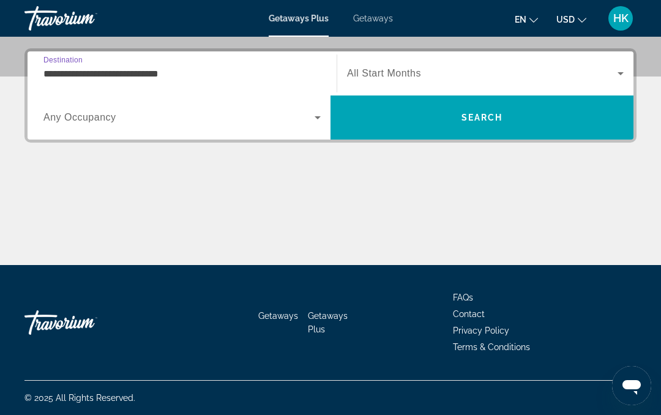
click at [311, 120] on icon "Search widget" at bounding box center [317, 117] width 15 height 15
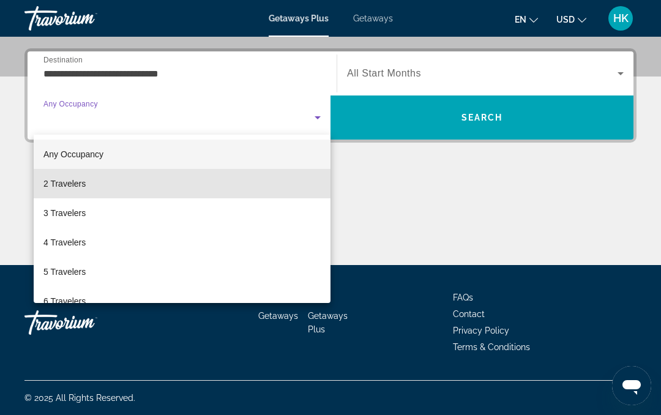
click at [94, 191] on mat-option "2 Travelers" at bounding box center [182, 183] width 297 height 29
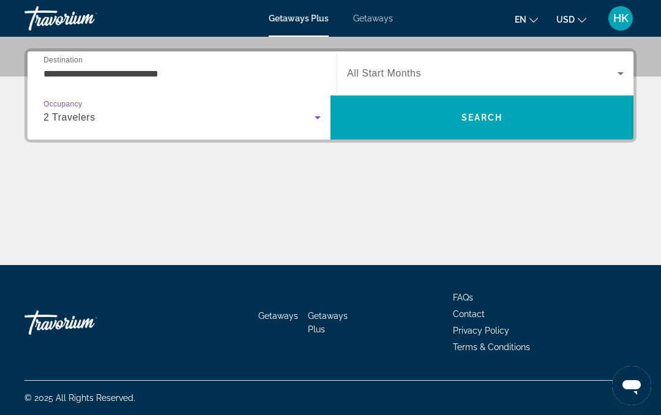
click at [615, 76] on icon "Search widget" at bounding box center [620, 73] width 15 height 15
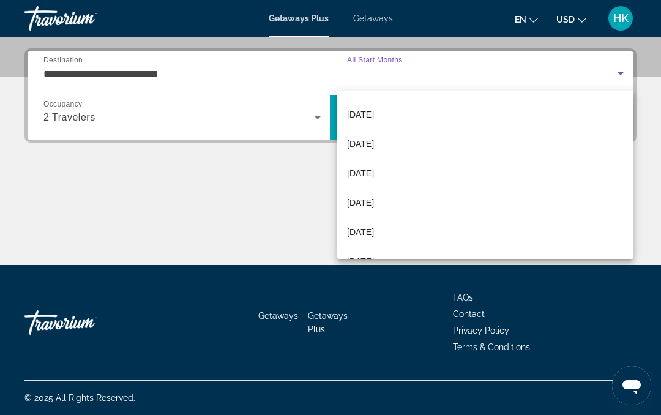
scroll to position [84, 0]
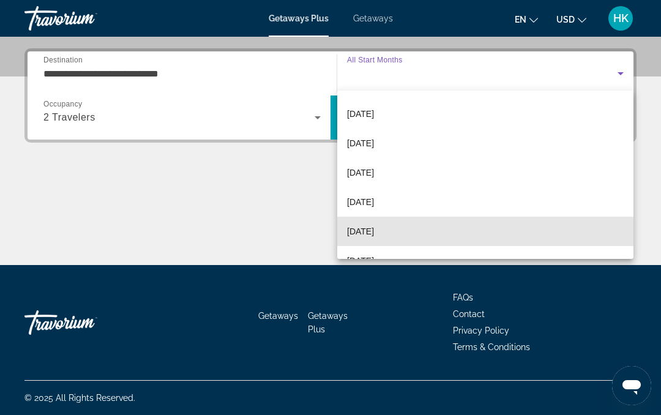
click at [374, 231] on span "[DATE]" at bounding box center [360, 231] width 27 height 15
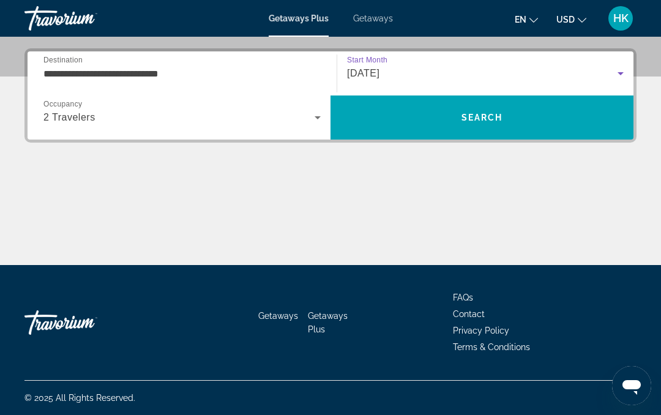
click at [505, 111] on span "Search" at bounding box center [481, 117] width 303 height 29
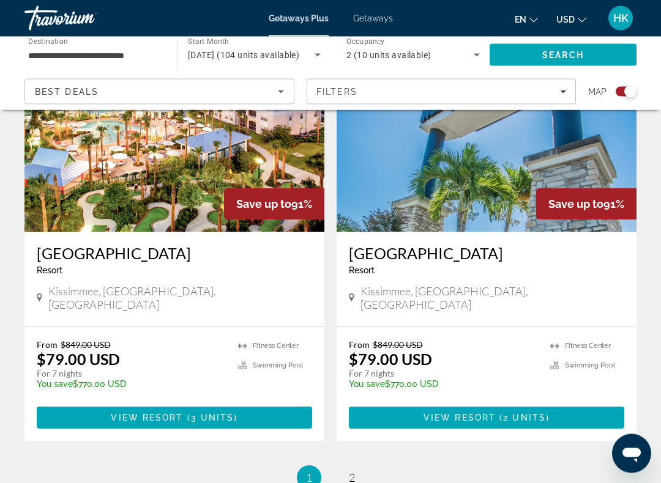
scroll to position [2735, 0]
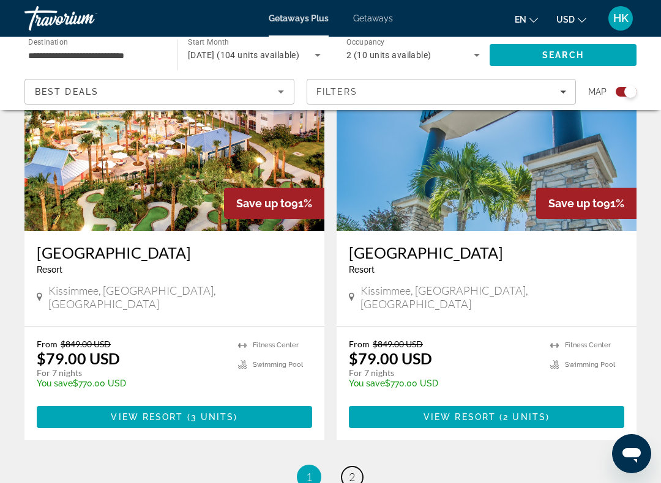
click at [360, 414] on link "page 2" at bounding box center [351, 477] width 21 height 21
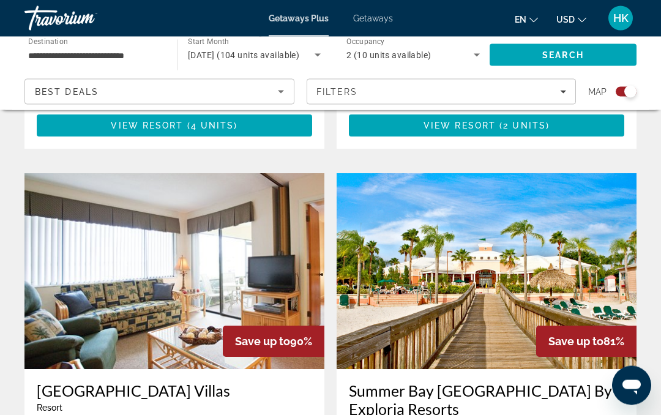
scroll to position [1682, 0]
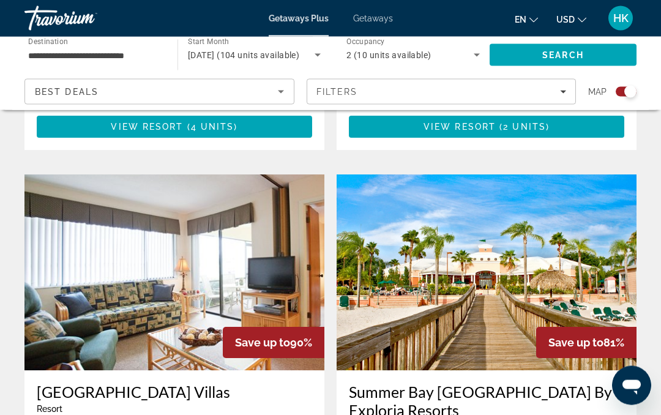
click at [588, 232] on img "Main content" at bounding box center [486, 273] width 300 height 196
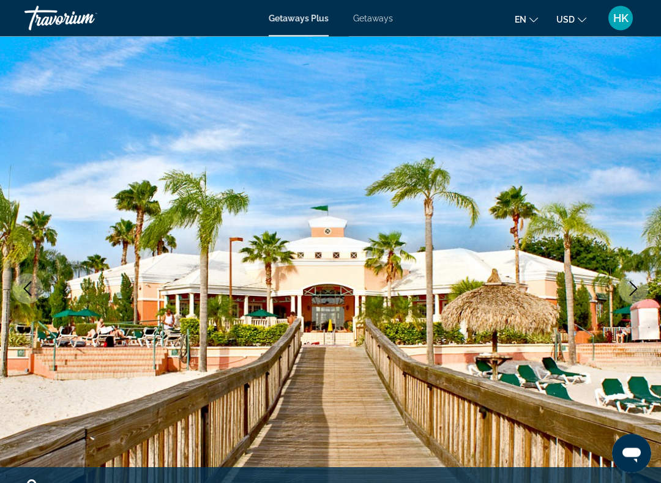
scroll to position [39, 0]
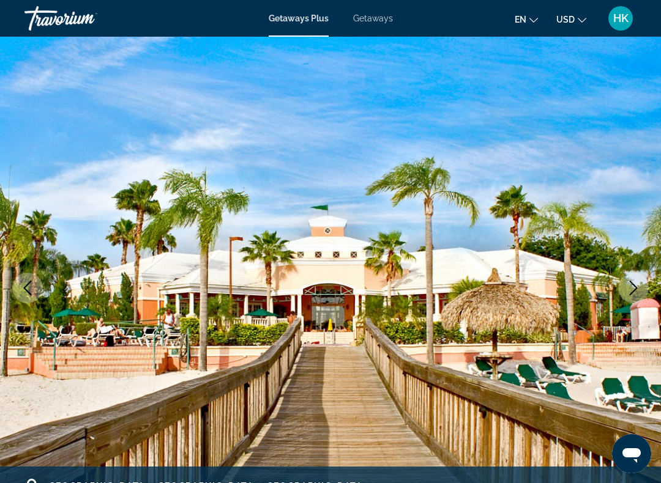
click at [640, 280] on button "Next image" at bounding box center [633, 288] width 31 height 31
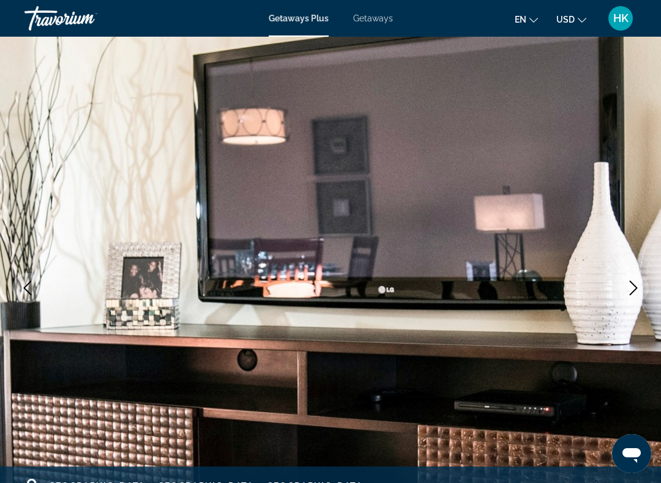
click at [634, 294] on icon "Next image" at bounding box center [633, 288] width 15 height 15
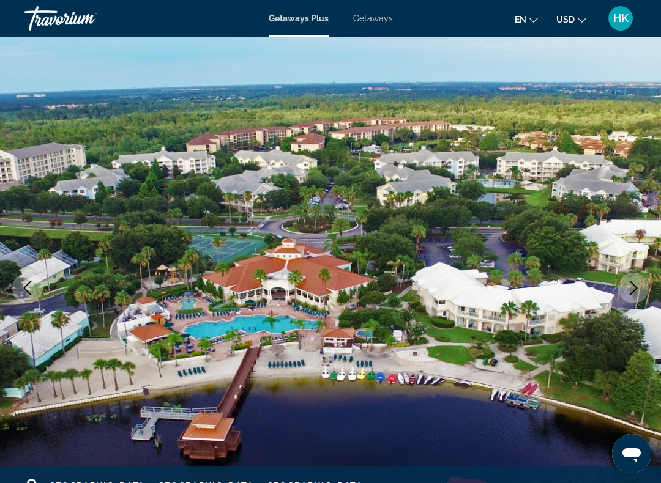
click at [637, 297] on button "Next image" at bounding box center [633, 288] width 31 height 31
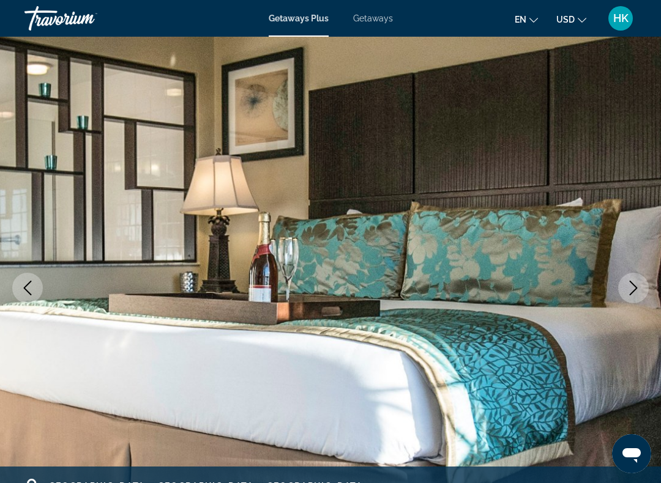
click at [629, 300] on button "Next image" at bounding box center [633, 288] width 31 height 31
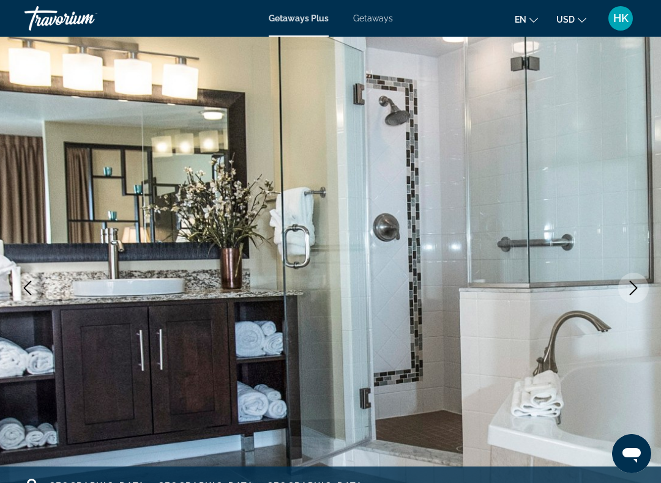
click at [632, 295] on button "Next image" at bounding box center [633, 288] width 31 height 31
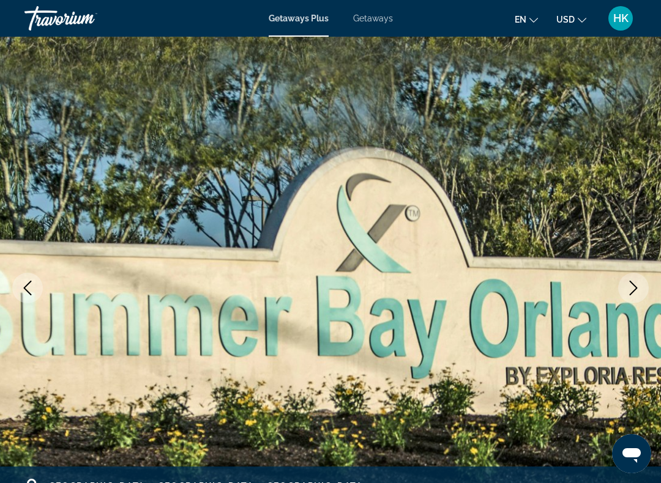
click at [635, 294] on icon "Next image" at bounding box center [633, 288] width 15 height 15
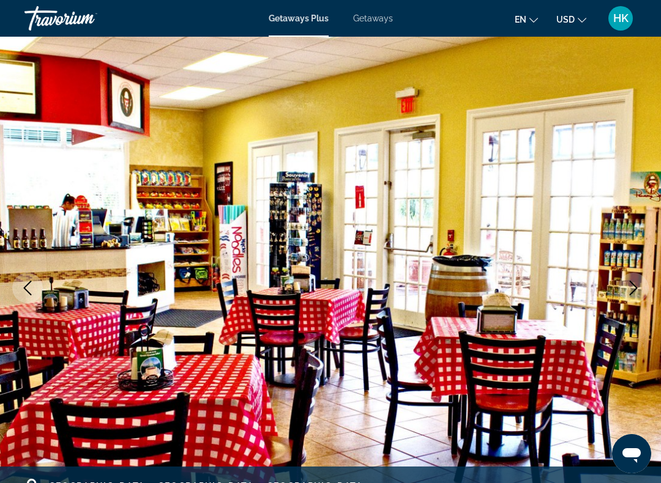
click at [631, 293] on icon "Next image" at bounding box center [633, 288] width 8 height 15
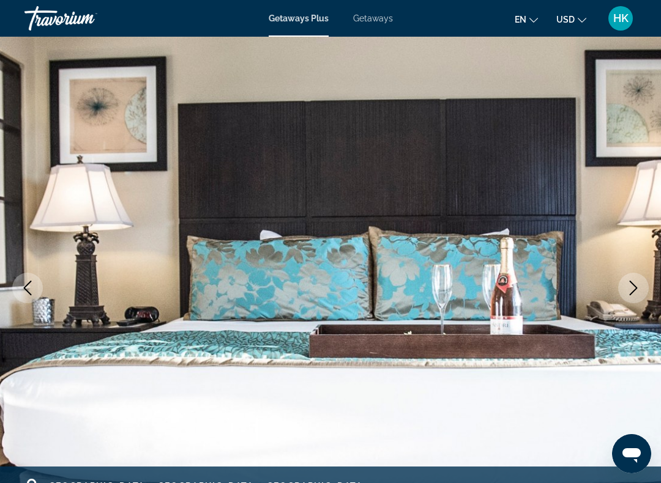
click at [634, 299] on button "Next image" at bounding box center [633, 288] width 31 height 31
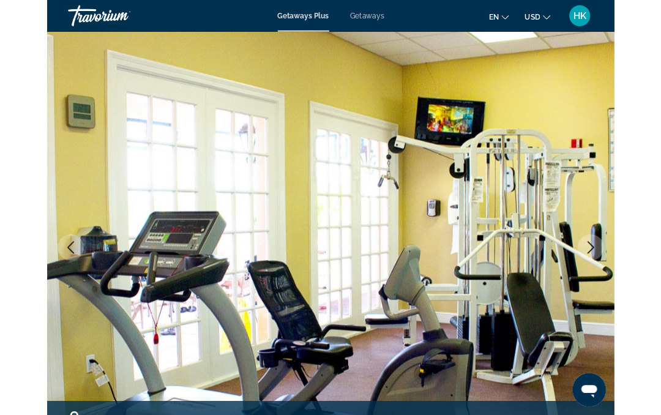
scroll to position [0, 0]
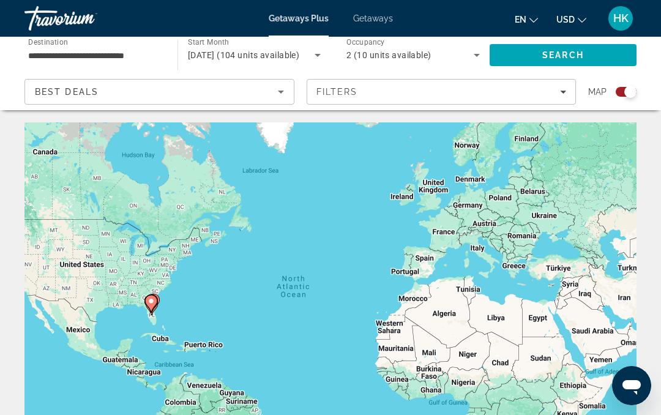
click at [144, 57] on input "**********" at bounding box center [94, 55] width 133 height 15
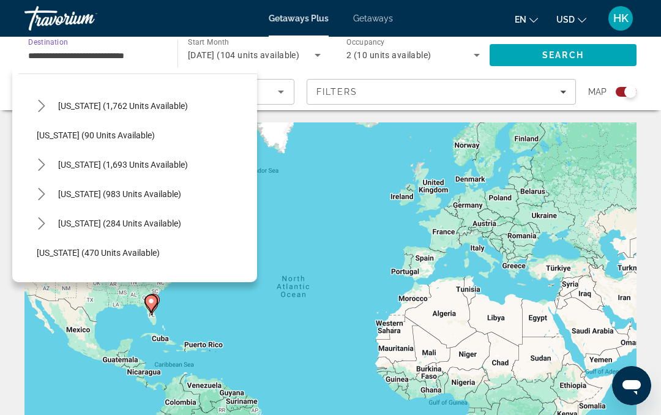
scroll to position [1007, 0]
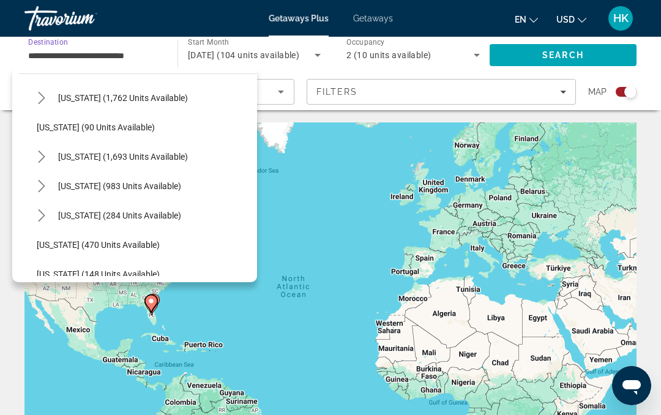
click at [181, 158] on span "[US_STATE] (1,693 units available)" at bounding box center [123, 157] width 130 height 10
type input "**********"
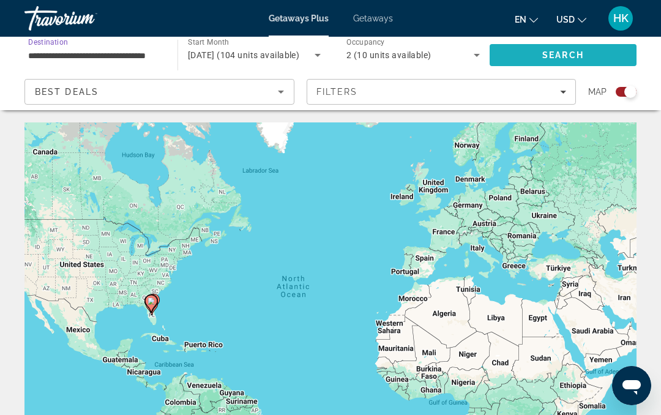
click at [576, 61] on span "Search" at bounding box center [562, 54] width 147 height 29
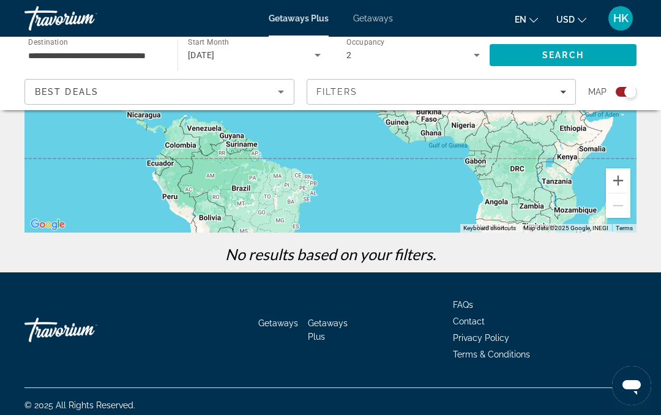
scroll to position [264, 0]
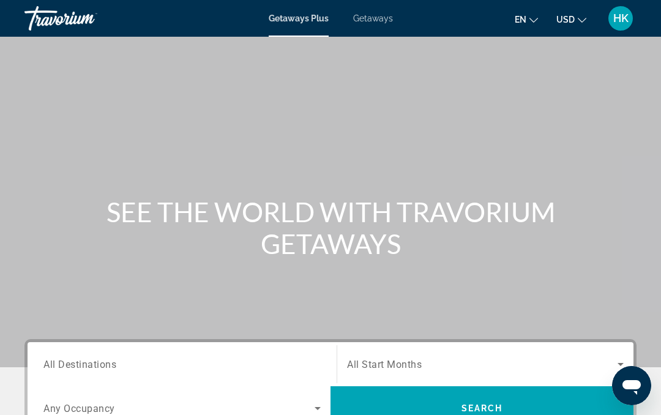
click at [101, 361] on span "All Destinations" at bounding box center [79, 364] width 73 height 12
click at [101, 361] on input "Destination All Destinations" at bounding box center [181, 364] width 277 height 15
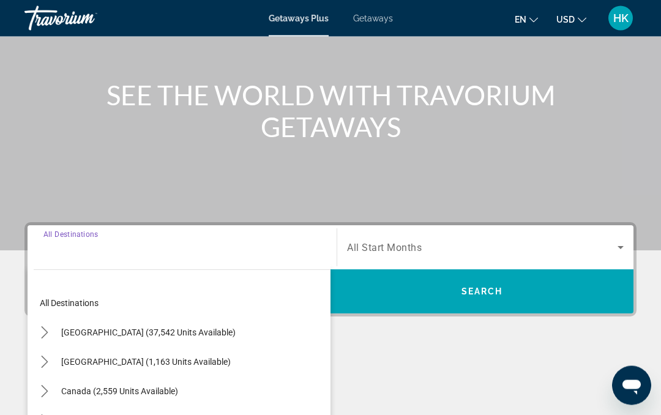
scroll to position [291, 0]
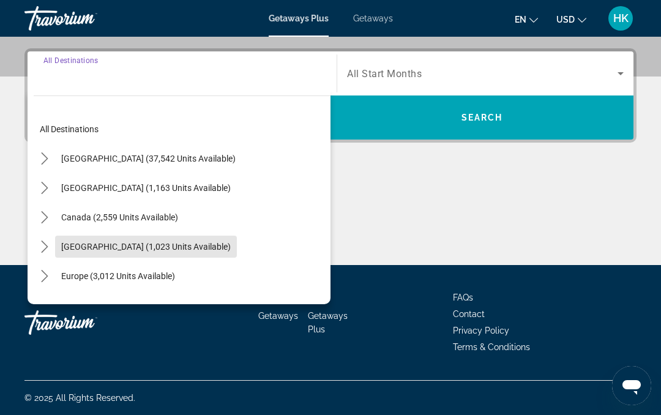
click at [158, 250] on span "[GEOGRAPHIC_DATA] (1,023 units available)" at bounding box center [145, 247] width 169 height 10
type input "**********"
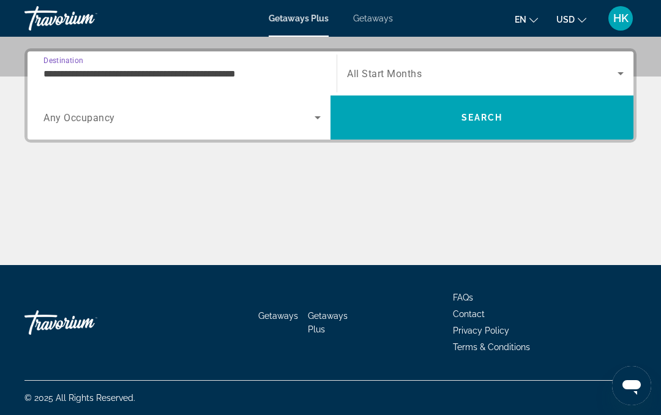
click at [276, 123] on span "Search widget" at bounding box center [178, 117] width 271 height 15
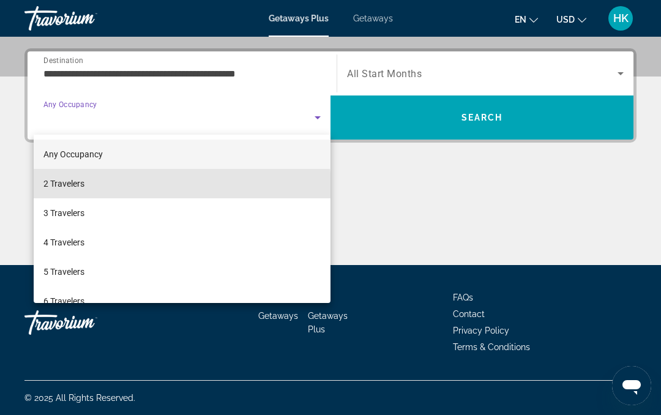
click at [155, 187] on mat-option "2 Travelers" at bounding box center [182, 183] width 297 height 29
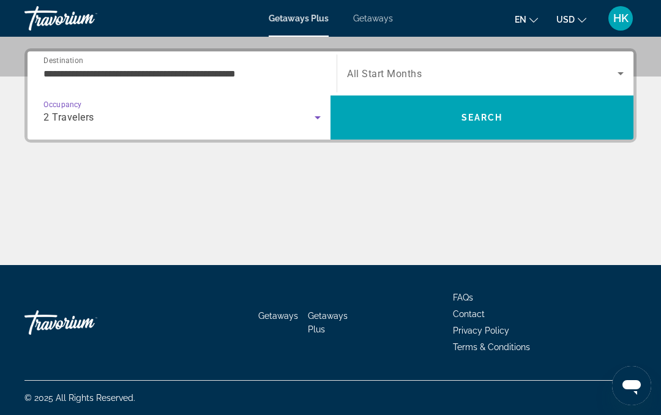
click at [622, 76] on icon "Search widget" at bounding box center [620, 73] width 15 height 15
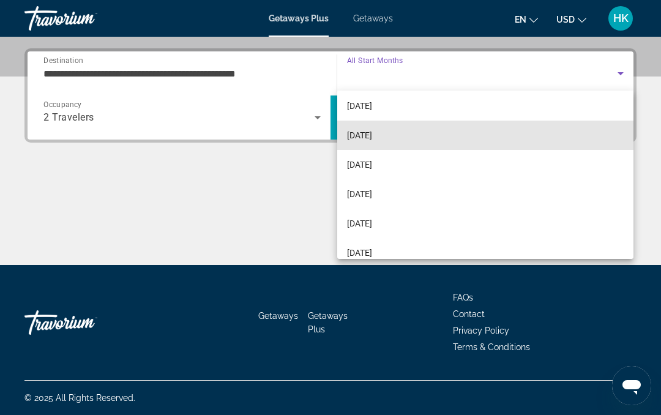
scroll to position [95, 0]
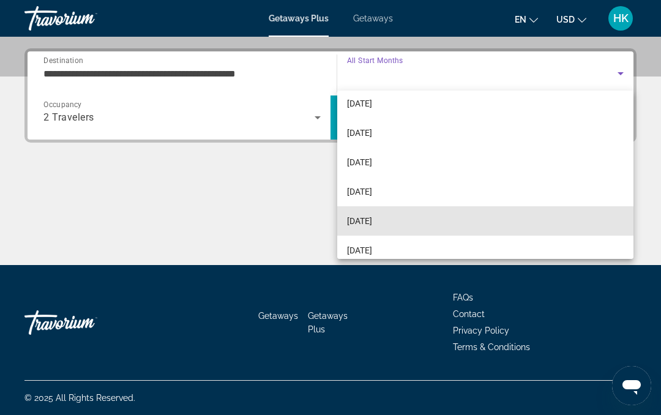
click at [404, 223] on mat-option "[DATE]" at bounding box center [485, 220] width 296 height 29
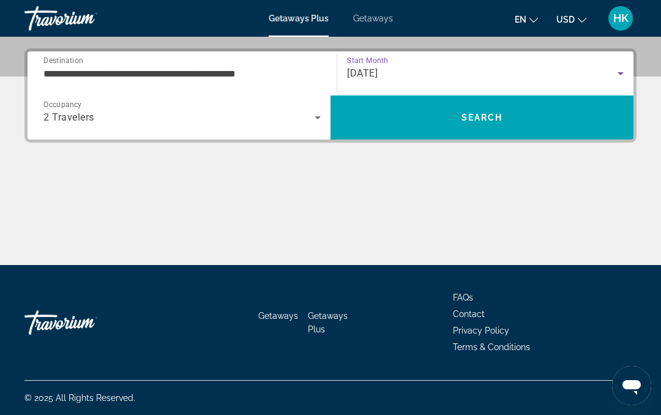
click at [540, 126] on span "Search" at bounding box center [481, 117] width 303 height 29
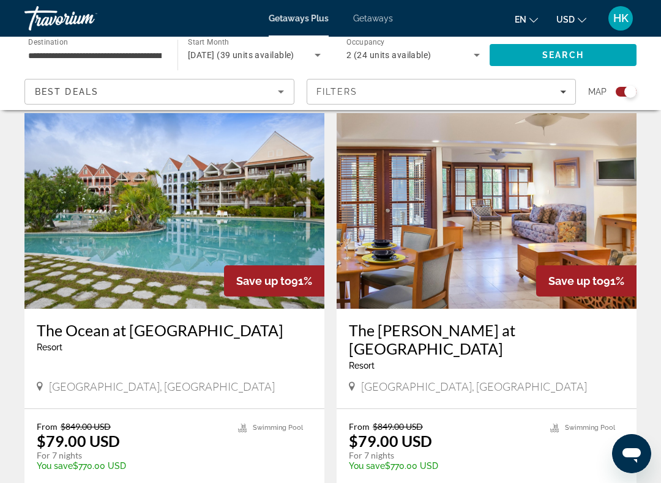
scroll to position [421, 0]
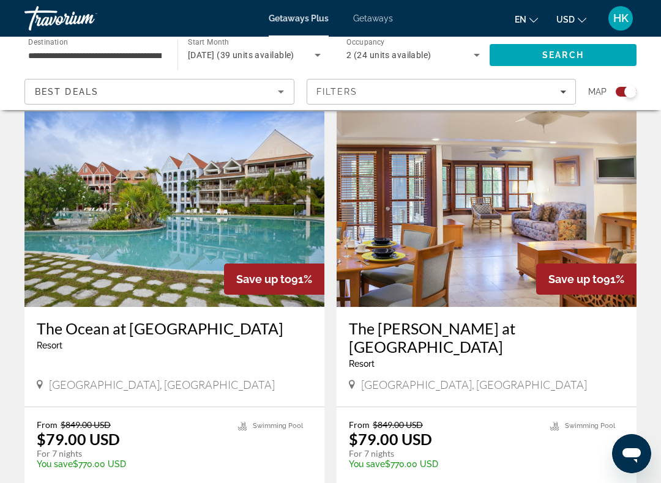
click at [229, 200] on img "Main content" at bounding box center [174, 209] width 300 height 196
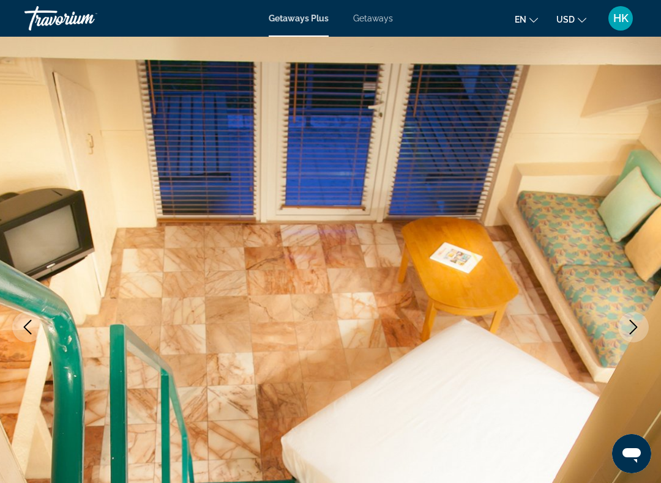
click at [633, 328] on icon "Next image" at bounding box center [633, 327] width 15 height 15
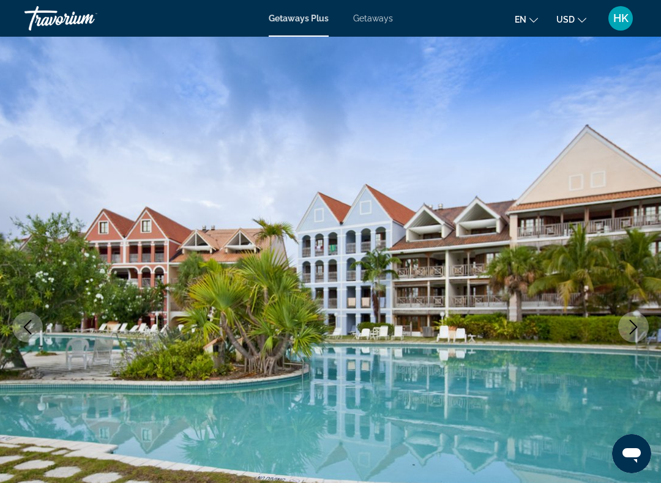
click at [638, 331] on icon "Next image" at bounding box center [633, 327] width 15 height 15
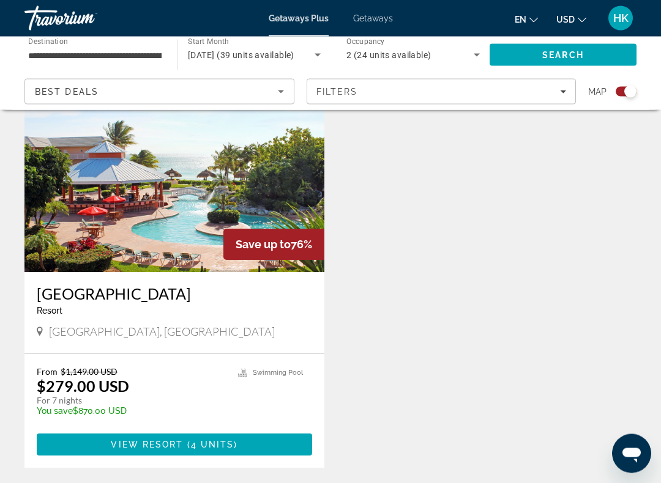
scroll to position [1291, 0]
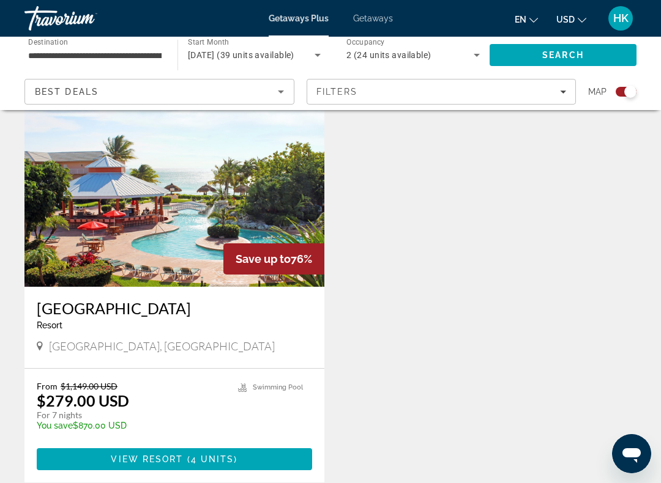
click at [196, 203] on img "Main content" at bounding box center [174, 189] width 300 height 196
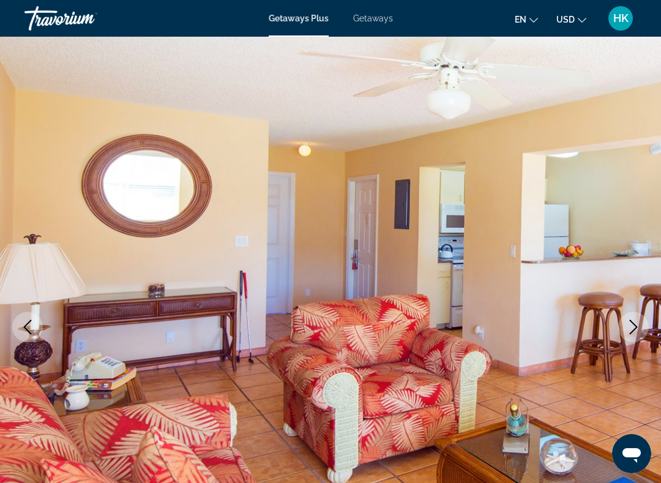
click at [628, 327] on icon "Next image" at bounding box center [633, 327] width 15 height 15
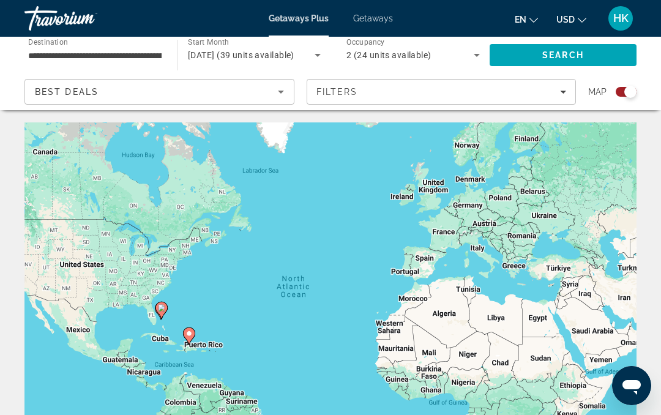
click at [130, 51] on input "**********" at bounding box center [94, 55] width 133 height 15
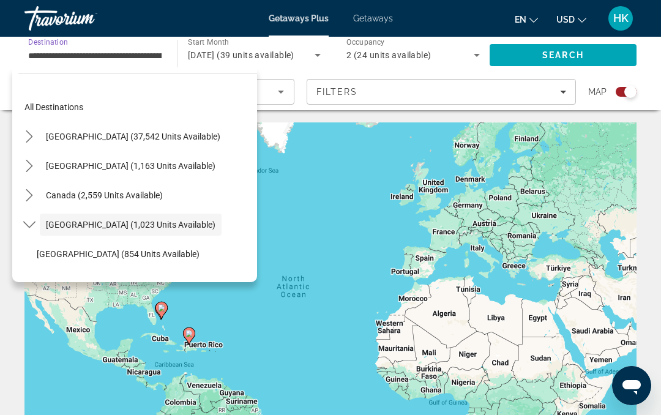
scroll to position [43, 0]
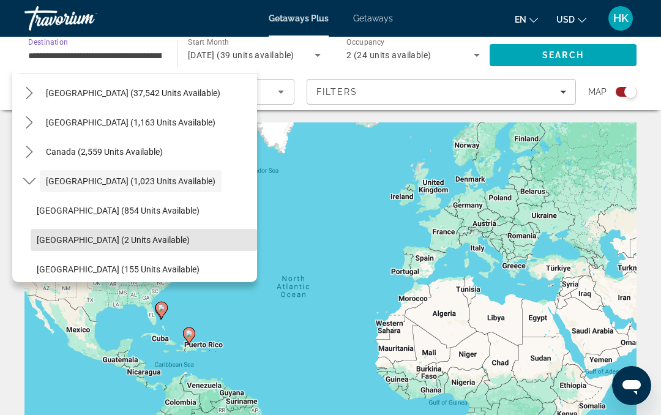
click at [136, 239] on span "[GEOGRAPHIC_DATA] (2 units available)" at bounding box center [113, 240] width 153 height 10
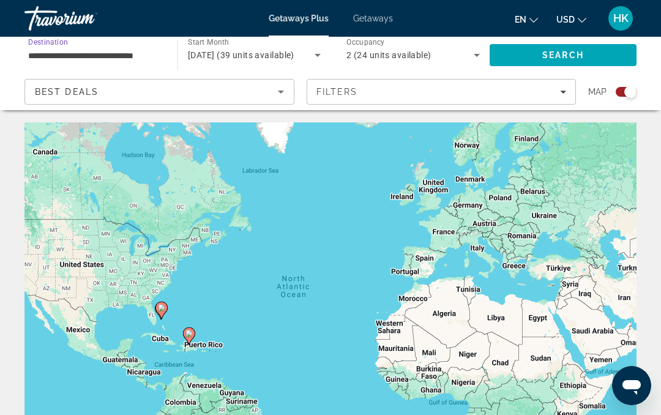
click at [572, 50] on span "Search" at bounding box center [563, 55] width 42 height 10
click at [146, 56] on input "**********" at bounding box center [94, 55] width 133 height 15
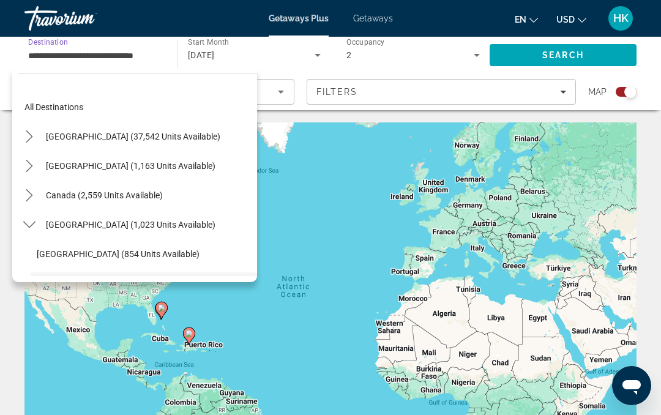
scroll to position [102, 0]
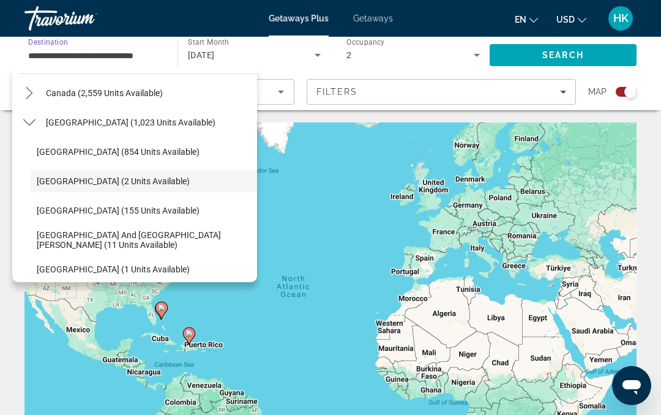
click at [144, 265] on span "[GEOGRAPHIC_DATA] (1 units available)" at bounding box center [113, 269] width 153 height 10
type input "**********"
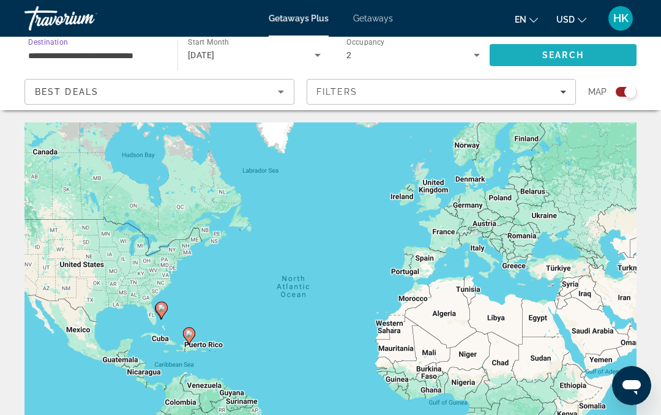
click at [557, 57] on span "Search" at bounding box center [563, 55] width 42 height 10
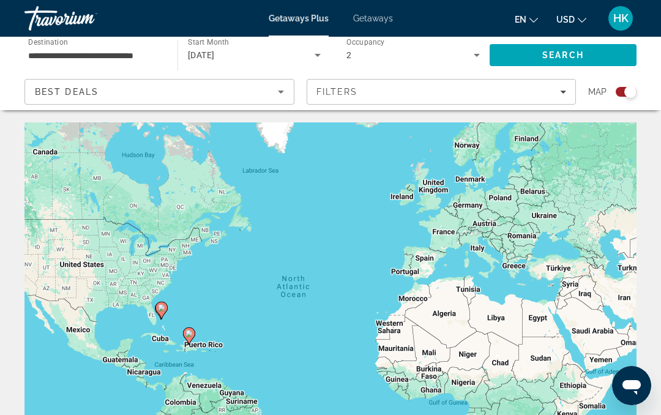
click at [322, 51] on icon "Search widget" at bounding box center [317, 55] width 15 height 15
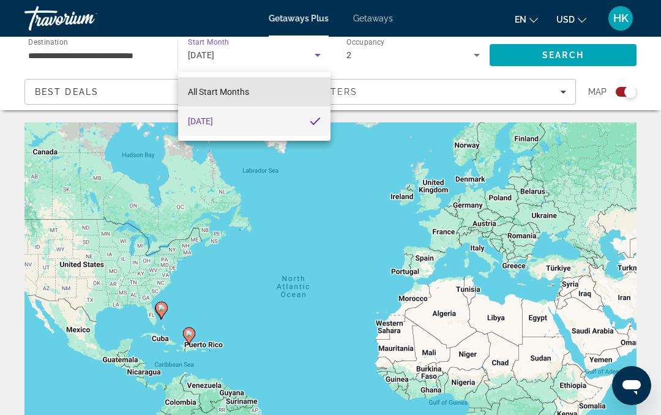
click at [261, 87] on mat-option "All Start Months" at bounding box center [254, 91] width 152 height 29
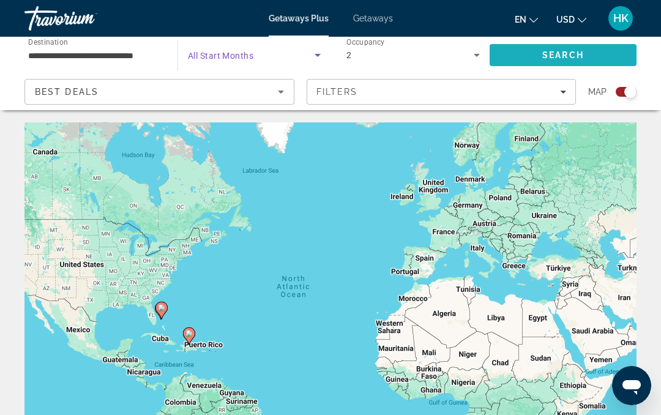
click at [580, 54] on span "Search" at bounding box center [563, 55] width 42 height 10
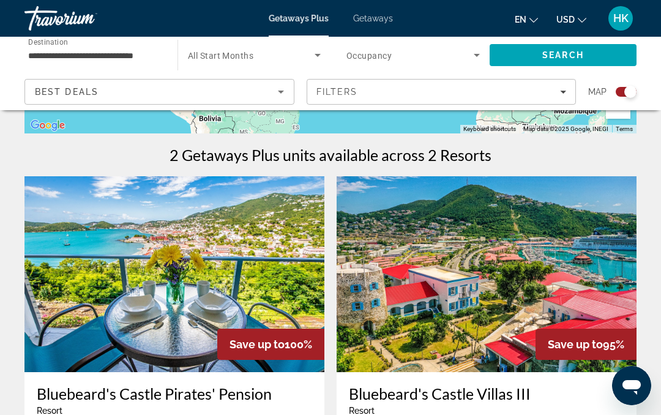
scroll to position [355, 0]
